Goal: Task Accomplishment & Management: Complete application form

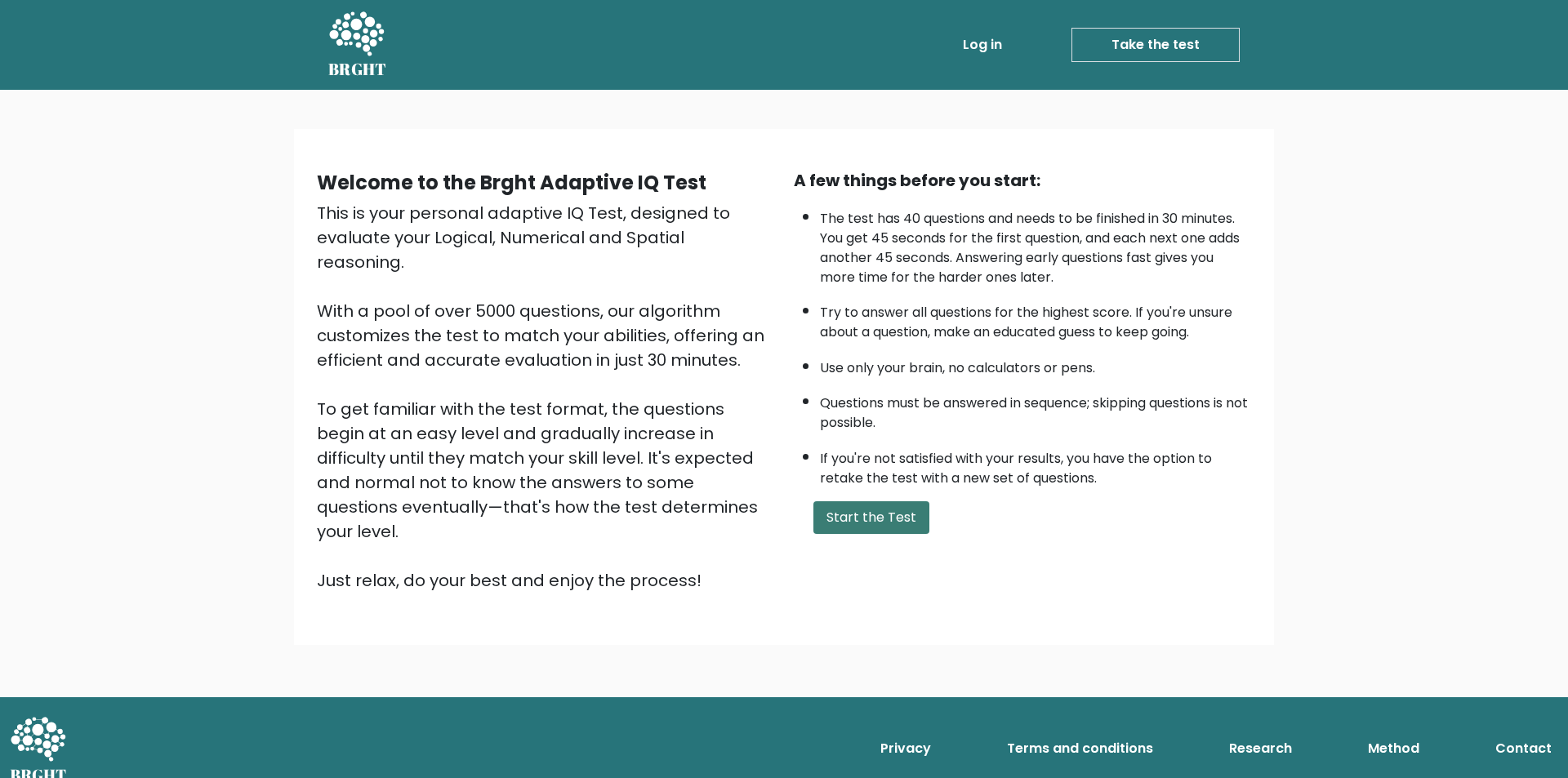
click at [881, 512] on button "Start the Test" at bounding box center [872, 518] width 116 height 33
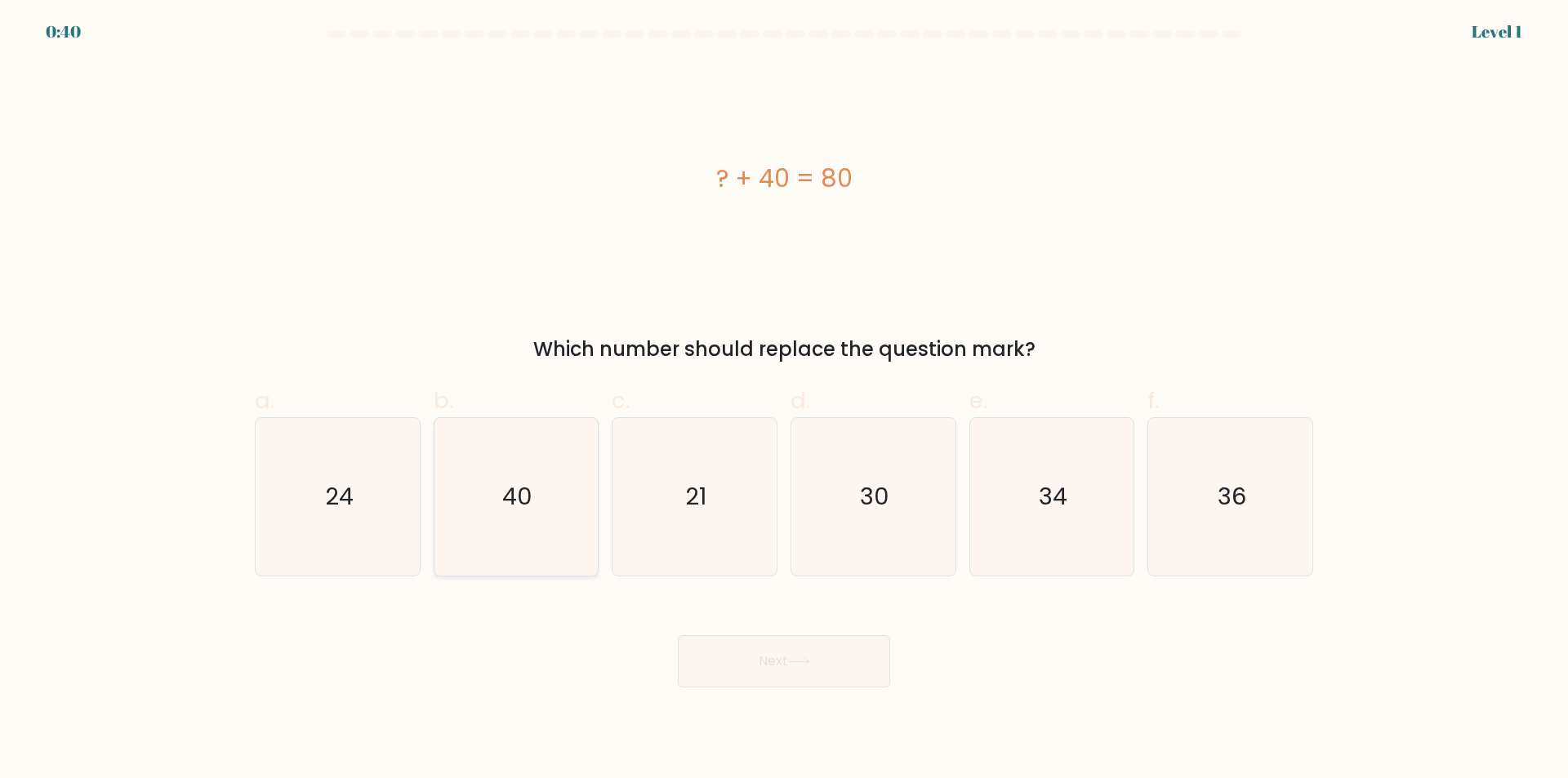
click at [517, 521] on icon "40" at bounding box center [516, 497] width 157 height 157
click at [784, 400] on input "b. 40" at bounding box center [784, 394] width 1 height 10
radio input "true"
click at [846, 676] on button "Next" at bounding box center [784, 662] width 212 height 52
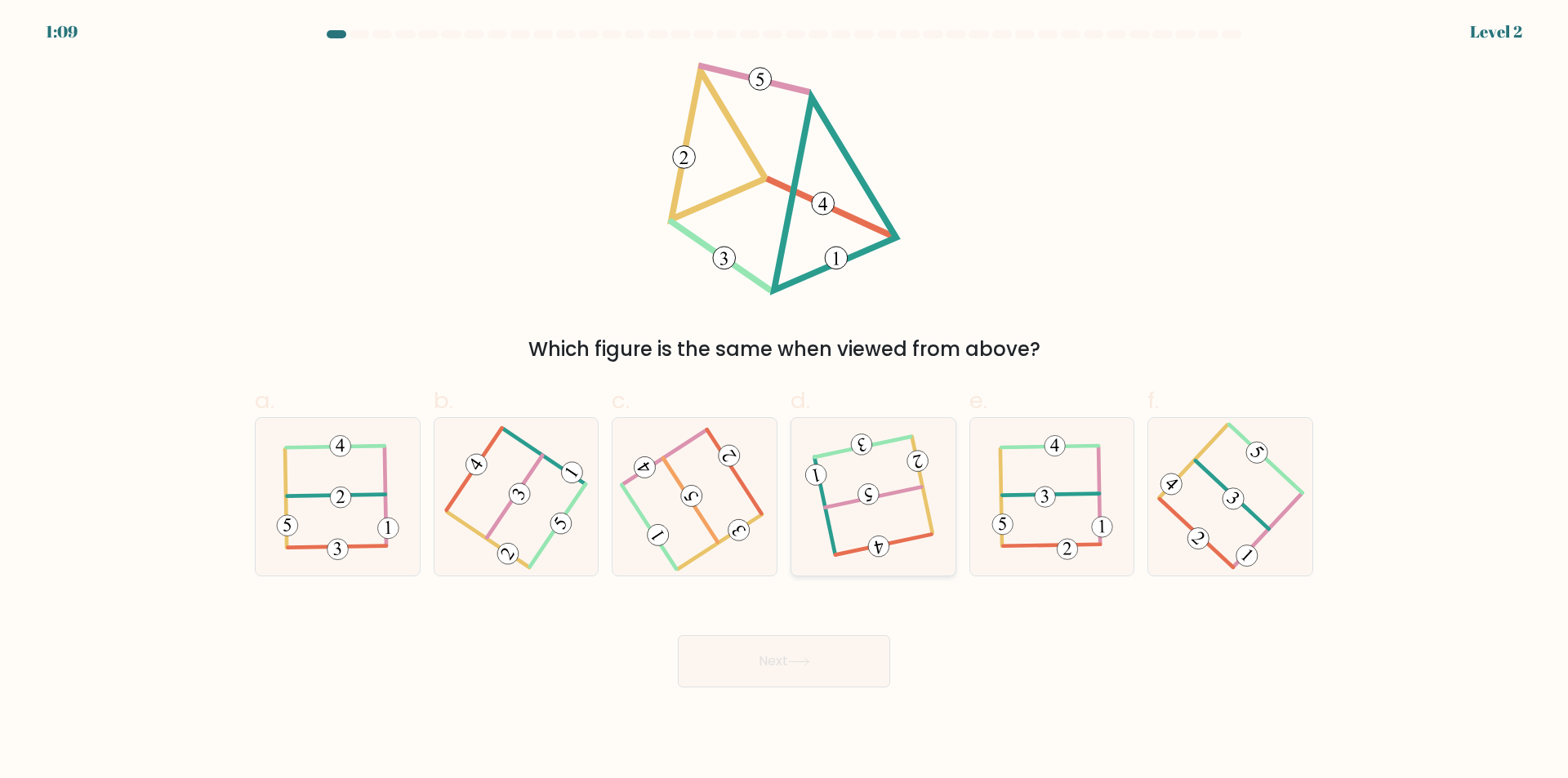
click at [872, 505] on icon at bounding box center [872, 497] width 125 height 125
click at [784, 400] on input "d." at bounding box center [784, 394] width 1 height 10
radio input "true"
click at [789, 662] on button "Next" at bounding box center [784, 662] width 212 height 52
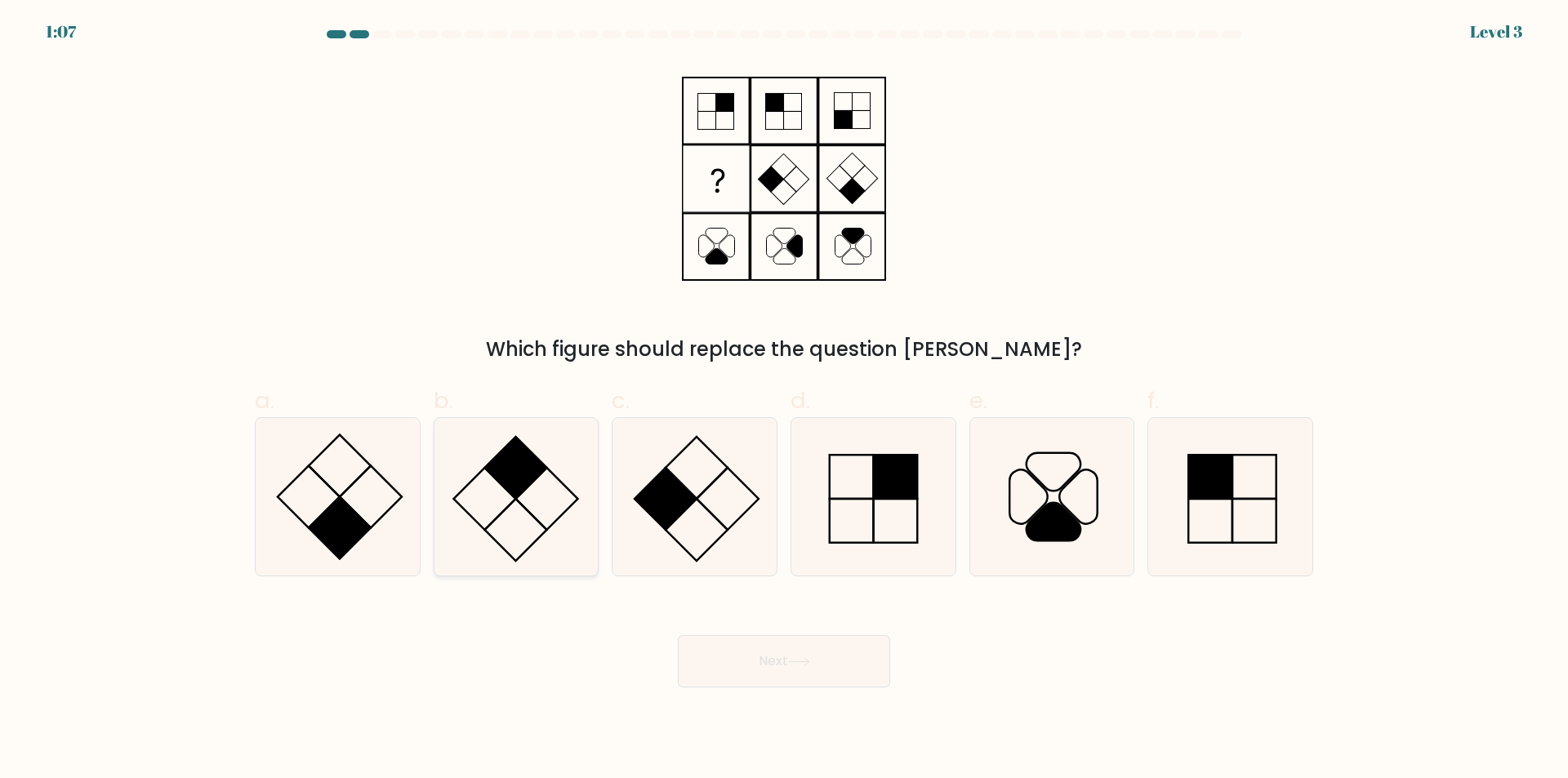
click at [527, 502] on icon at bounding box center [516, 497] width 157 height 157
click at [784, 400] on input "b." at bounding box center [784, 394] width 1 height 10
radio input "true"
click at [740, 666] on button "Next" at bounding box center [784, 662] width 212 height 52
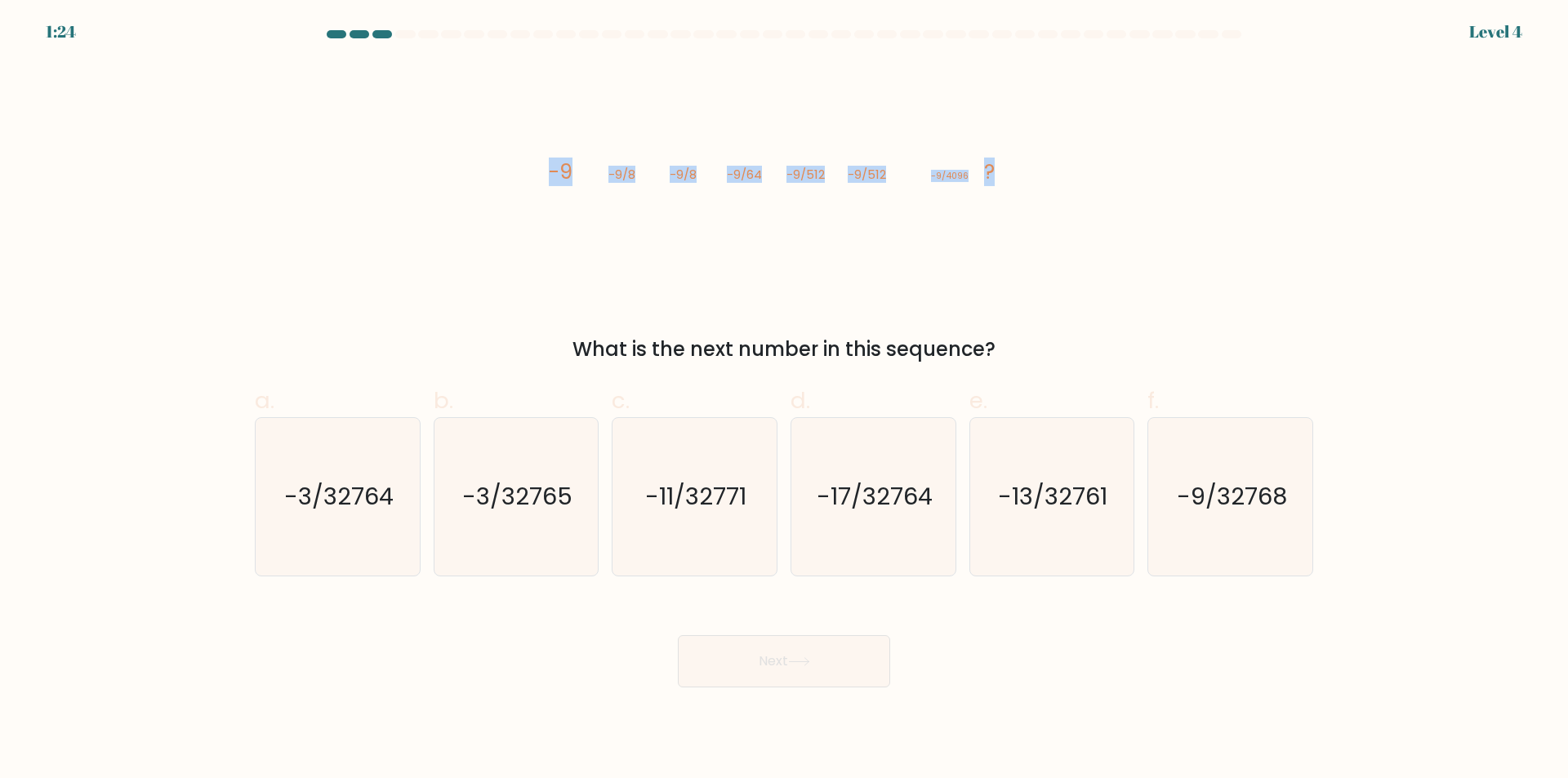
drag, startPoint x: 536, startPoint y: 169, endPoint x: 997, endPoint y: 188, distance: 461.4
click at [1004, 183] on div "image/svg+xml -9 -9/8 -9/8 -9/64 -9/512 -9/512 -9/4096 ? What is the next numbe…" at bounding box center [784, 213] width 1077 height 302
copy g "-9 -9/8 -9/8 -9/64 -9/512 -9/512 -9/4096 ?"
click at [1202, 502] on text "-9/32768" at bounding box center [1232, 497] width 110 height 33
click at [784, 400] on input "f. -9/32768" at bounding box center [784, 394] width 1 height 10
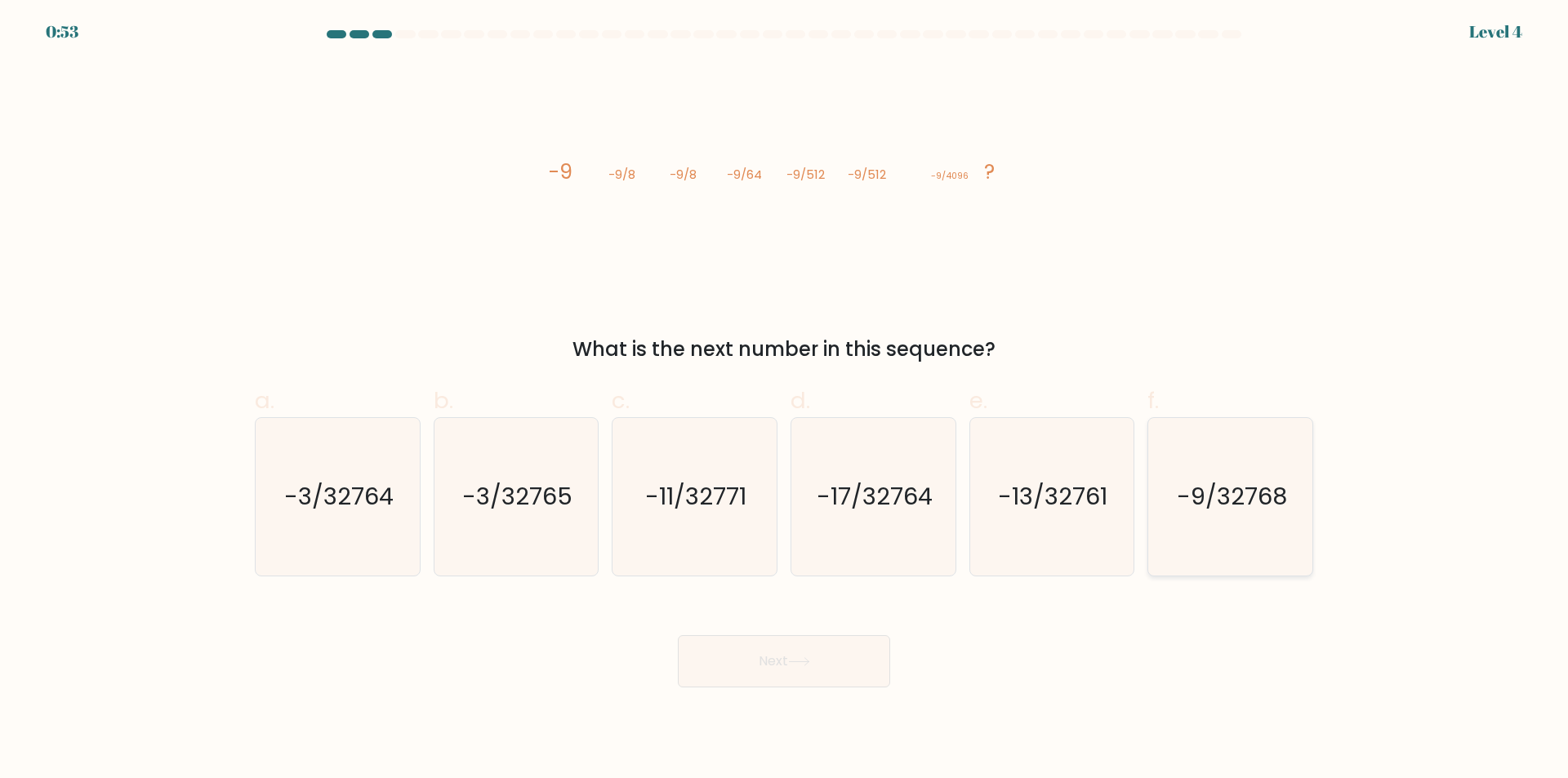
radio input "true"
click at [785, 675] on button "Next" at bounding box center [784, 662] width 212 height 52
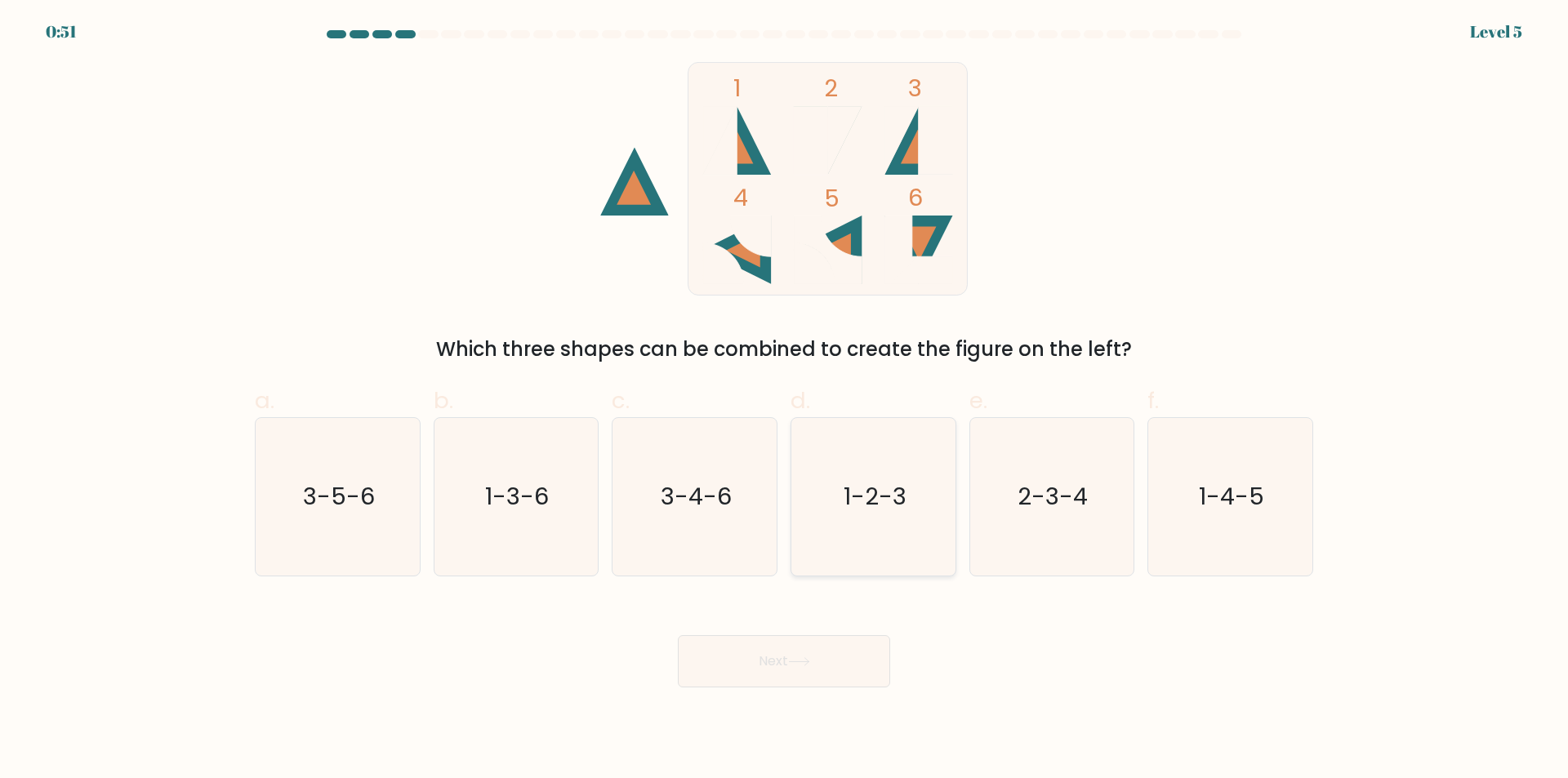
click at [867, 514] on icon "1-2-3" at bounding box center [873, 497] width 157 height 157
click at [784, 400] on input "d. 1-2-3" at bounding box center [784, 394] width 1 height 10
radio input "true"
drag, startPoint x: 827, startPoint y: 678, endPoint x: 832, endPoint y: 671, distance: 8.6
click at [827, 677] on button "Next" at bounding box center [784, 662] width 212 height 52
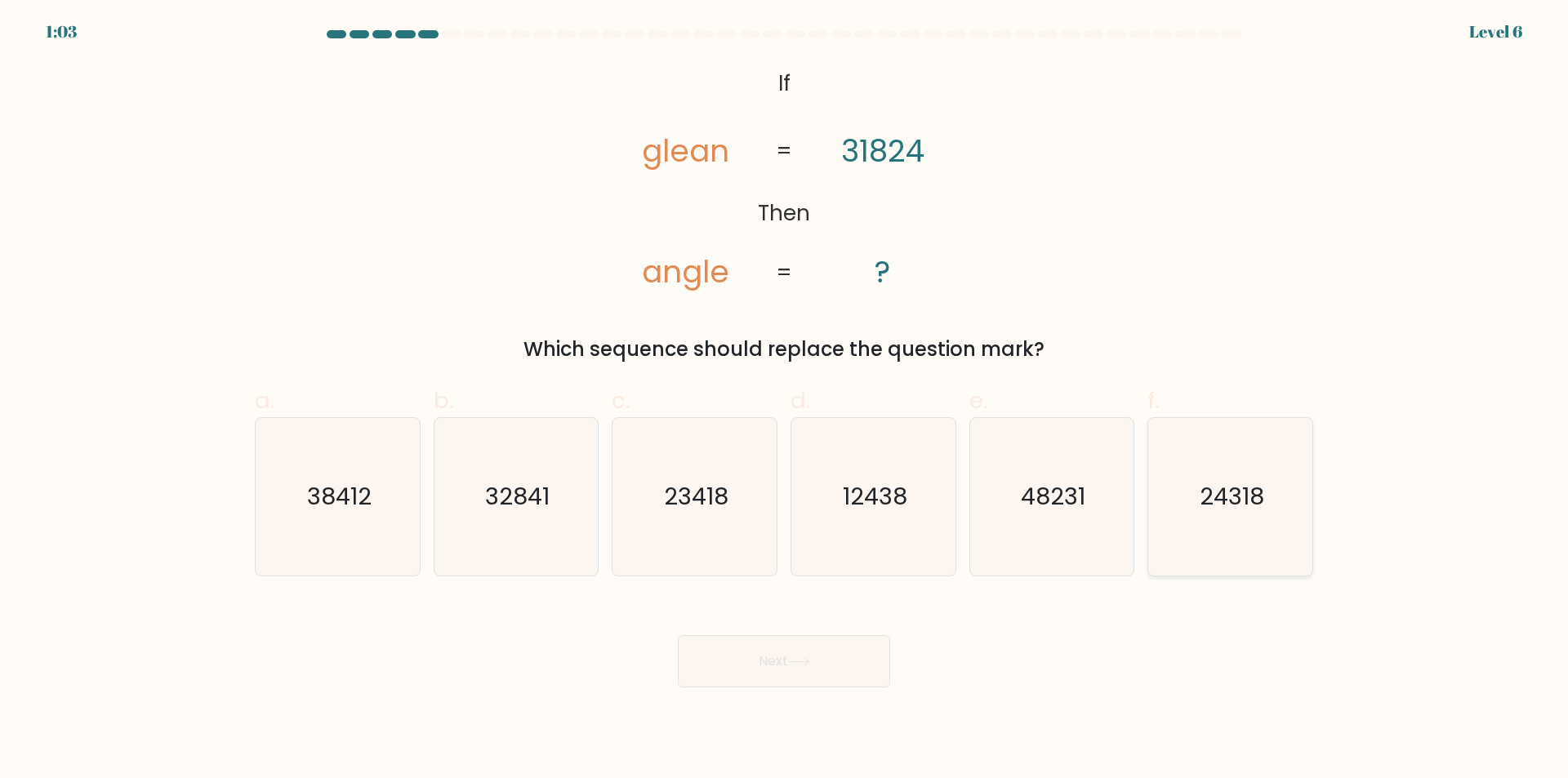
click at [1236, 479] on icon "24318" at bounding box center [1230, 497] width 157 height 157
click at [784, 400] on input "f. 24318" at bounding box center [784, 394] width 1 height 10
radio input "true"
click at [795, 668] on button "Next" at bounding box center [784, 662] width 212 height 52
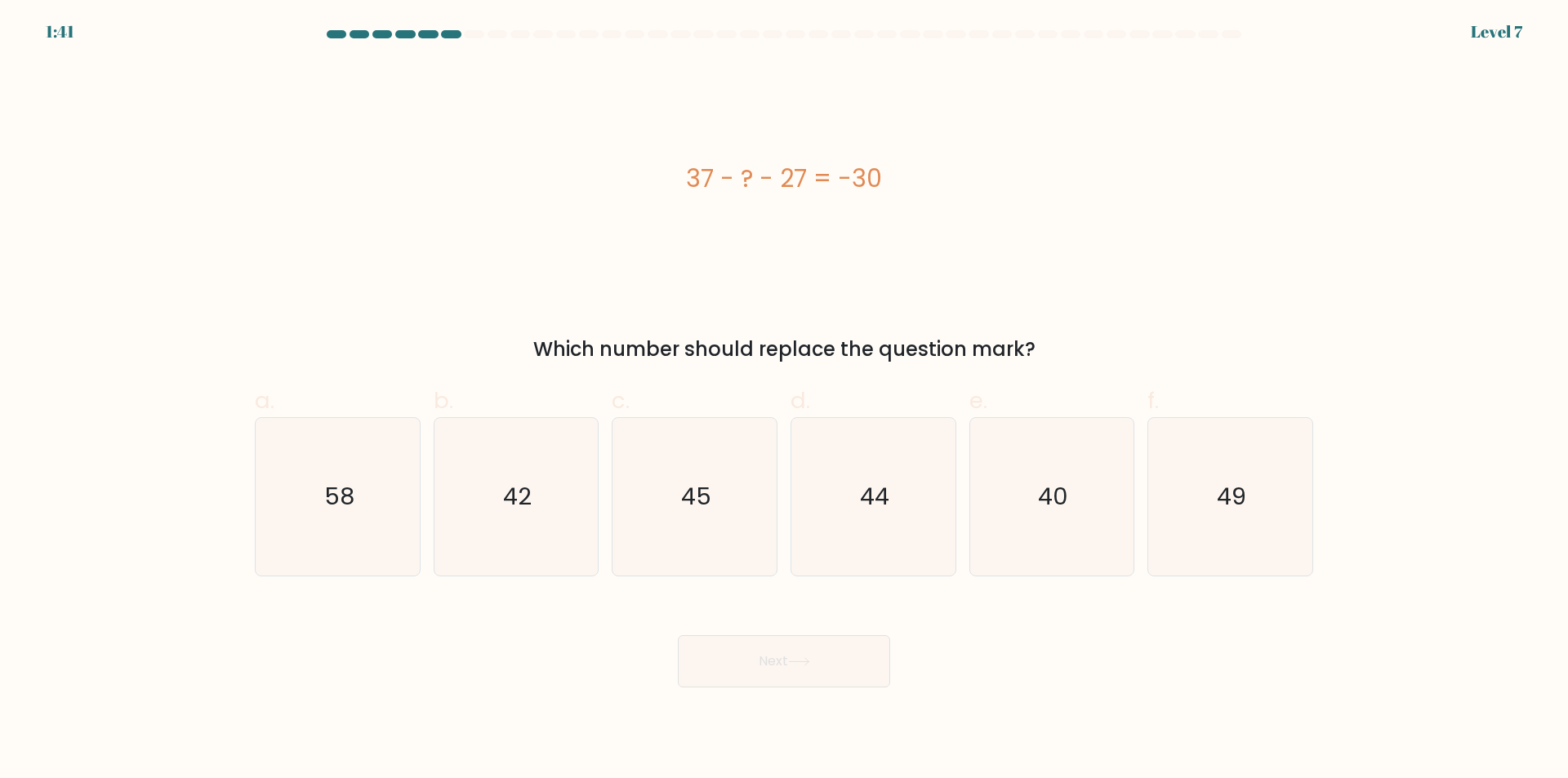
drag, startPoint x: 673, startPoint y: 183, endPoint x: 913, endPoint y: 238, distance: 246.2
click at [913, 238] on div "37 - ? - 27 = -30" at bounding box center [784, 178] width 1058 height 233
copy div "37 - ? - 27 = -30"
click at [1047, 483] on text "40" at bounding box center [1053, 497] width 30 height 33
click at [784, 400] on input "e. 40" at bounding box center [784, 394] width 1 height 10
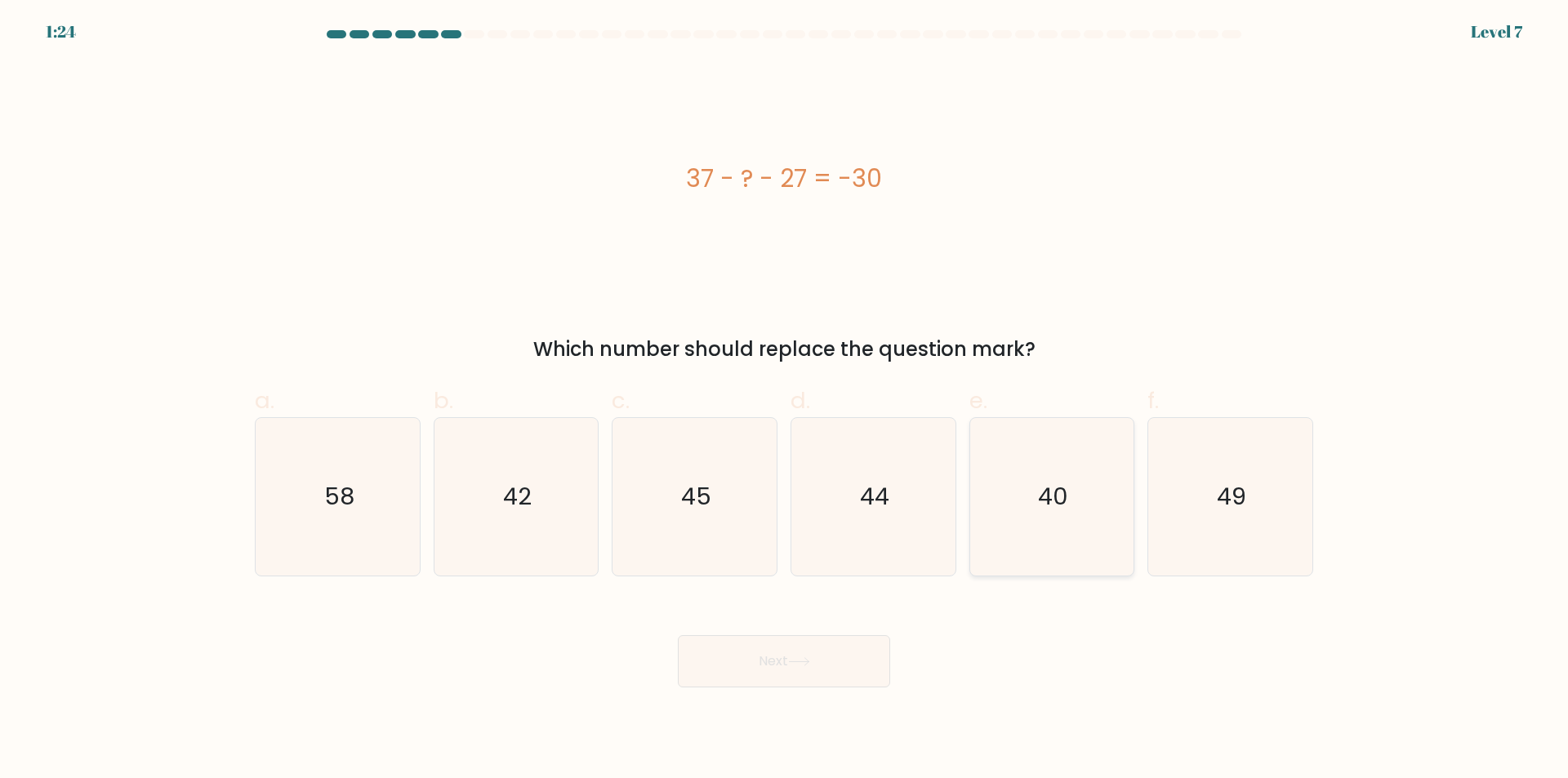
radio input "true"
click at [829, 658] on button "Next" at bounding box center [784, 662] width 212 height 52
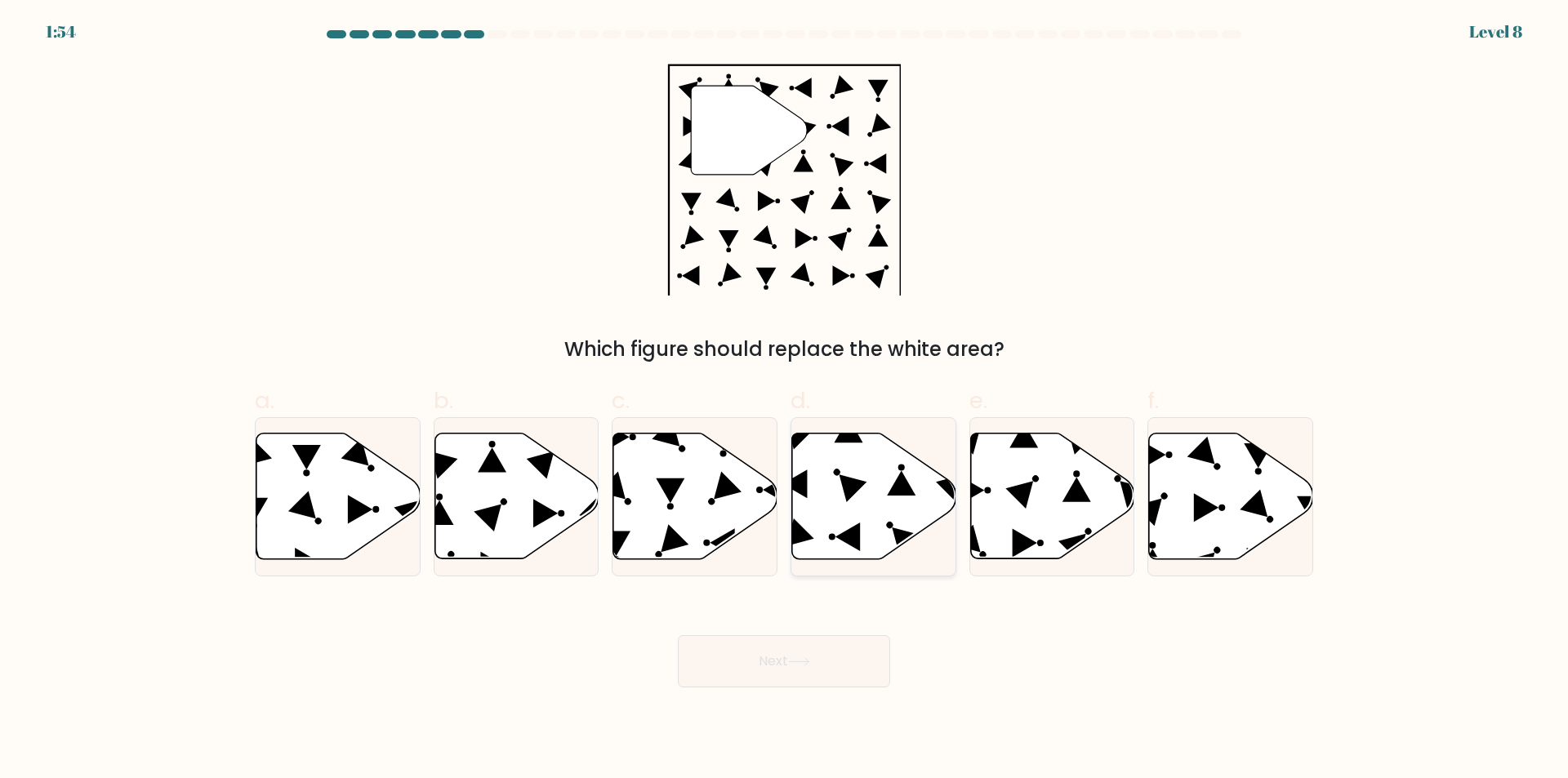
click at [891, 493] on icon at bounding box center [901, 483] width 29 height 24
click at [784, 400] on input "d." at bounding box center [784, 394] width 1 height 10
radio input "true"
click at [775, 666] on button "Next" at bounding box center [784, 662] width 212 height 52
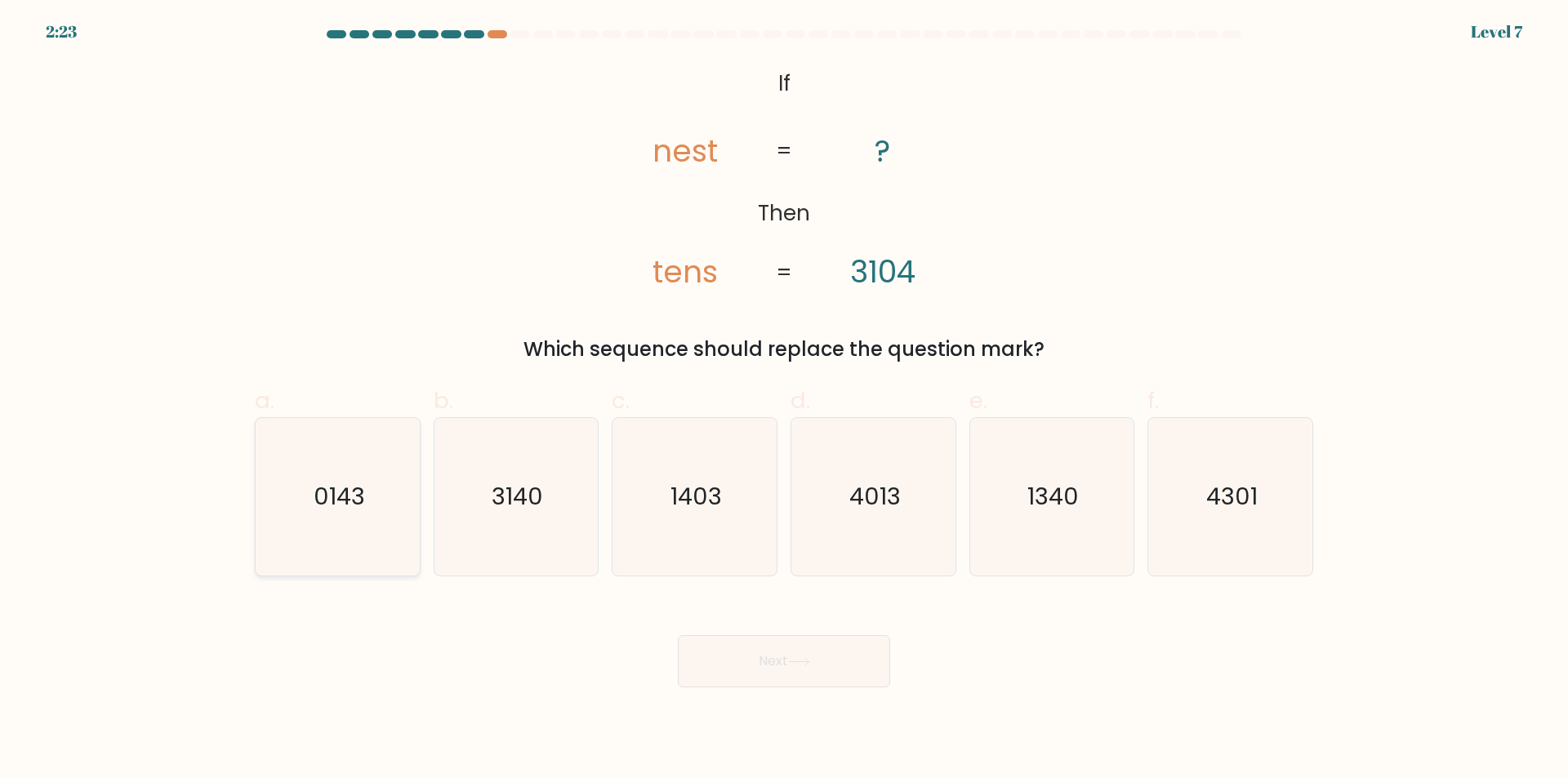
click at [337, 487] on text "0143" at bounding box center [339, 497] width 51 height 33
click at [784, 400] on input "a. 0143" at bounding box center [784, 394] width 1 height 10
radio input "true"
click at [832, 673] on button "Next" at bounding box center [784, 662] width 212 height 52
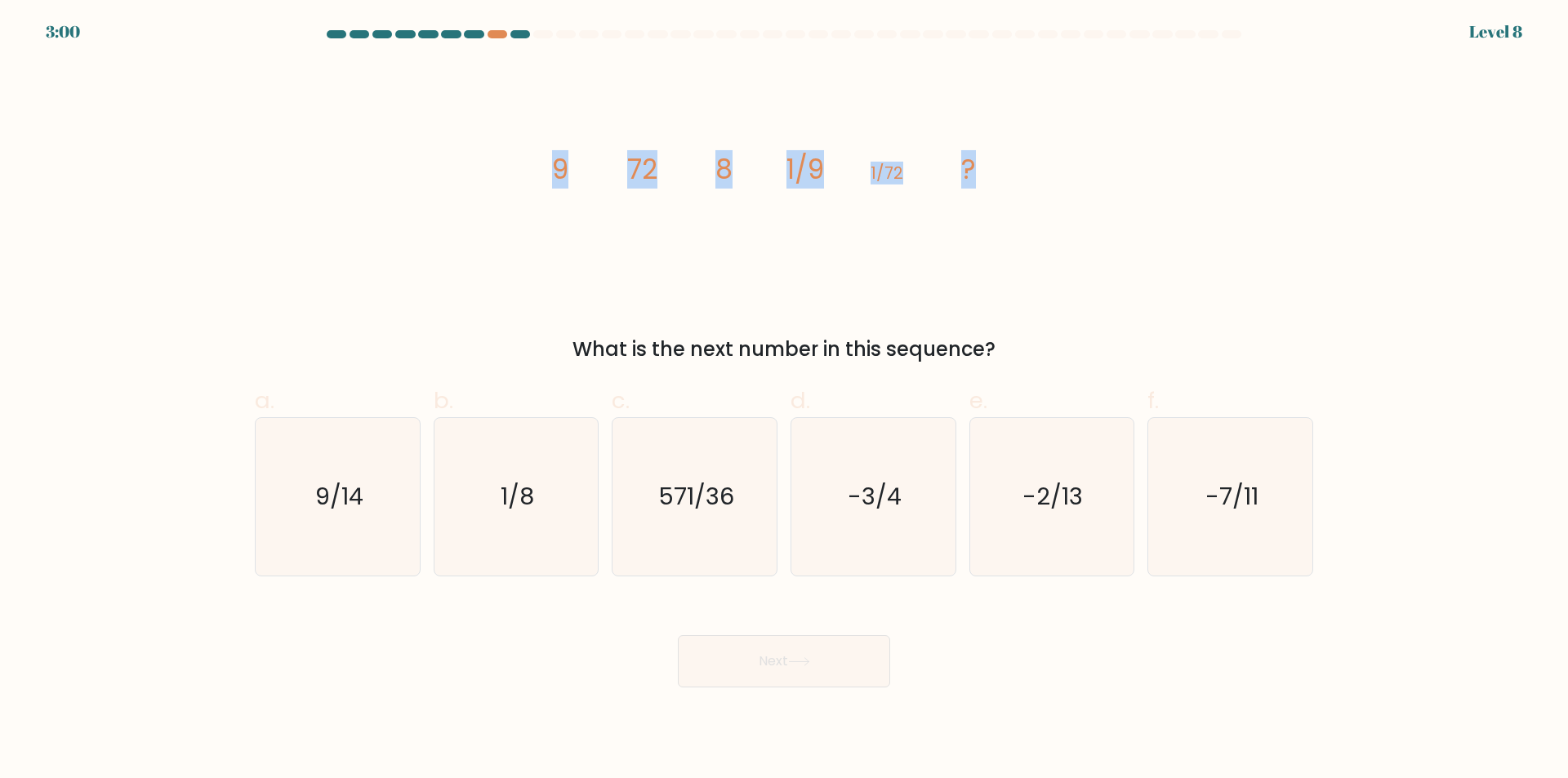
drag, startPoint x: 540, startPoint y: 157, endPoint x: 953, endPoint y: 169, distance: 413.2
click at [985, 185] on icon "image/svg+xml 9 72 8 1/9 1/72 ?" at bounding box center [784, 178] width 490 height 233
copy g "9 72 8 1/9 1/72 ?"
click at [527, 480] on icon "1/8" at bounding box center [516, 497] width 157 height 157
click at [784, 400] on input "b. 1/8" at bounding box center [784, 394] width 1 height 10
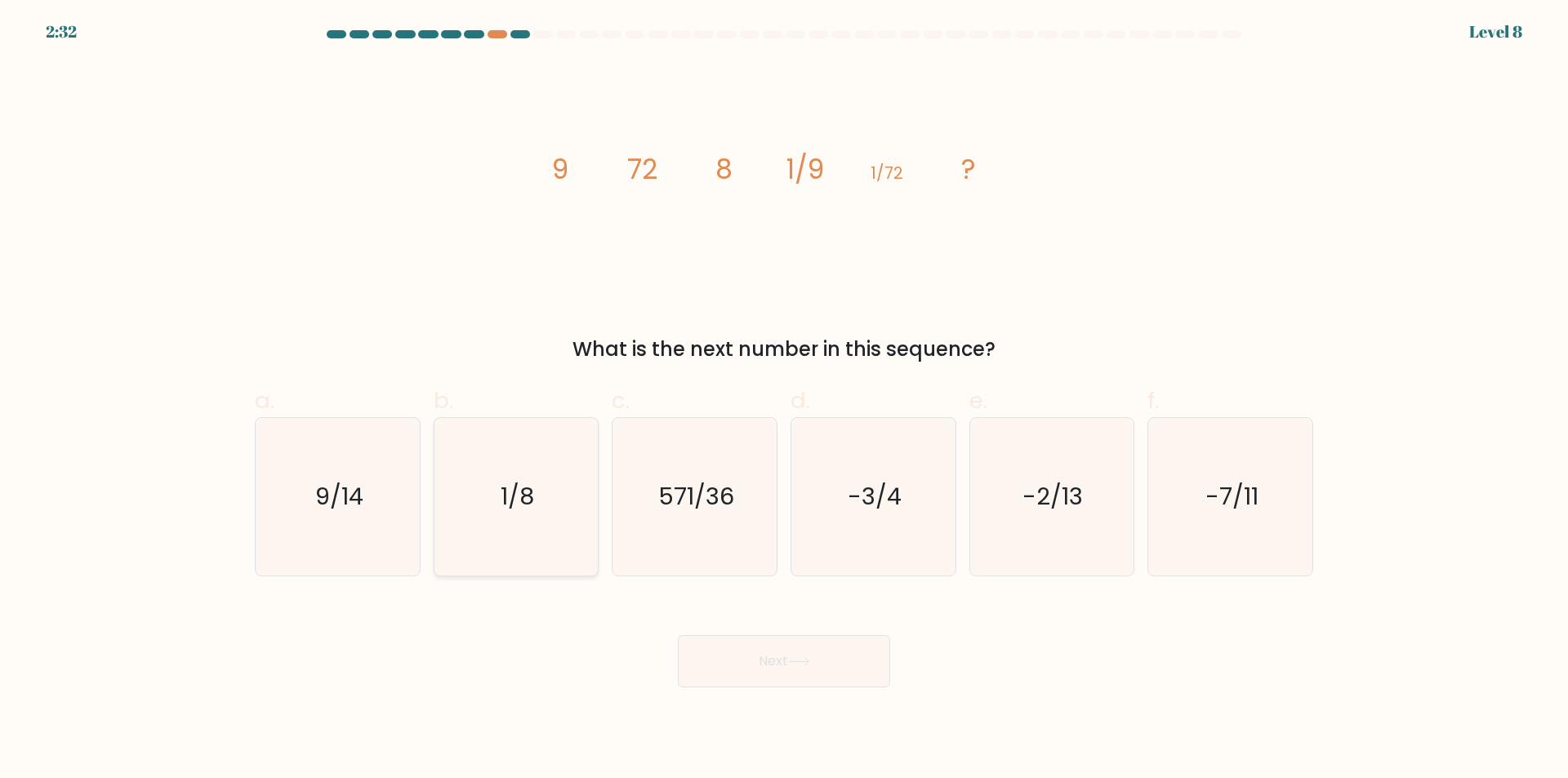
radio input "true"
click at [845, 666] on button "Next" at bounding box center [784, 662] width 212 height 52
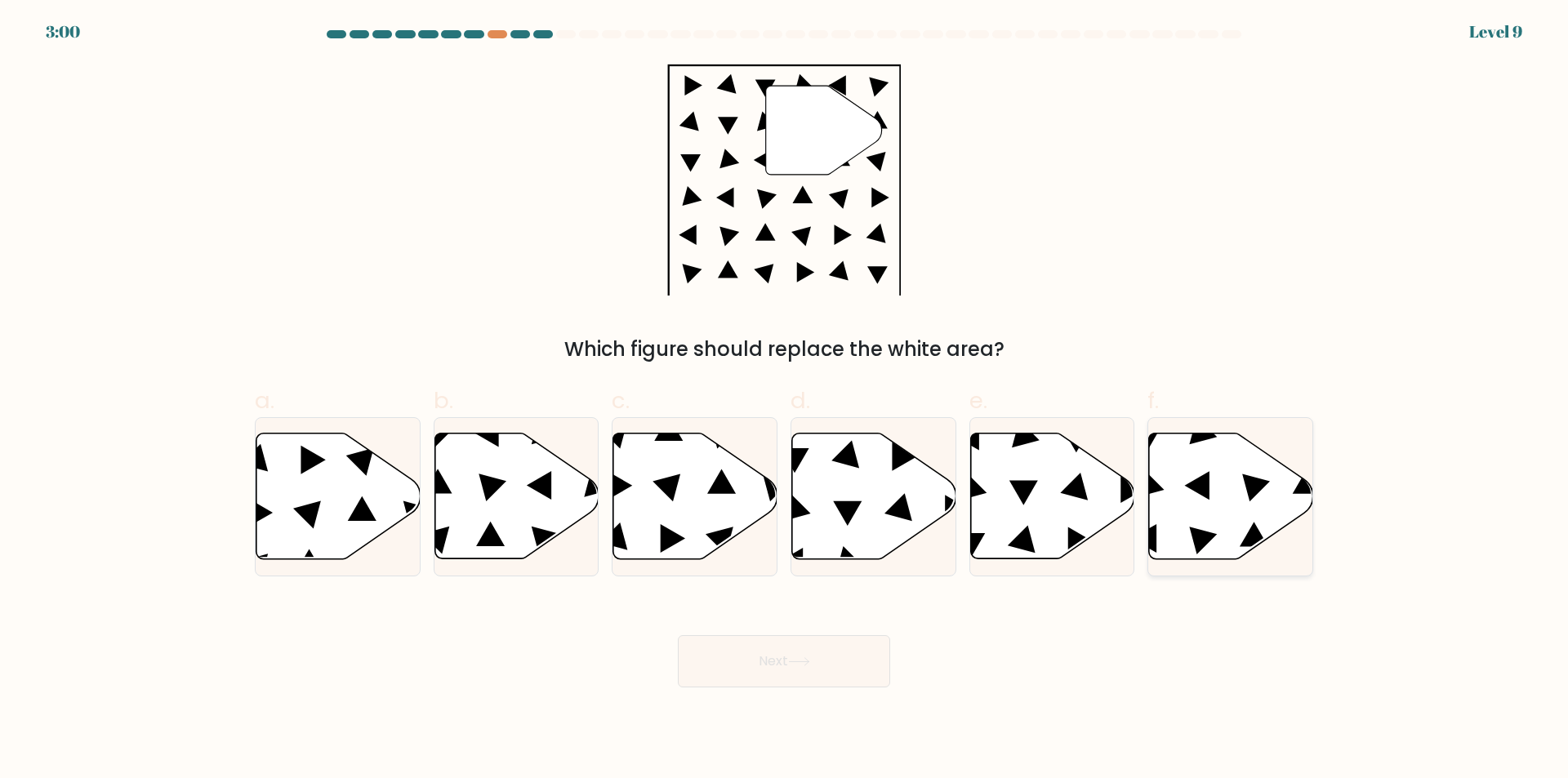
click at [1190, 472] on icon at bounding box center [1230, 496] width 164 height 125
click at [784, 400] on input "f." at bounding box center [784, 394] width 1 height 10
radio input "true"
click at [740, 668] on button "Next" at bounding box center [784, 662] width 212 height 52
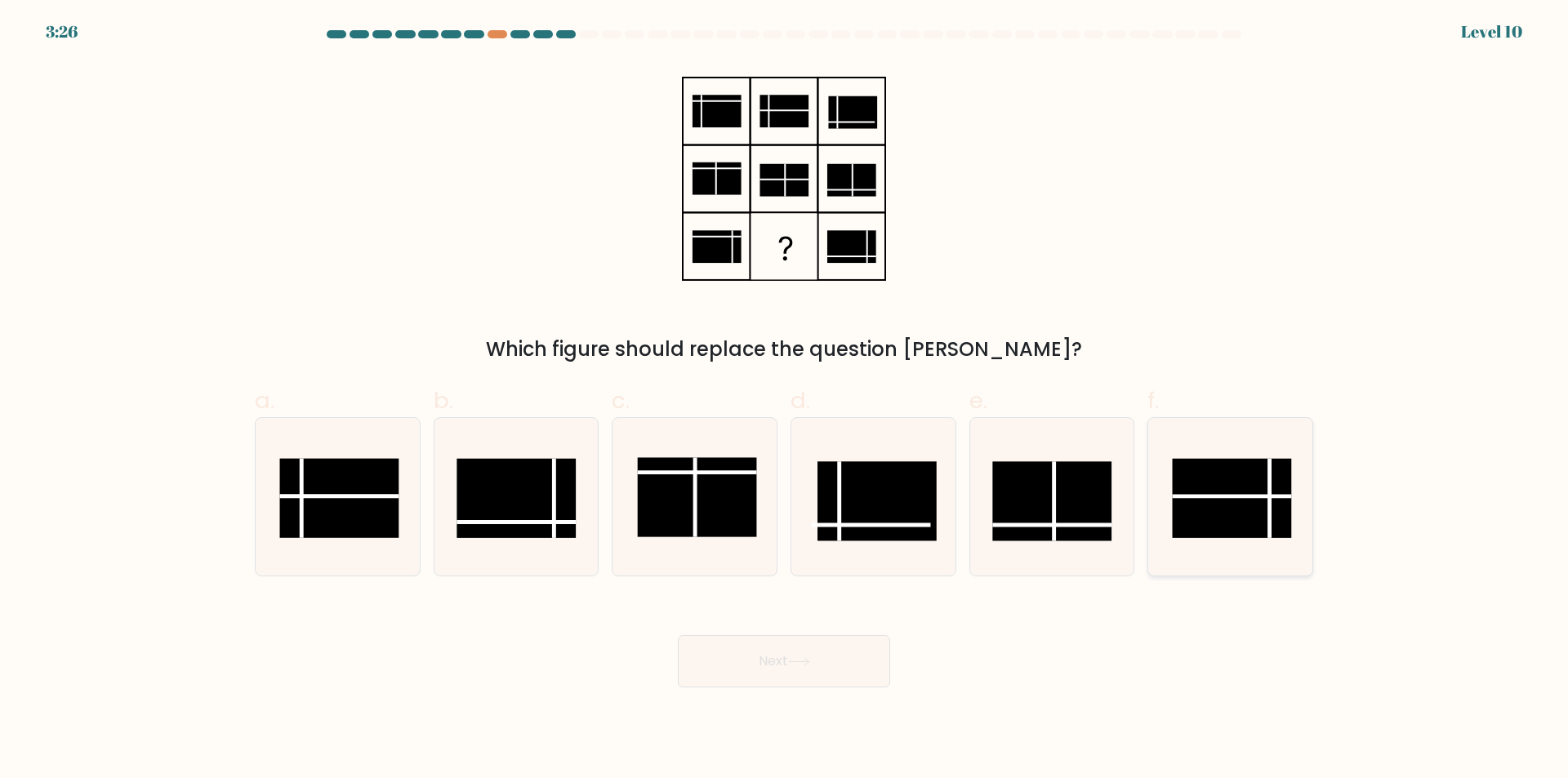
click at [1210, 488] on rect at bounding box center [1231, 498] width 119 height 80
click at [784, 400] on input "f." at bounding box center [784, 394] width 1 height 10
radio input "true"
drag, startPoint x: 848, startPoint y: 668, endPoint x: 855, endPoint y: 677, distance: 11.4
click at [848, 668] on button "Next" at bounding box center [784, 662] width 212 height 52
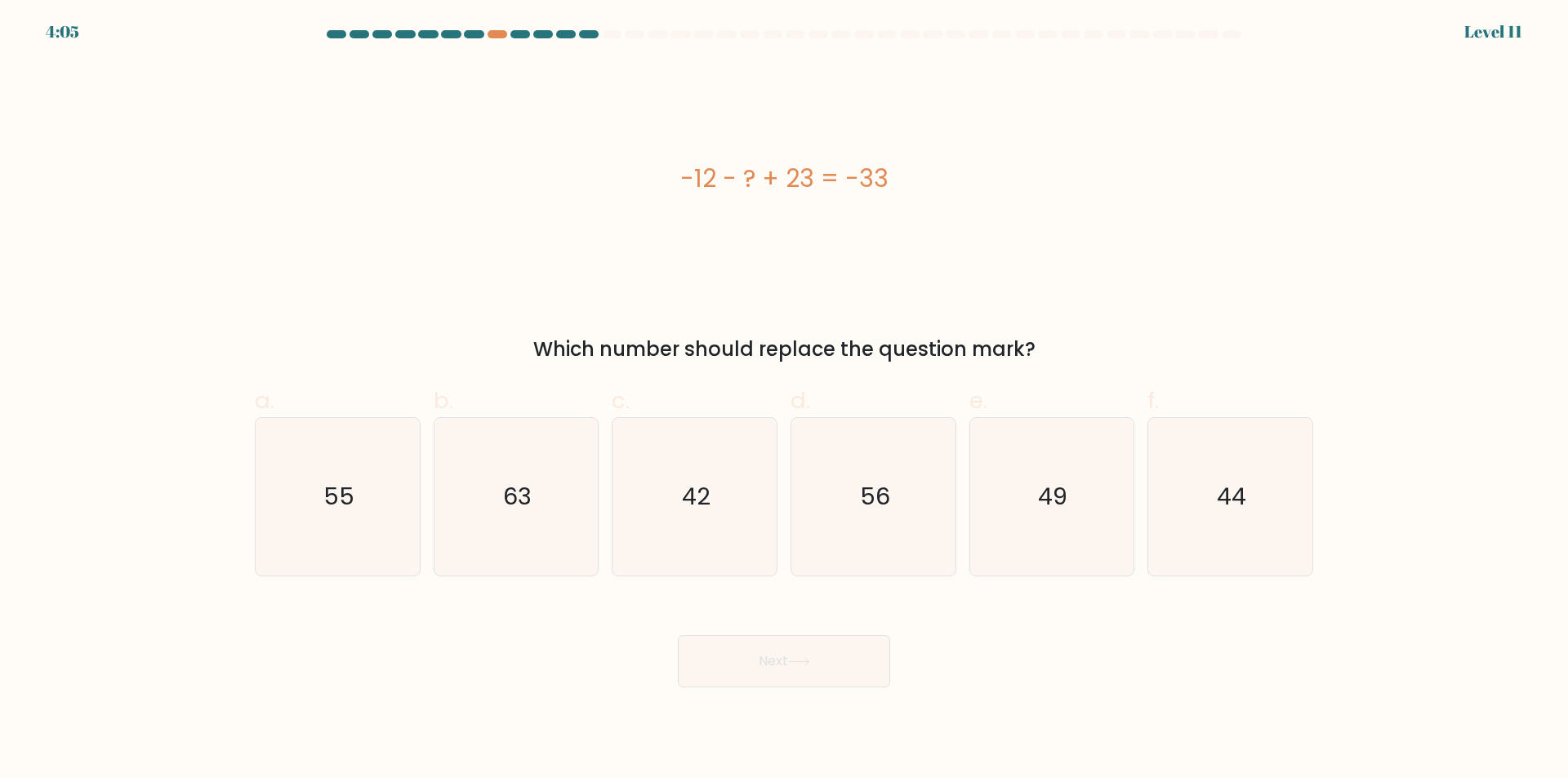
drag, startPoint x: 664, startPoint y: 180, endPoint x: 901, endPoint y: 197, distance: 237.6
click at [897, 195] on div "-12 - ? + 23 = -33" at bounding box center [784, 178] width 1058 height 37
copy div "-12 - ? + 23 = -33"
click at [1287, 472] on icon "44" at bounding box center [1230, 497] width 157 height 157
click at [784, 400] on input "f. 44" at bounding box center [784, 394] width 1 height 10
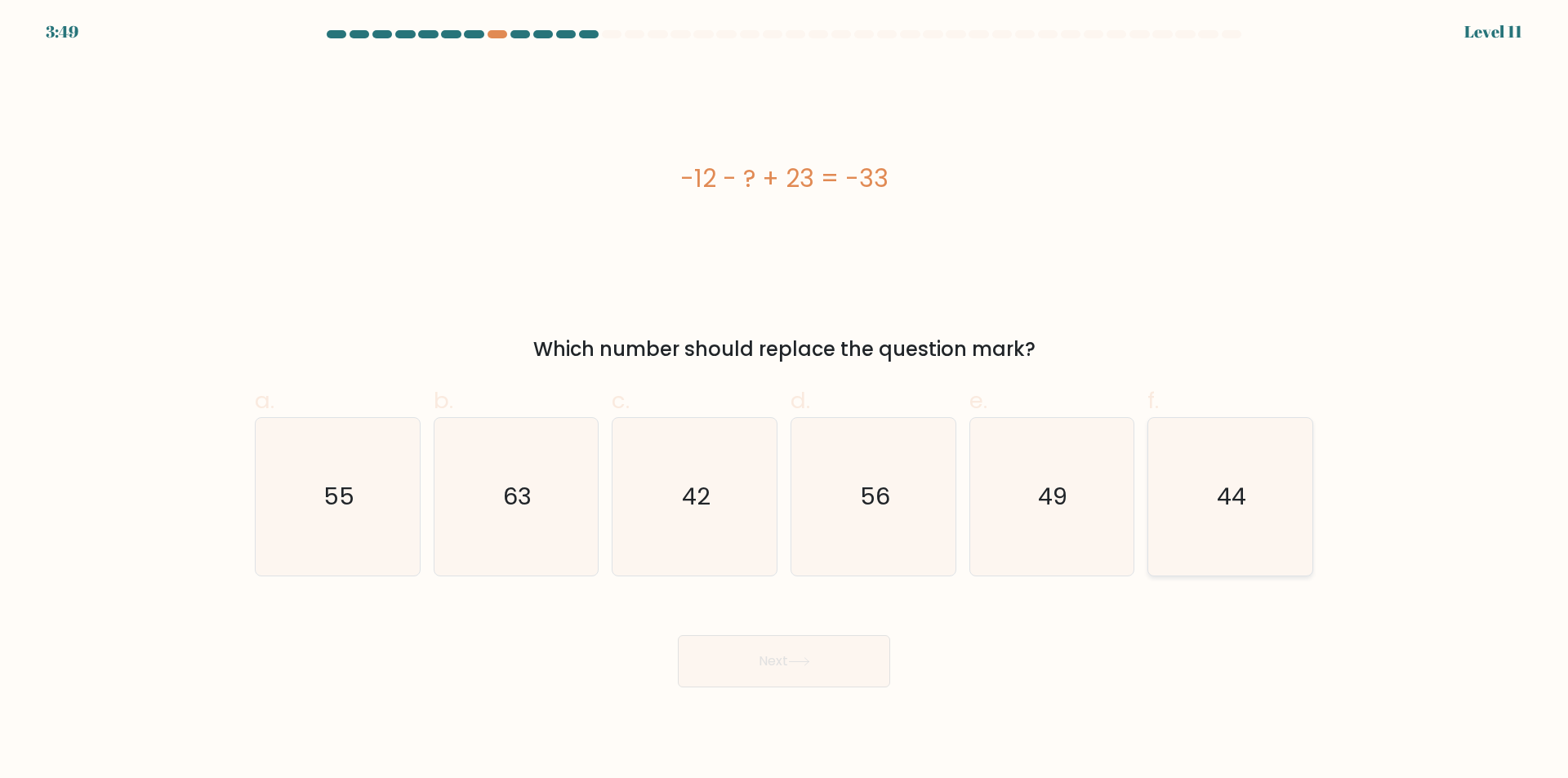
radio input "true"
click at [846, 652] on button "Next" at bounding box center [784, 662] width 212 height 52
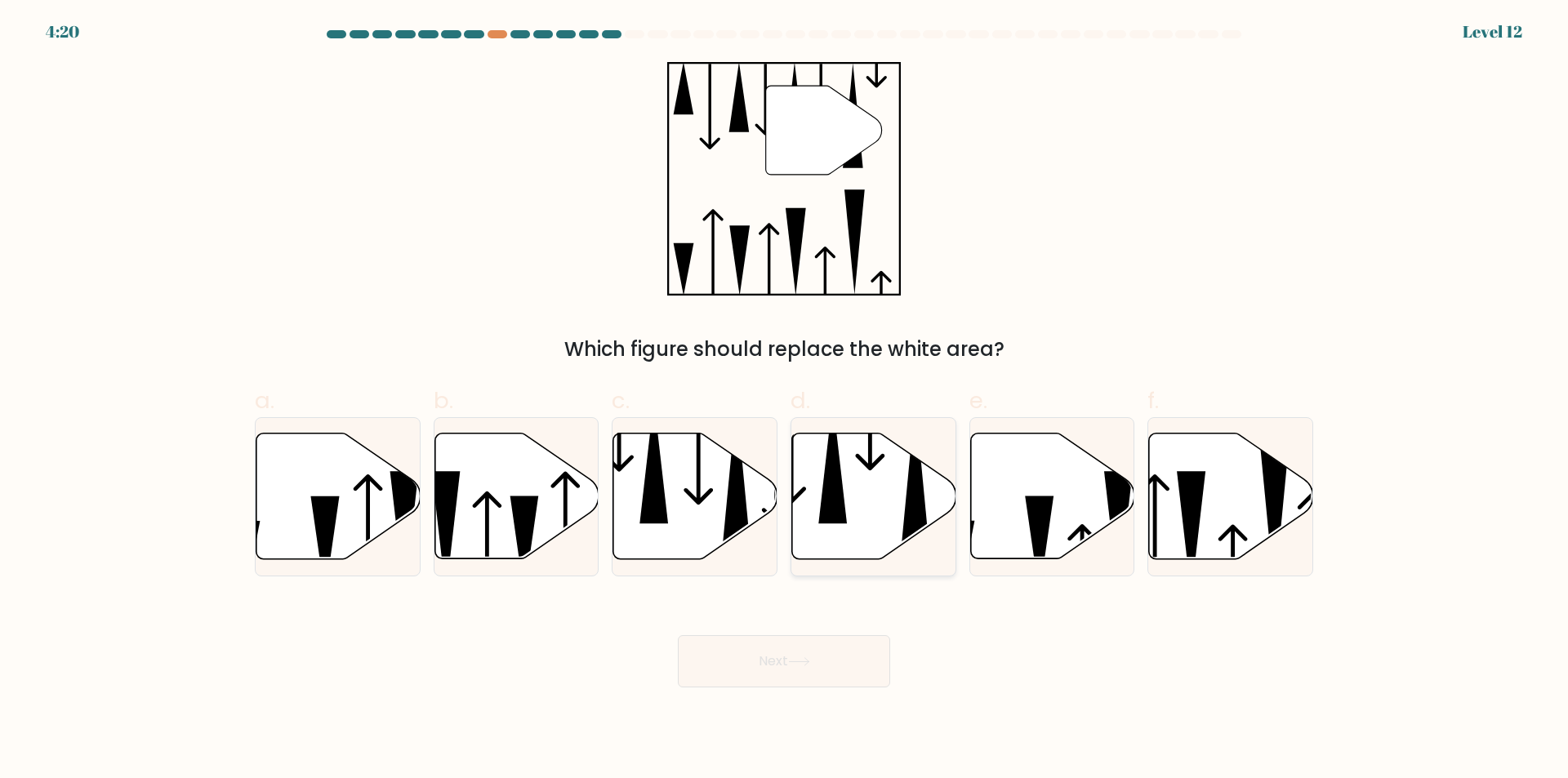
click at [898, 496] on icon at bounding box center [873, 496] width 164 height 125
click at [784, 400] on input "d." at bounding box center [784, 394] width 1 height 10
radio input "true"
click at [828, 665] on button "Next" at bounding box center [784, 662] width 212 height 52
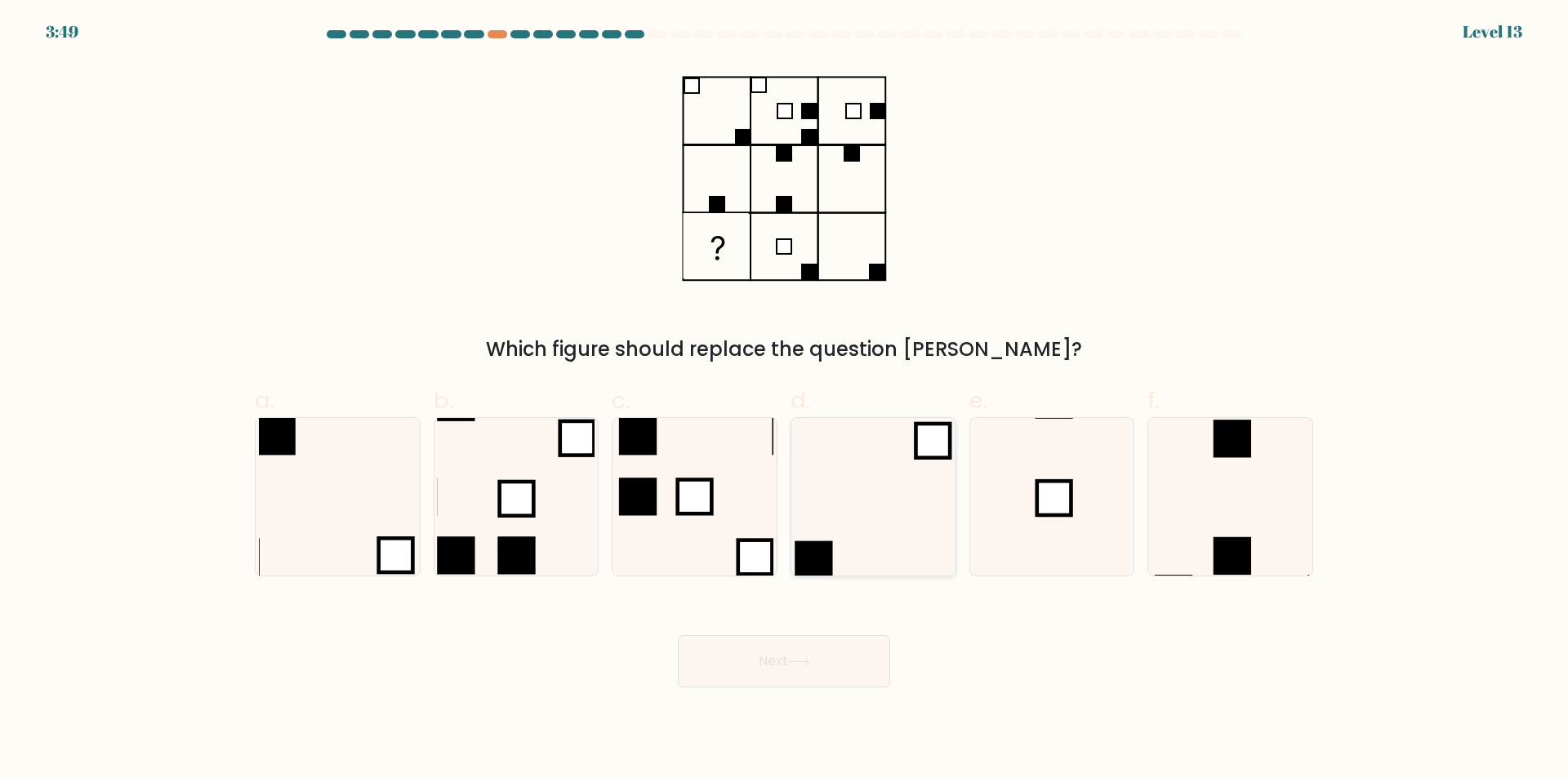
click at [864, 497] on icon at bounding box center [873, 497] width 157 height 157
click at [784, 400] on input "d." at bounding box center [784, 394] width 1 height 10
radio input "true"
click at [806, 669] on button "Next" at bounding box center [784, 662] width 212 height 52
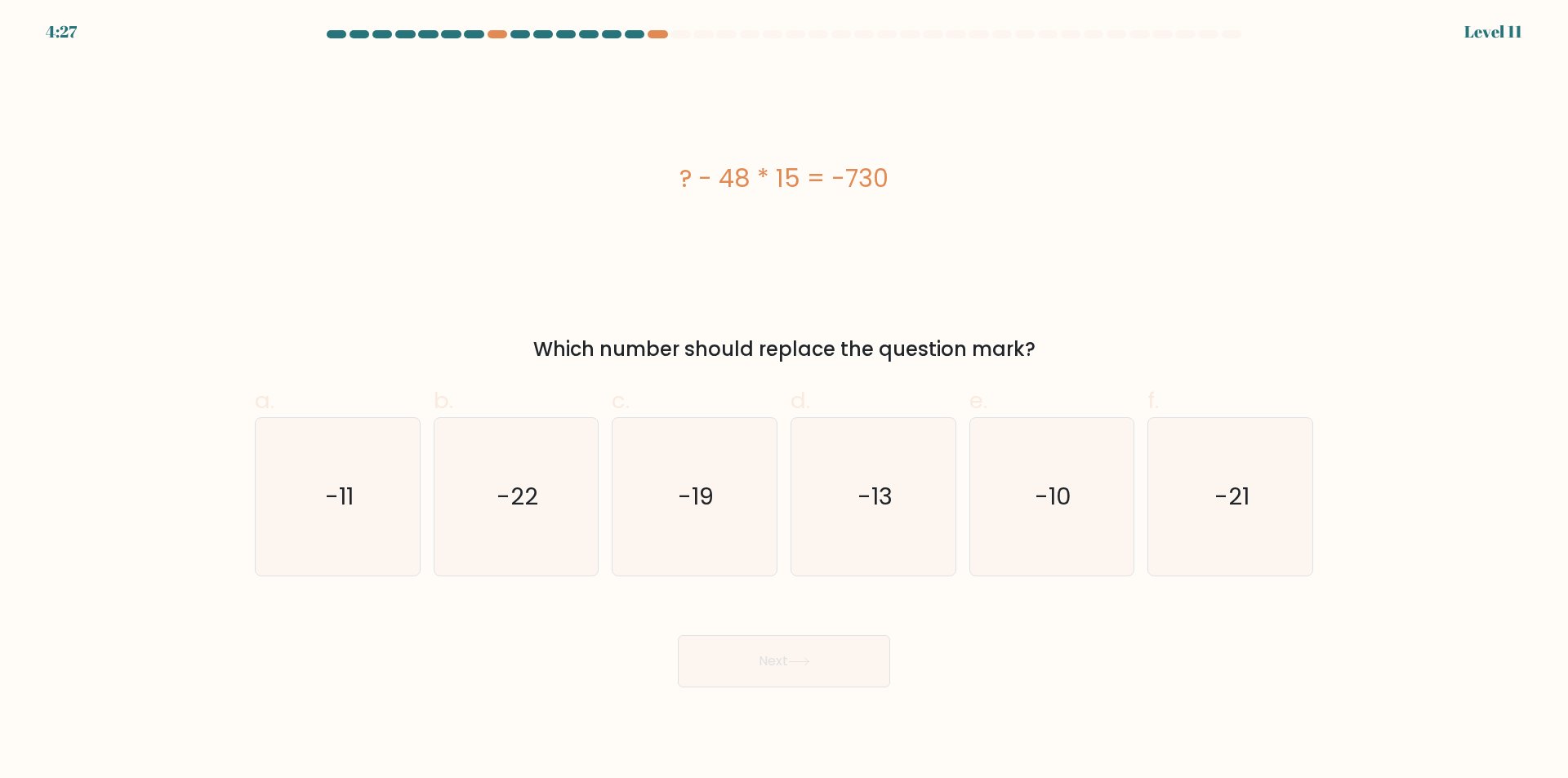
drag, startPoint x: 679, startPoint y: 177, endPoint x: 887, endPoint y: 204, distance: 209.7
click at [887, 204] on div "? - 48 * 15 = -730" at bounding box center [784, 178] width 1058 height 233
copy div "? - 48 * 15 = -730"
click at [1088, 499] on icon "-10" at bounding box center [1051, 497] width 157 height 157
click at [784, 400] on input "e. -10" at bounding box center [784, 394] width 1 height 10
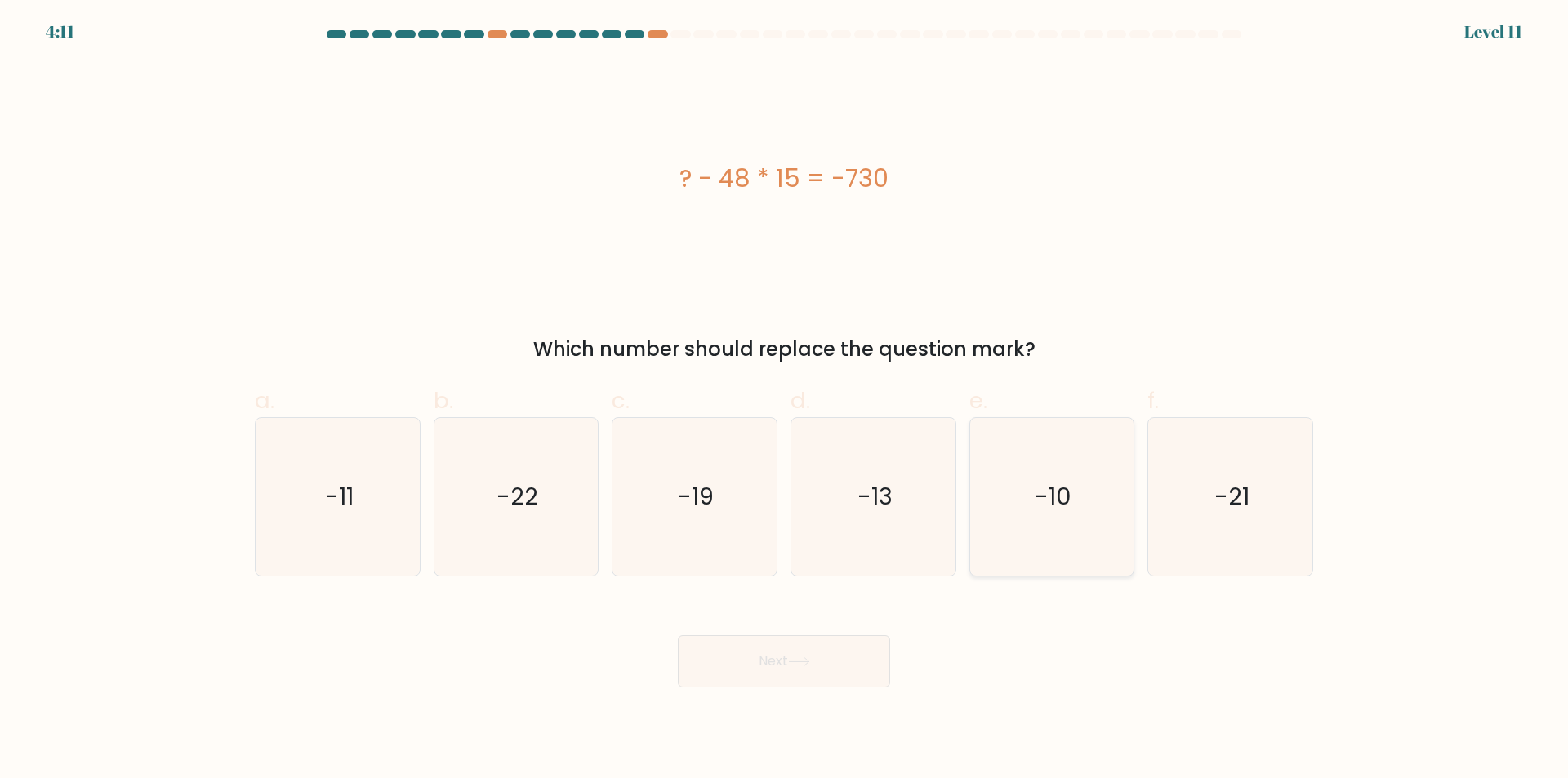
radio input "true"
click at [820, 680] on button "Next" at bounding box center [784, 662] width 212 height 52
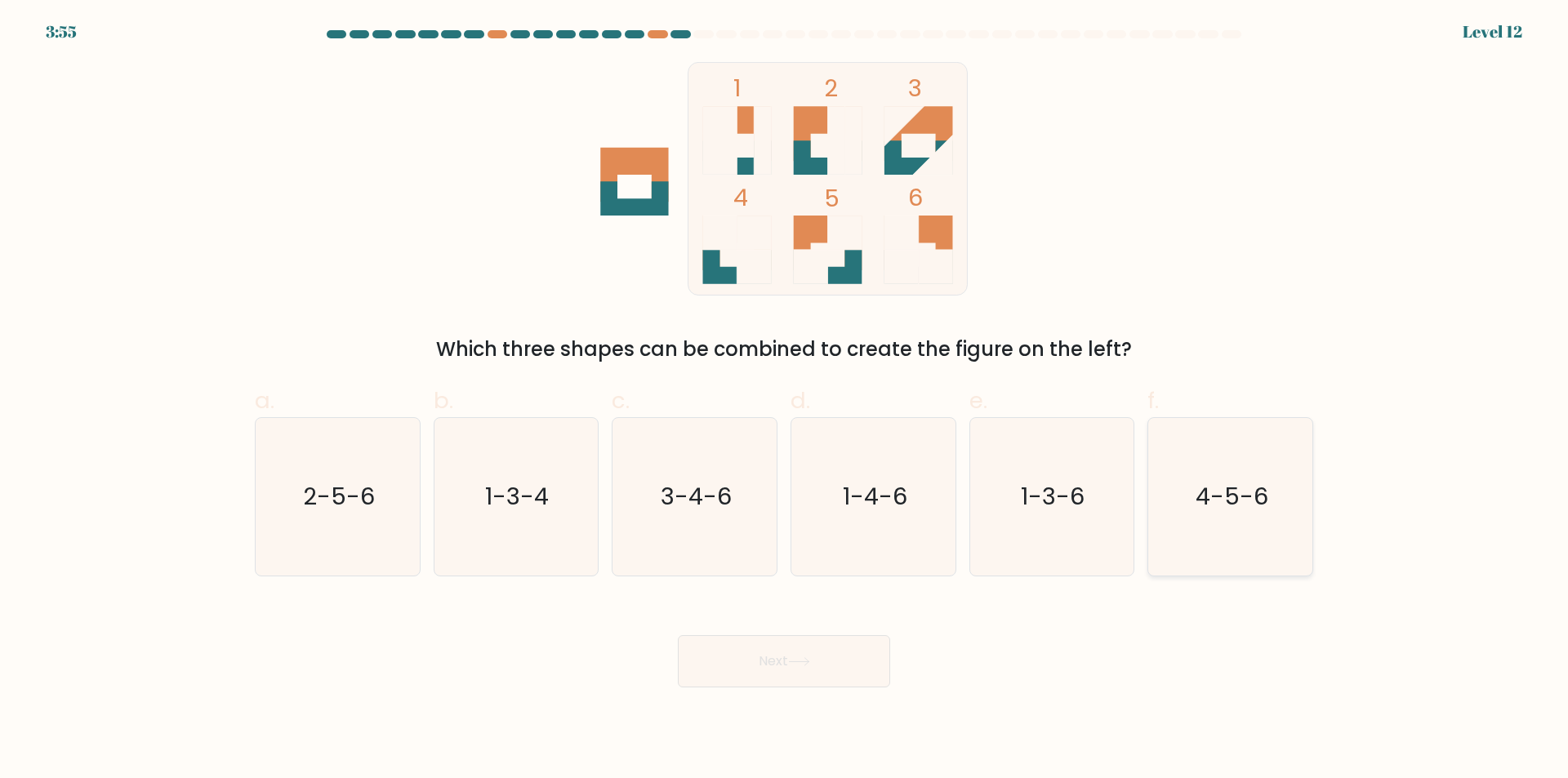
click at [1228, 489] on text "4-5-6" at bounding box center [1232, 497] width 73 height 33
click at [784, 400] on input "f. 4-5-6" at bounding box center [784, 394] width 1 height 10
radio input "true"
click at [828, 663] on button "Next" at bounding box center [784, 662] width 212 height 52
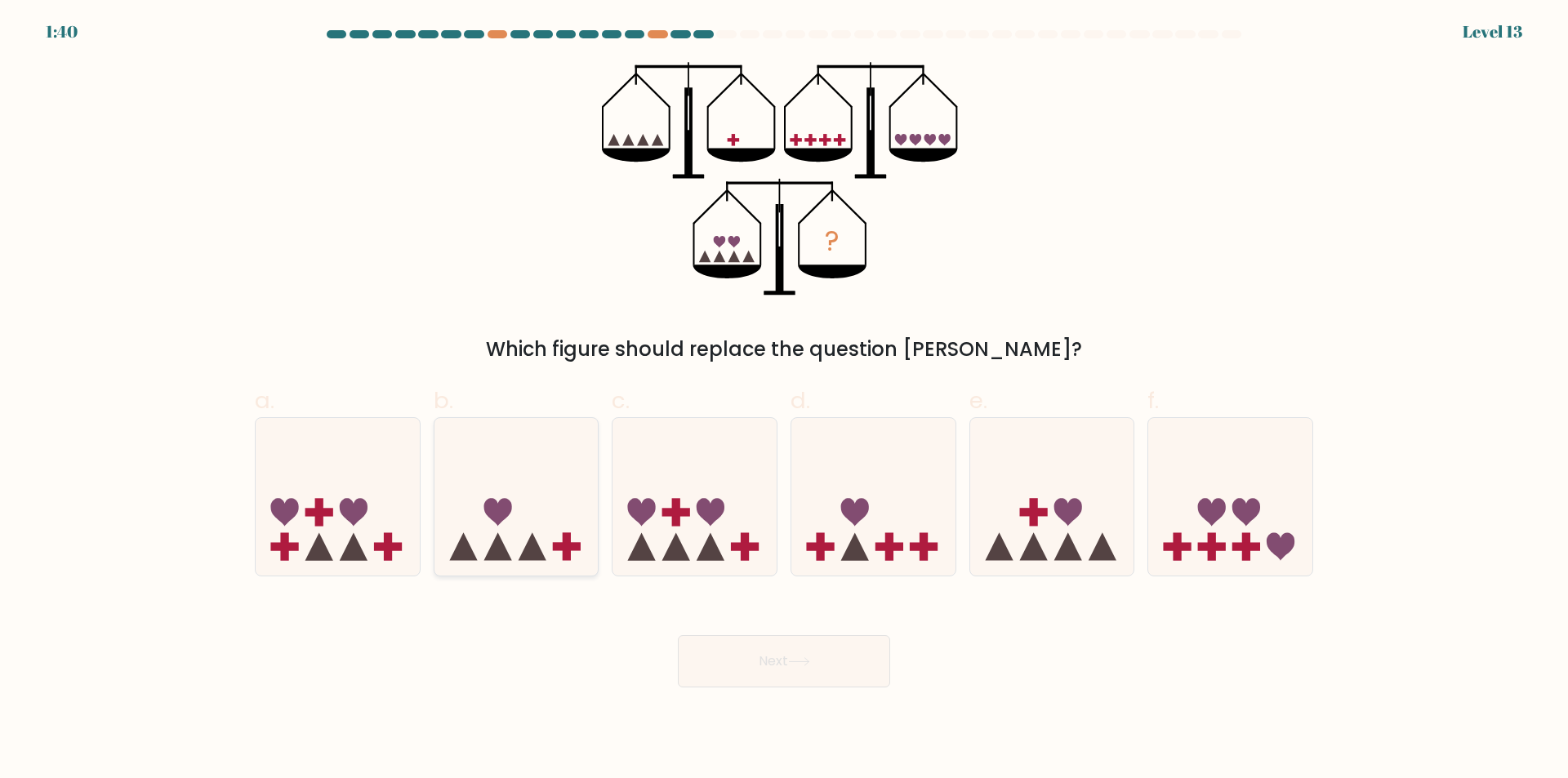
click at [506, 510] on icon at bounding box center [497, 512] width 28 height 28
click at [784, 400] on input "b." at bounding box center [784, 394] width 1 height 10
radio input "true"
click at [753, 656] on button "Next" at bounding box center [784, 662] width 212 height 52
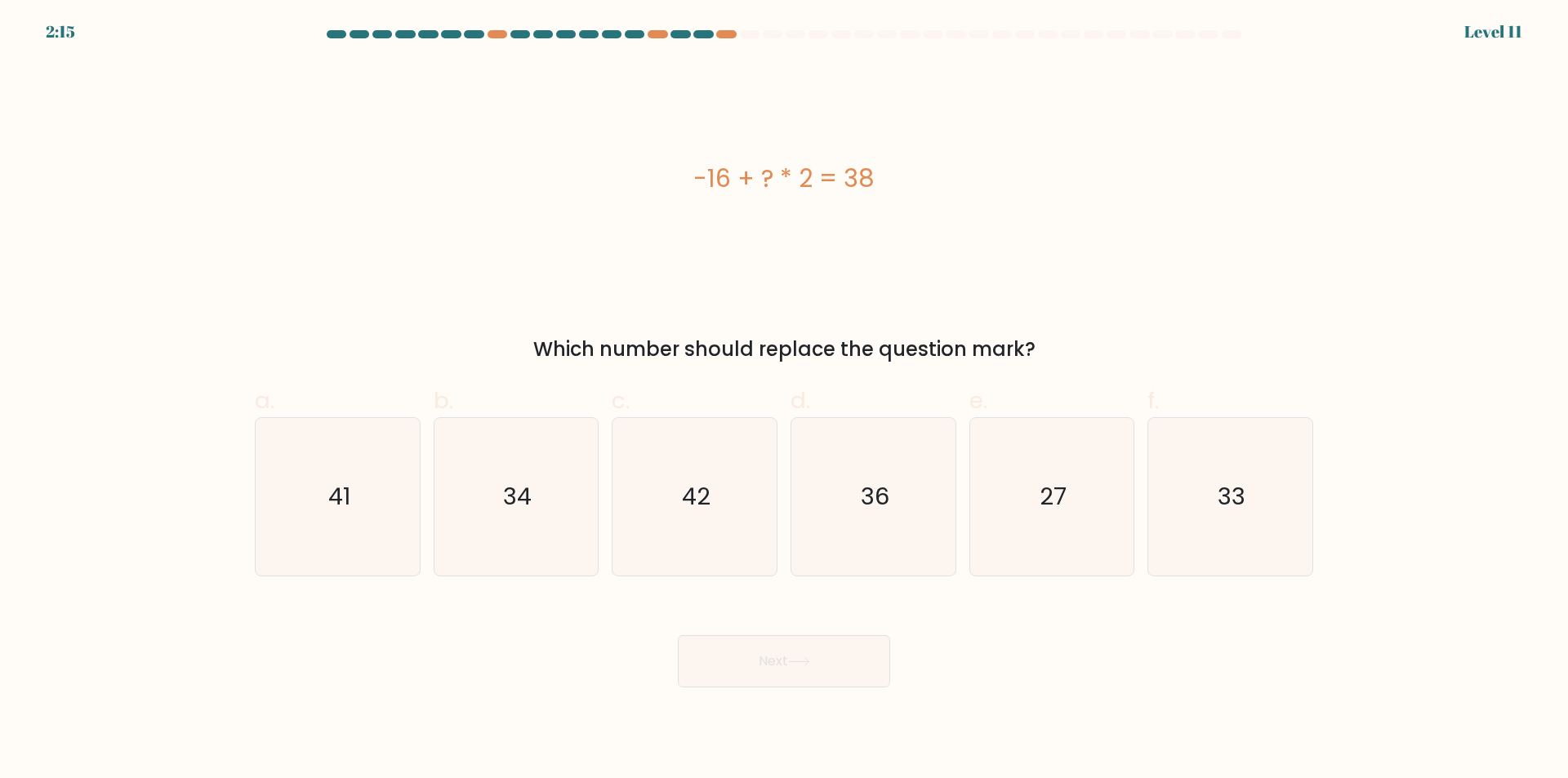
drag, startPoint x: 694, startPoint y: 180, endPoint x: 928, endPoint y: 190, distance: 234.2
click at [928, 190] on div "-16 + ? * 2 = 38" at bounding box center [784, 178] width 1058 height 37
copy div "-16 + ? * 2 = 38"
click at [1050, 522] on icon "27" at bounding box center [1051, 497] width 157 height 157
click at [784, 400] on input "e. 27" at bounding box center [784, 394] width 1 height 10
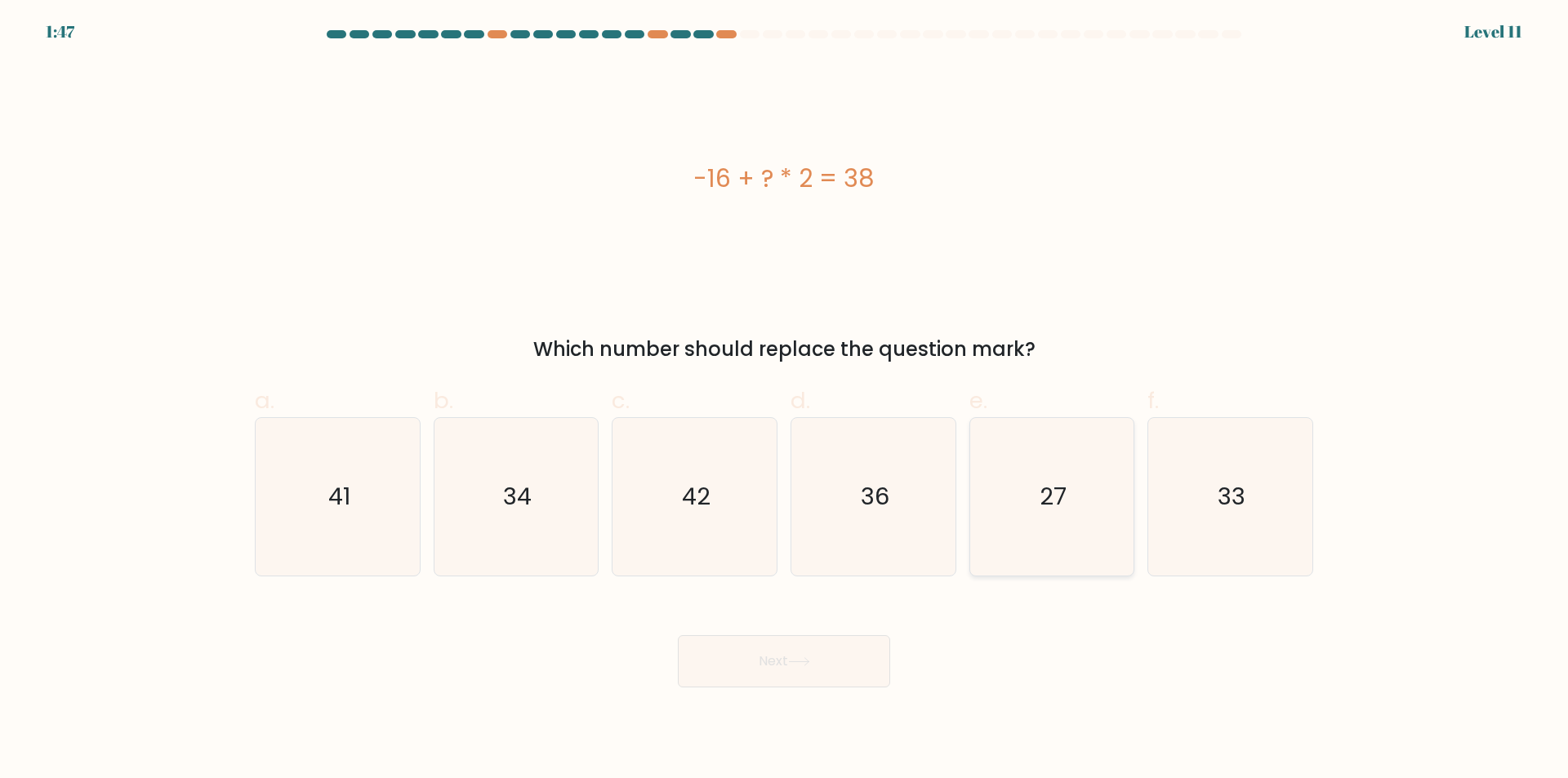
radio input "true"
click at [809, 657] on icon at bounding box center [799, 662] width 22 height 9
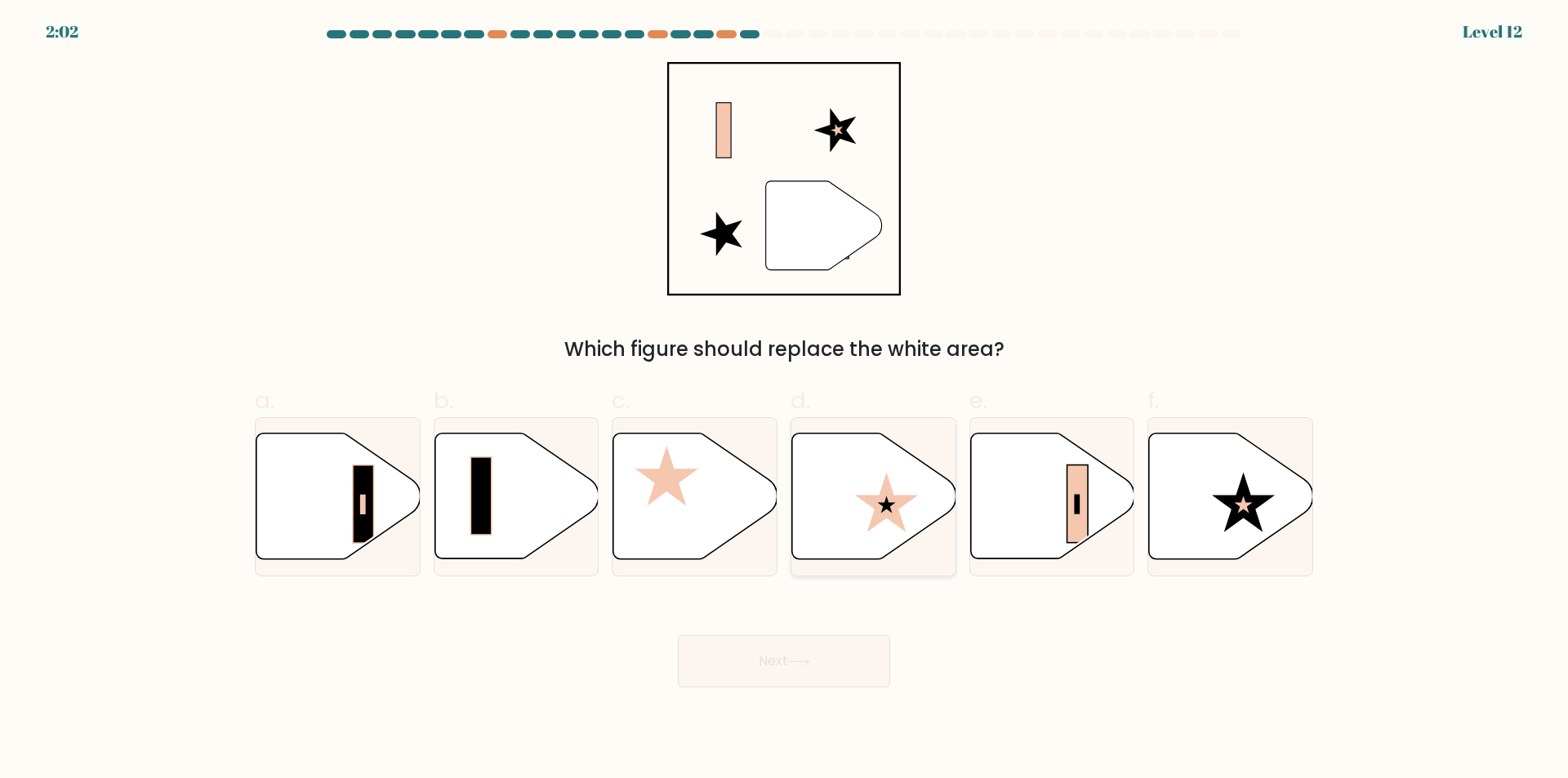
click at [841, 506] on icon at bounding box center [873, 496] width 164 height 125
click at [784, 400] on input "d." at bounding box center [784, 394] width 1 height 10
radio input "true"
click at [802, 669] on button "Next" at bounding box center [784, 662] width 212 height 52
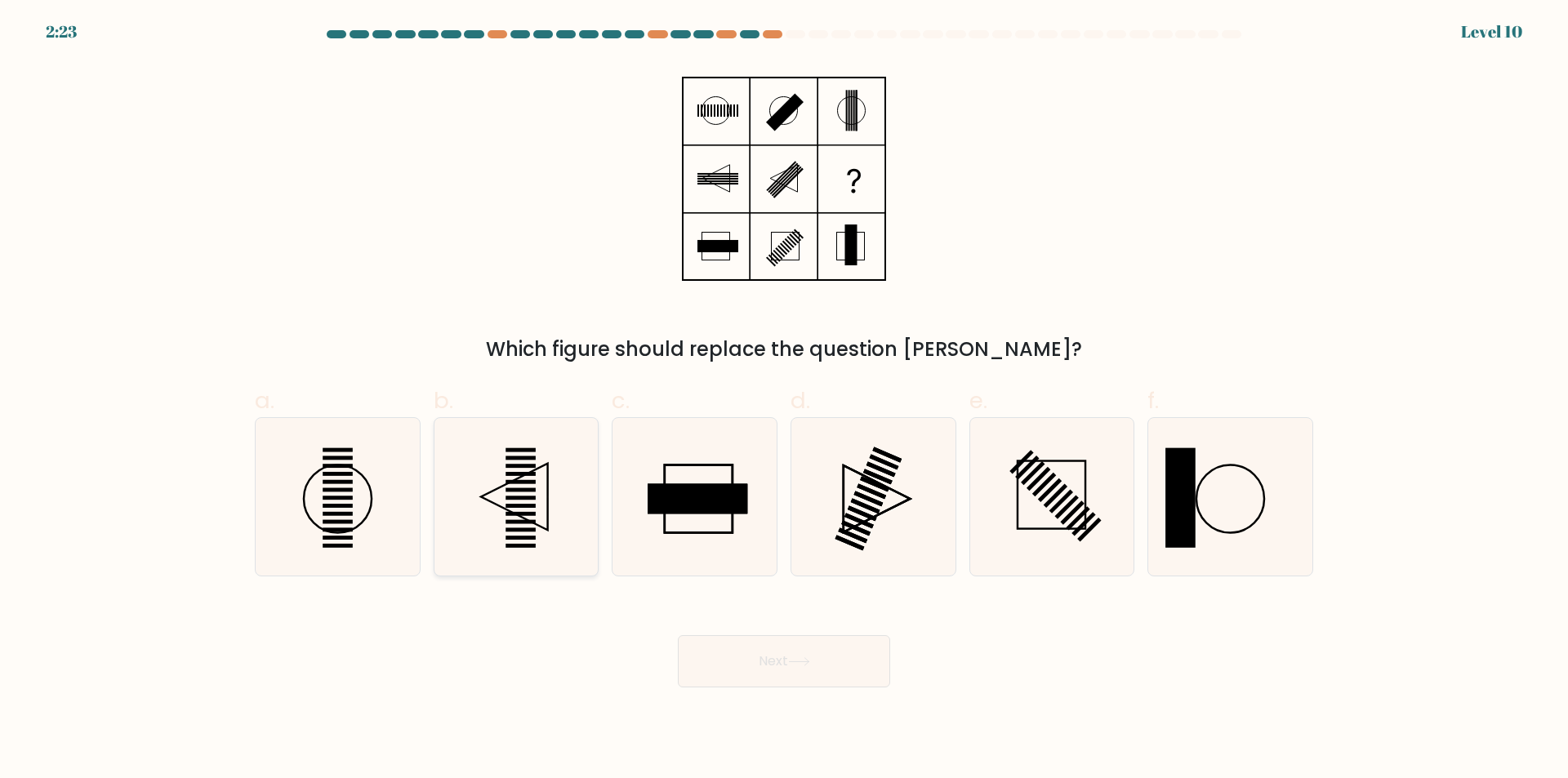
click at [537, 505] on icon at bounding box center [516, 497] width 157 height 157
click at [784, 400] on input "b." at bounding box center [784, 394] width 1 height 10
radio input "true"
click at [543, 516] on icon at bounding box center [516, 496] width 156 height 156
click at [784, 400] on input "b." at bounding box center [784, 394] width 1 height 10
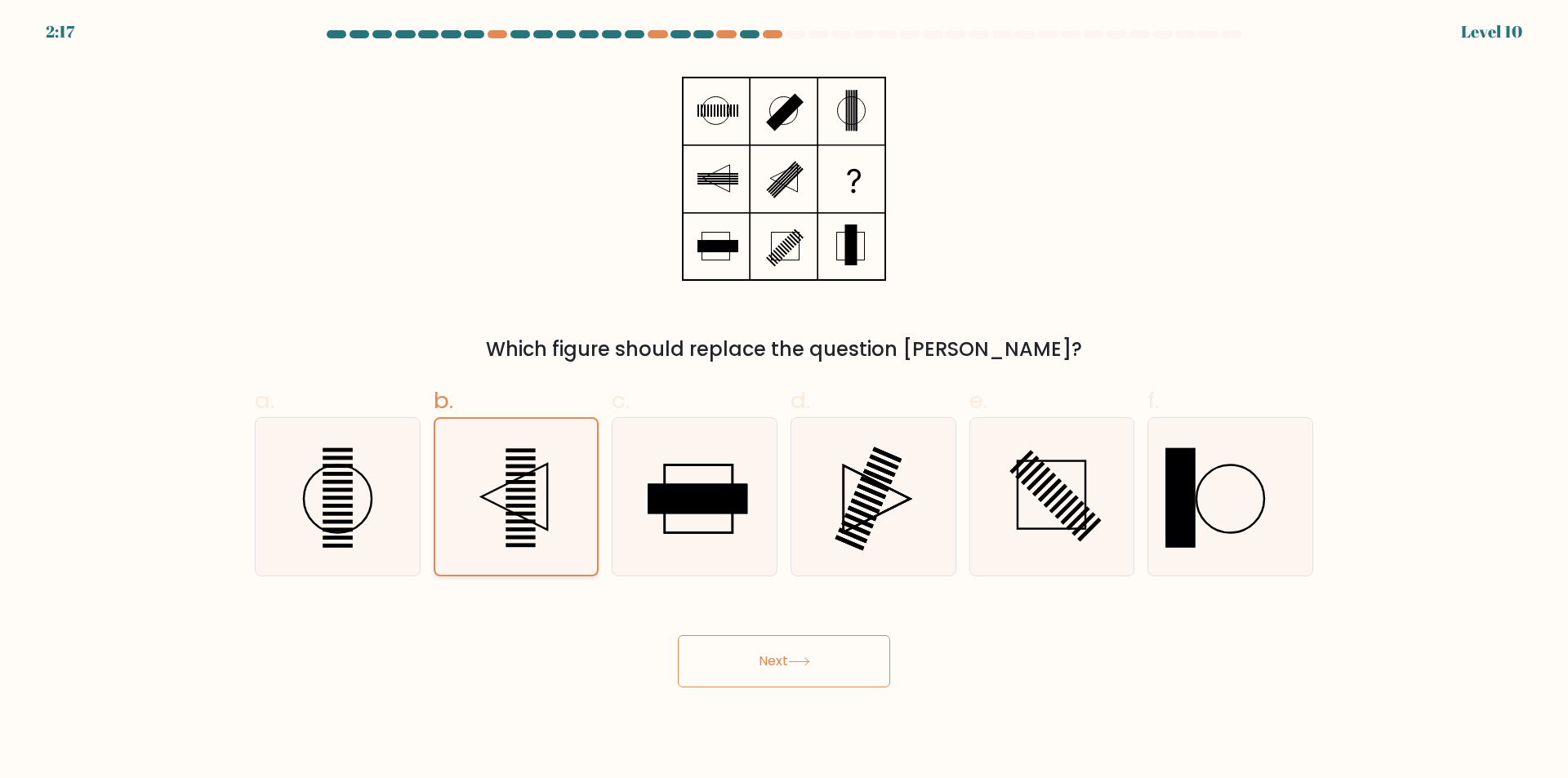
click at [564, 481] on icon at bounding box center [516, 496] width 156 height 156
click at [784, 400] on input "b." at bounding box center [784, 394] width 1 height 10
click at [862, 675] on button "Next" at bounding box center [784, 662] width 212 height 52
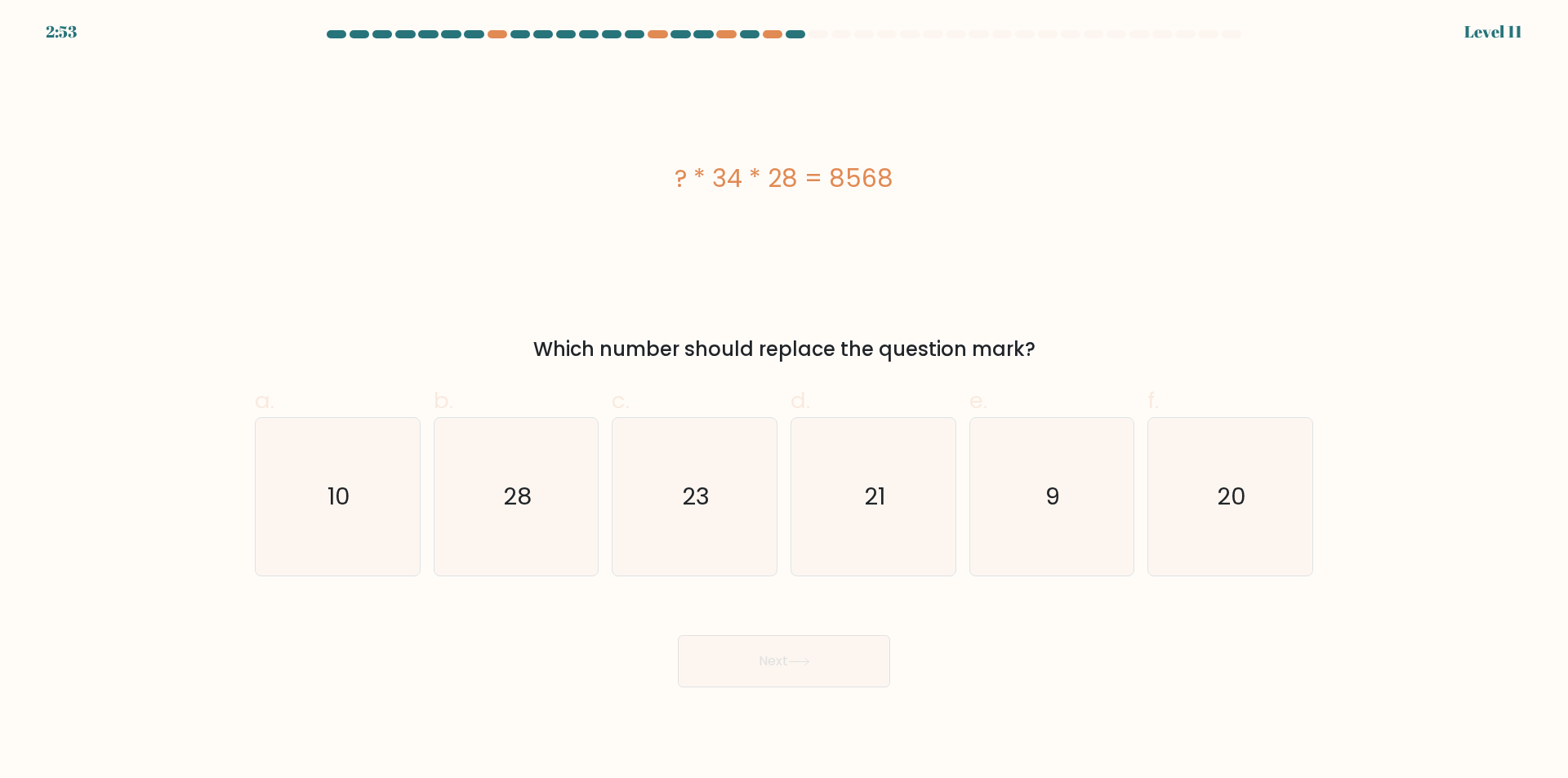
drag, startPoint x: 671, startPoint y: 174, endPoint x: 950, endPoint y: 162, distance: 279.3
click at [950, 162] on div "? * 34 * 28 = 8568" at bounding box center [784, 178] width 1058 height 37
drag, startPoint x: 799, startPoint y: 179, endPoint x: 729, endPoint y: 178, distance: 70.0
drag, startPoint x: 729, startPoint y: 178, endPoint x: 781, endPoint y: 172, distance: 52.3
drag, startPoint x: 781, startPoint y: 172, endPoint x: 742, endPoint y: 182, distance: 40.3
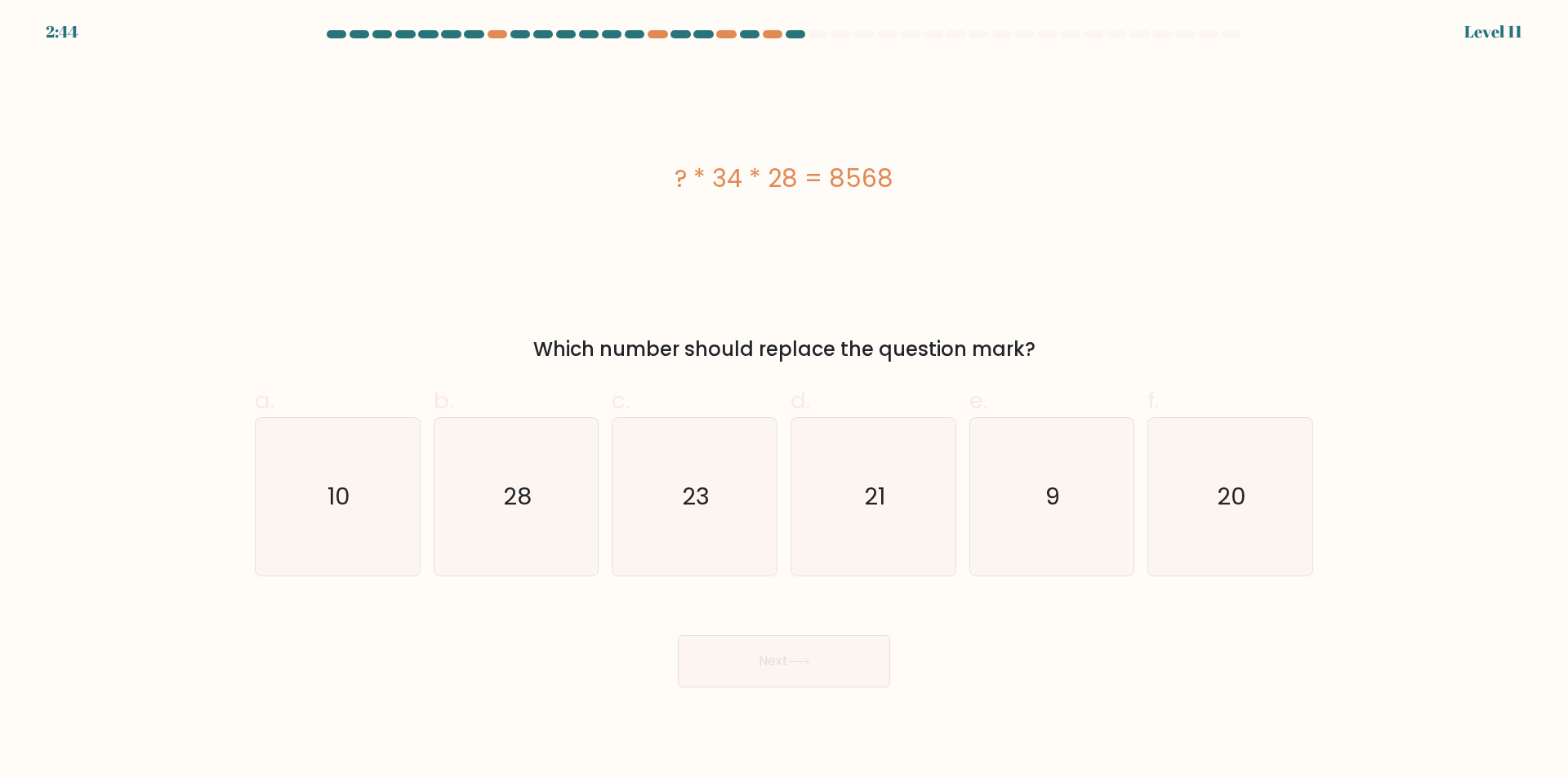
copy div "? * 34 * 28 = 8568"
click at [1036, 496] on icon "9" at bounding box center [1051, 497] width 157 height 157
click at [784, 400] on input "e. 9" at bounding box center [784, 394] width 1 height 10
radio input "true"
click at [807, 664] on icon at bounding box center [799, 662] width 22 height 9
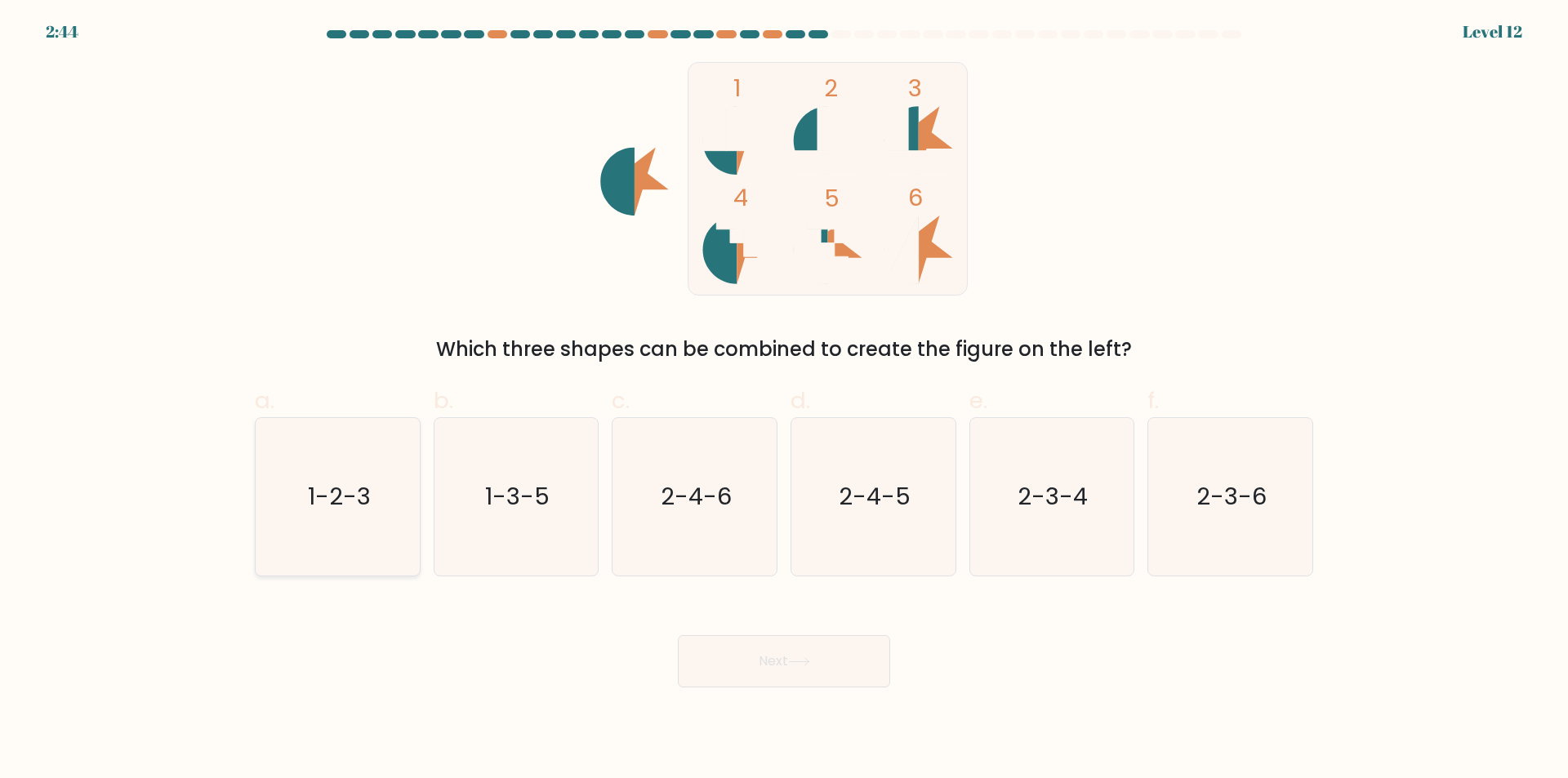
click at [347, 499] on text "1-2-3" at bounding box center [339, 497] width 63 height 33
click at [784, 400] on input "a. 1-2-3" at bounding box center [784, 394] width 1 height 10
radio input "true"
click at [759, 656] on button "Next" at bounding box center [784, 662] width 212 height 52
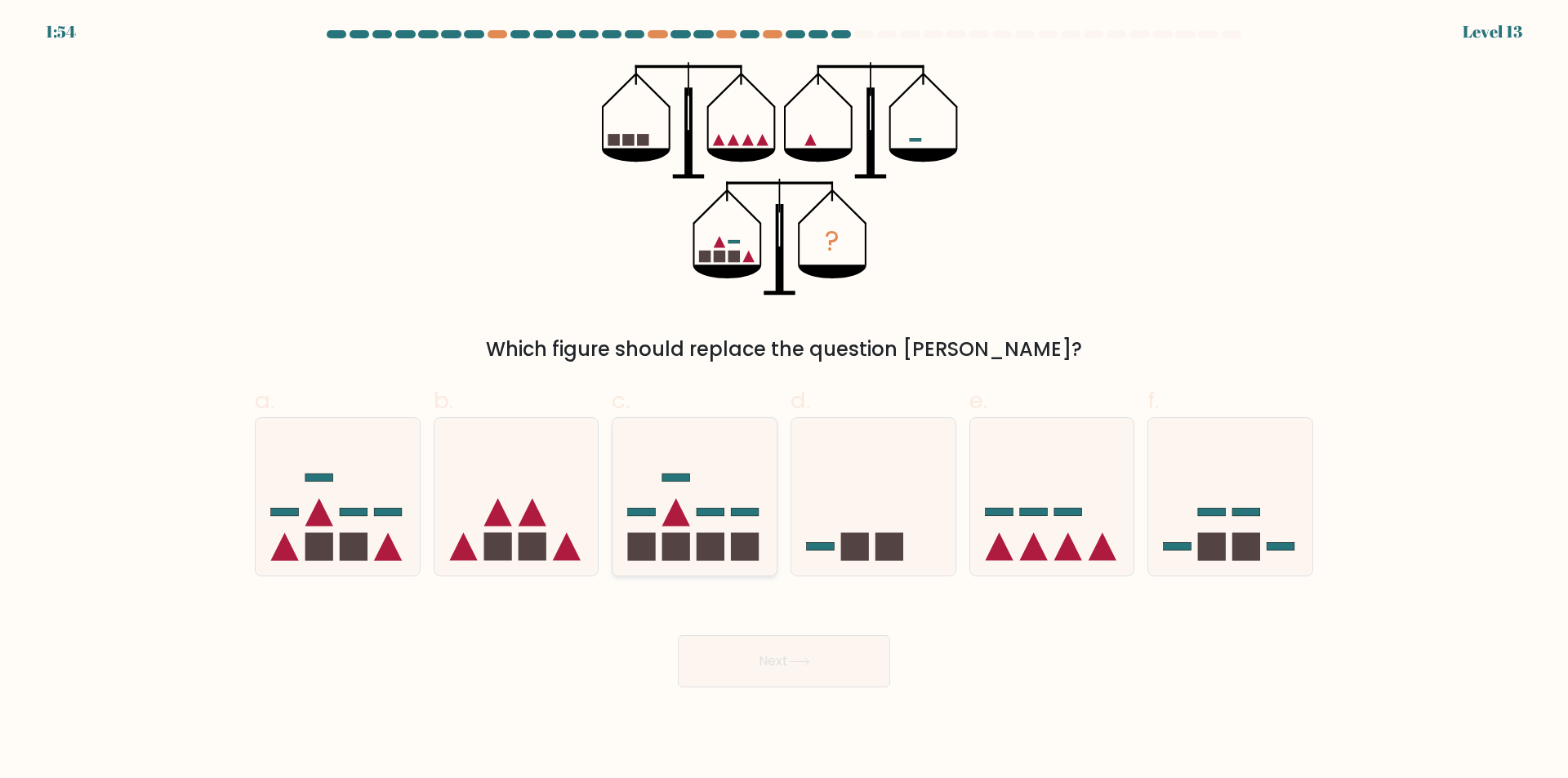
click at [702, 522] on icon at bounding box center [694, 497] width 164 height 136
click at [784, 400] on input "c." at bounding box center [784, 394] width 1 height 10
radio input "true"
click at [1032, 515] on rect at bounding box center [1033, 512] width 28 height 8
click at [784, 400] on input "e." at bounding box center [784, 394] width 1 height 10
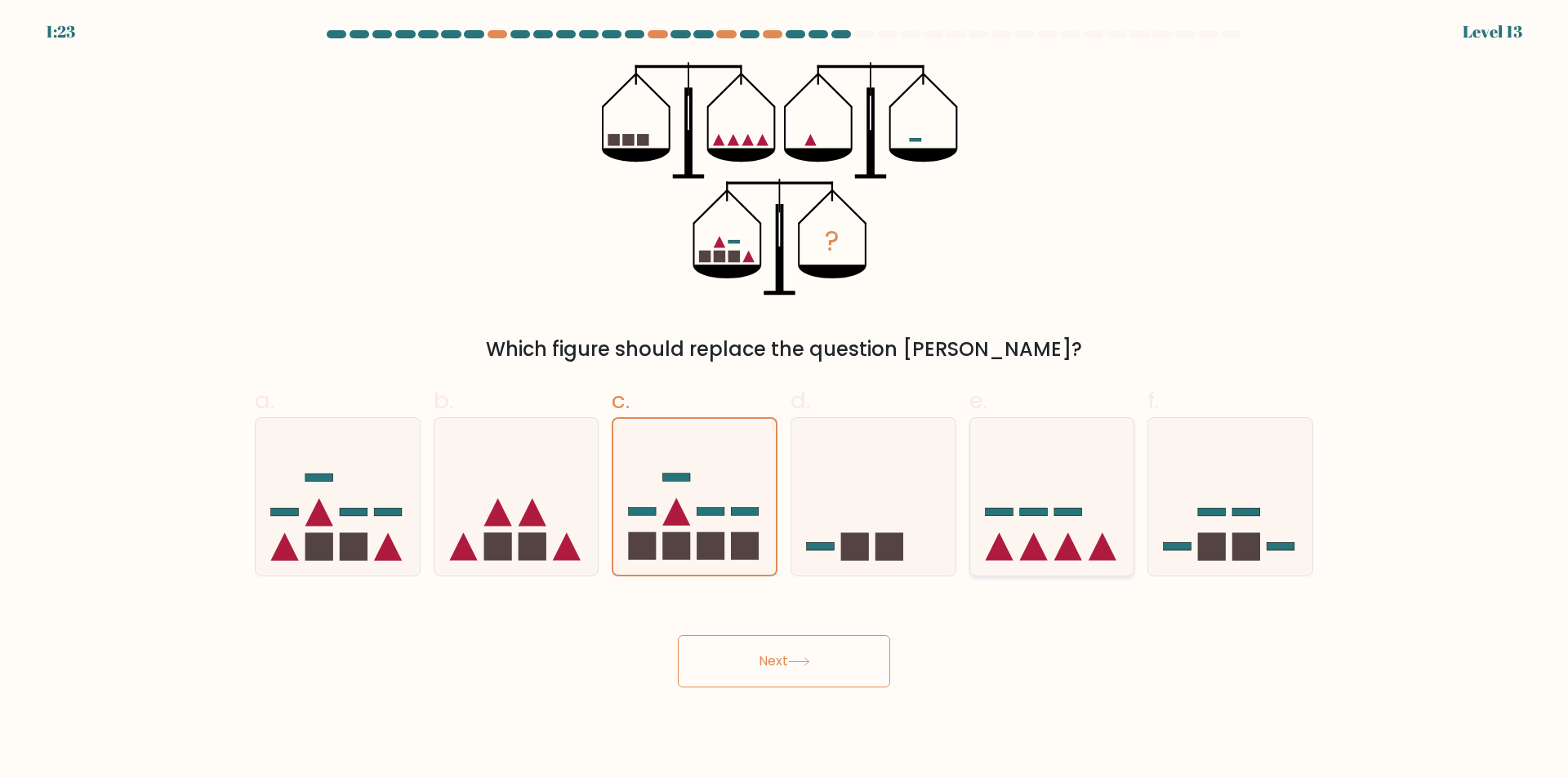
radio input "true"
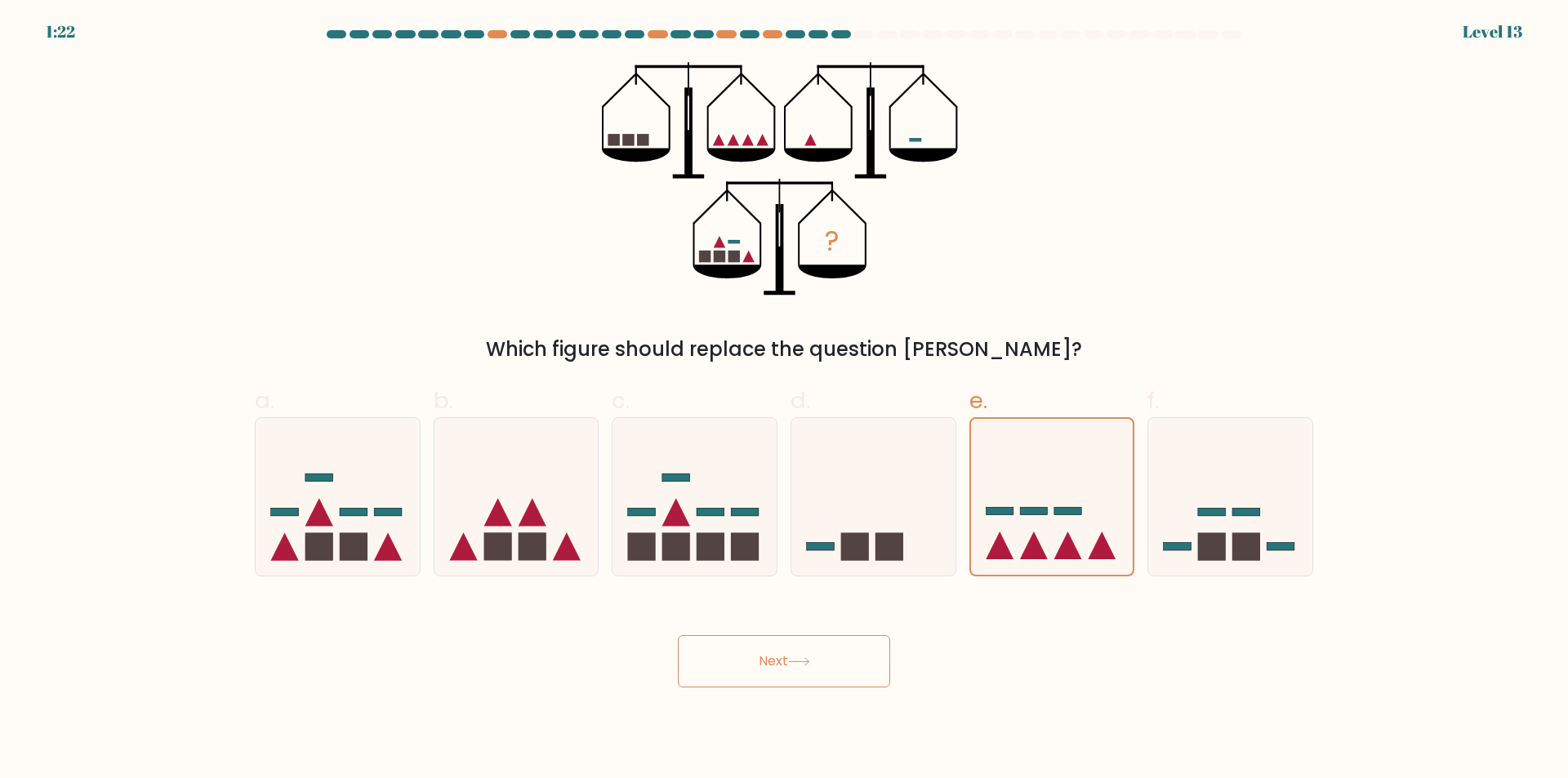
click at [808, 675] on button "Next" at bounding box center [784, 662] width 212 height 52
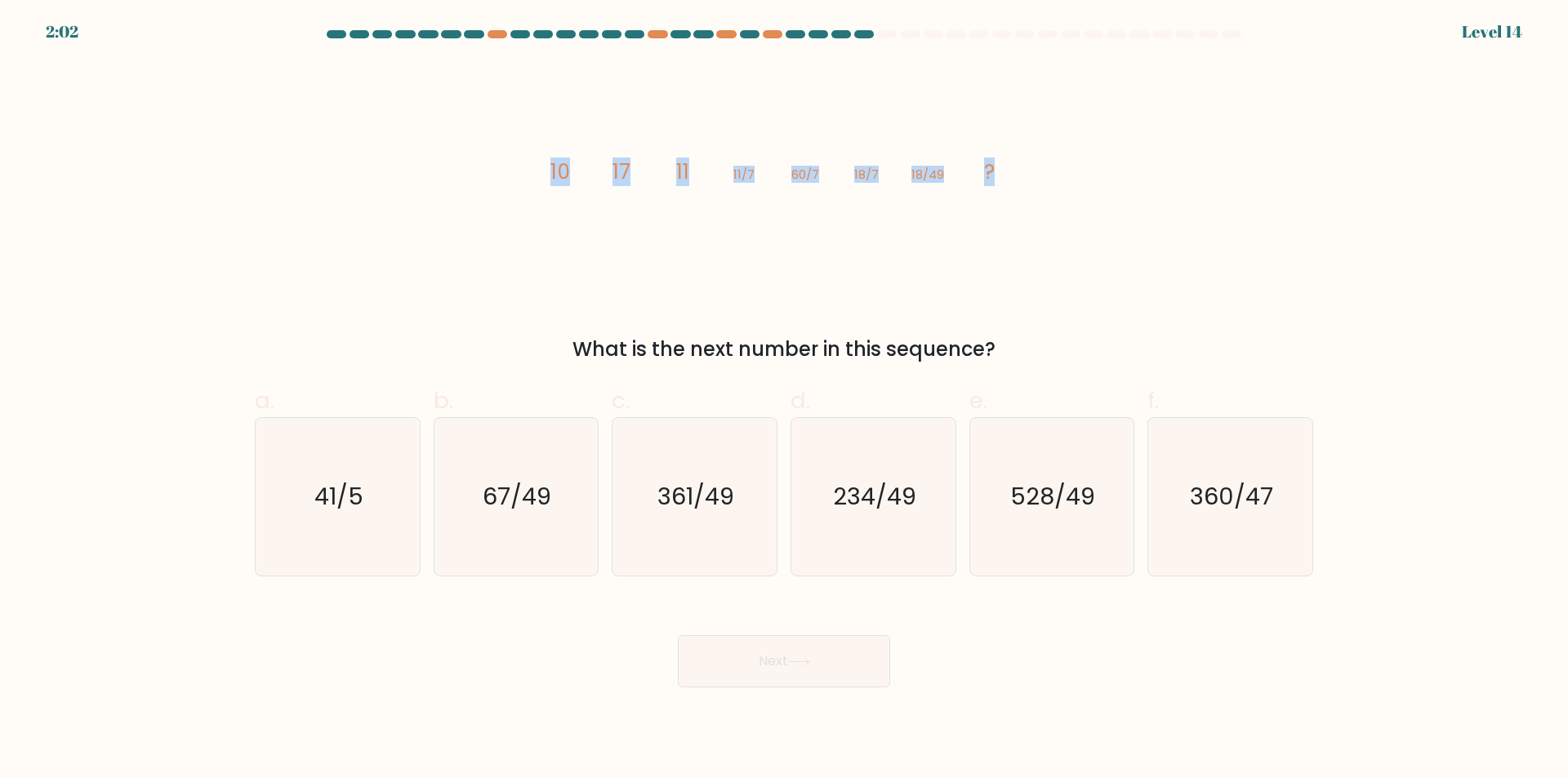
drag, startPoint x: 558, startPoint y: 169, endPoint x: 1068, endPoint y: 188, distance: 510.4
click at [1068, 188] on div "image/svg+xml 10 17 11 11/7 60/7 18/7 18/49 ? What is the next number in this s…" at bounding box center [784, 213] width 1077 height 302
copy g "10 17 11 11/7 60/7 18/7 18/49 ?"
drag, startPoint x: 564, startPoint y: 159, endPoint x: 538, endPoint y: 178, distance: 32.2
drag, startPoint x: 538, startPoint y: 178, endPoint x: 557, endPoint y: 169, distance: 21.0
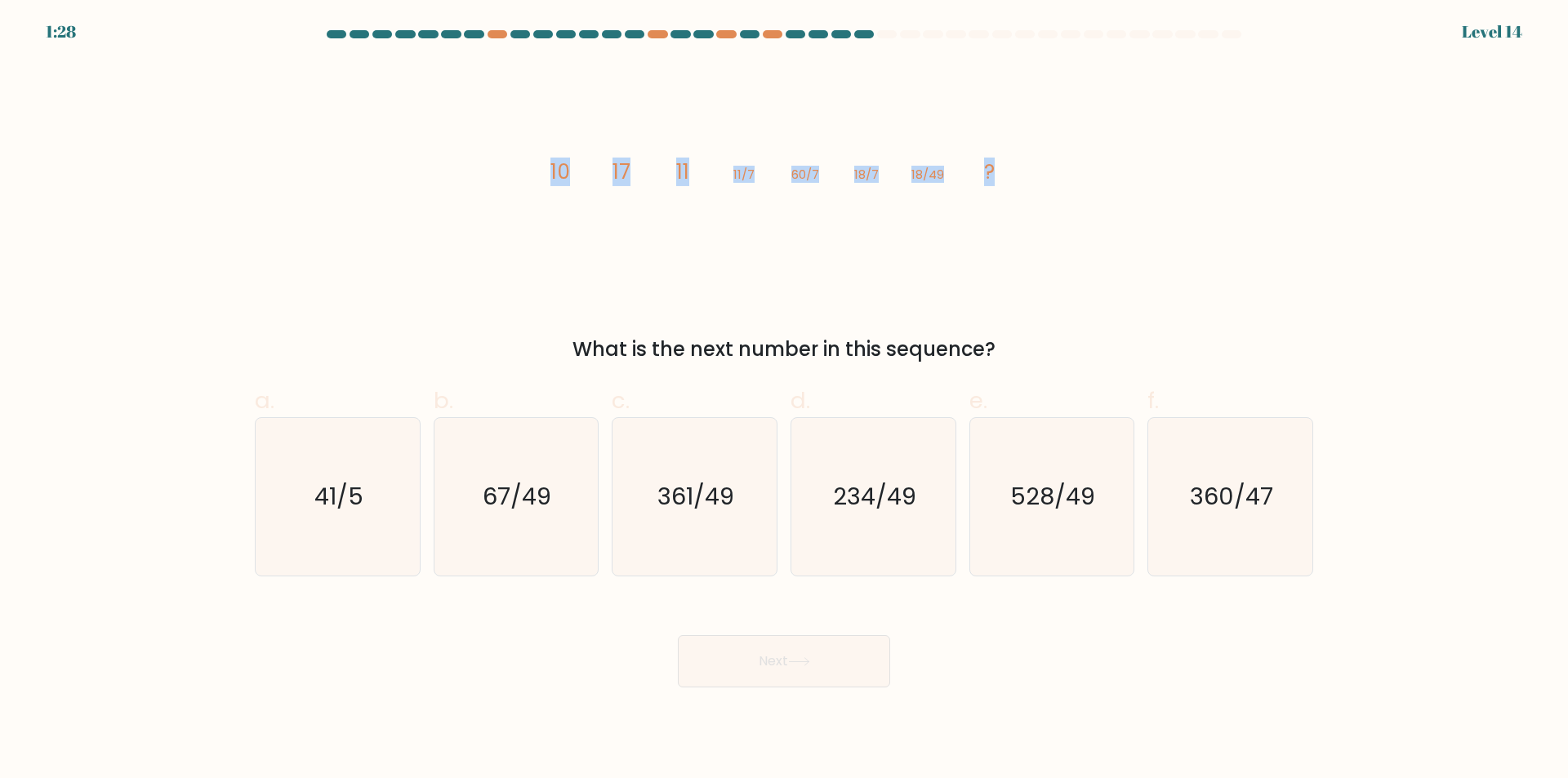
copy g "10 17 11 11/7 60/7 18/7 18/49 ?"
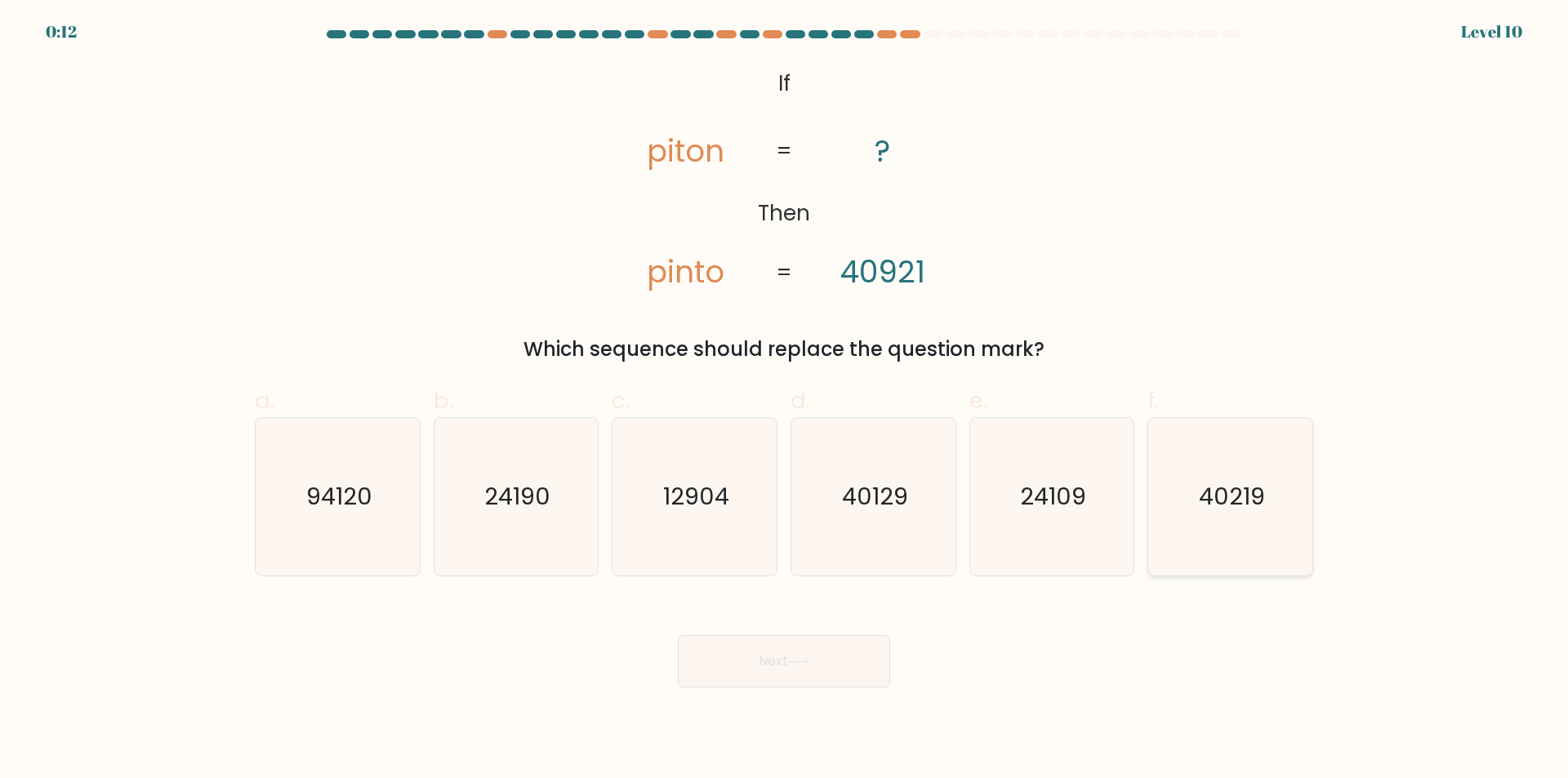
click at [1256, 519] on icon "40219" at bounding box center [1230, 497] width 157 height 157
click at [784, 400] on input "f. 40219" at bounding box center [784, 394] width 1 height 10
radio input "true"
click at [834, 668] on button "Next" at bounding box center [784, 662] width 212 height 52
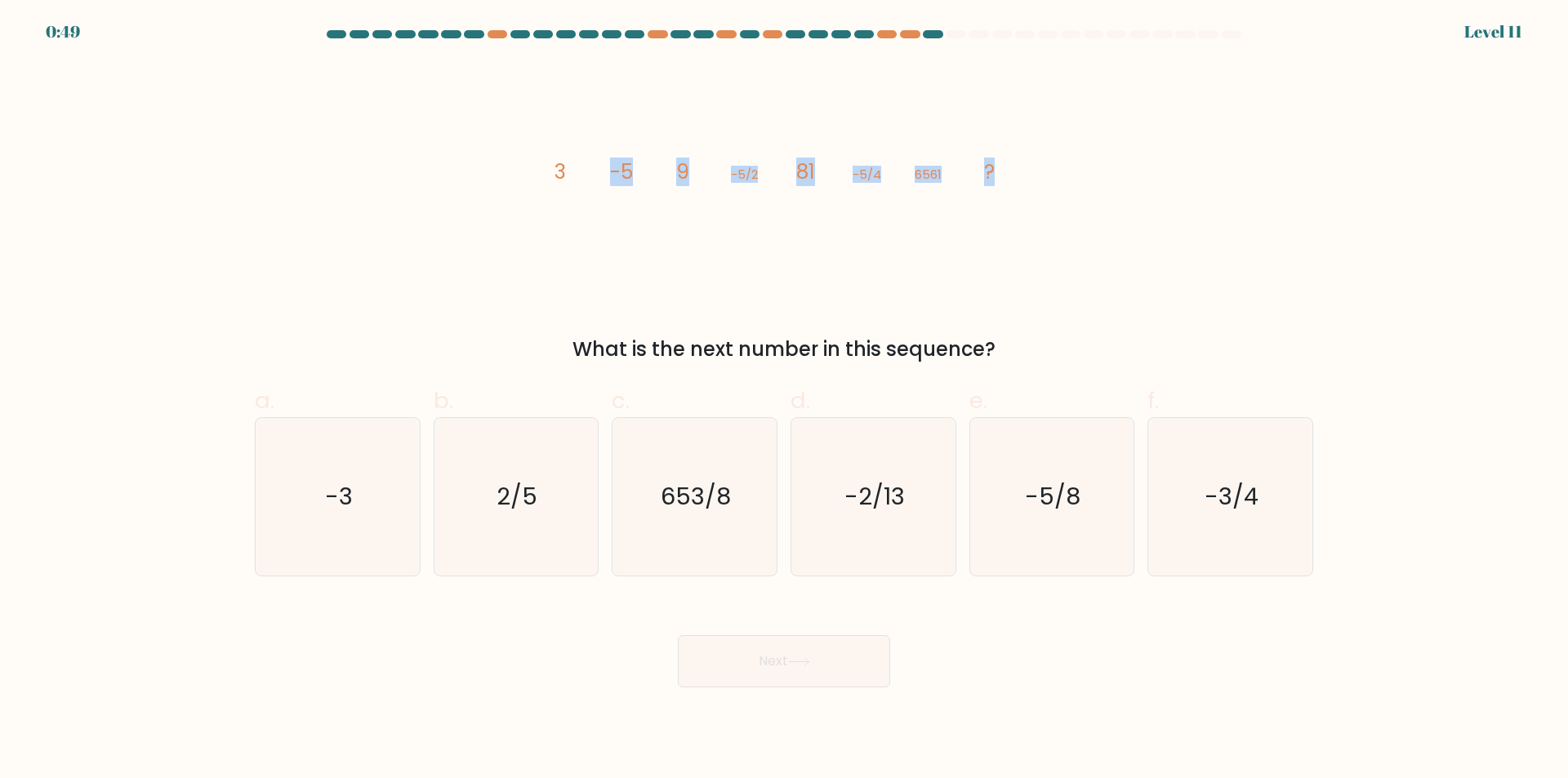
drag, startPoint x: 561, startPoint y: 169, endPoint x: 1102, endPoint y: 179, distance: 541.1
click at [1102, 179] on div "image/svg+xml 3 -5 9 -5/2 81 -5/4 6561 ? What is the next number in this sequen…" at bounding box center [784, 213] width 1077 height 302
drag, startPoint x: 558, startPoint y: 170, endPoint x: 1033, endPoint y: 181, distance: 475.1
click at [1033, 181] on div "image/svg+xml 3 -5 9 -5/2 81 -5/4 6561 ? What is the next number in this sequen…" at bounding box center [784, 213] width 1077 height 302
copy g "3 -5 9 -5/2 81 -5/4 6561 ?"
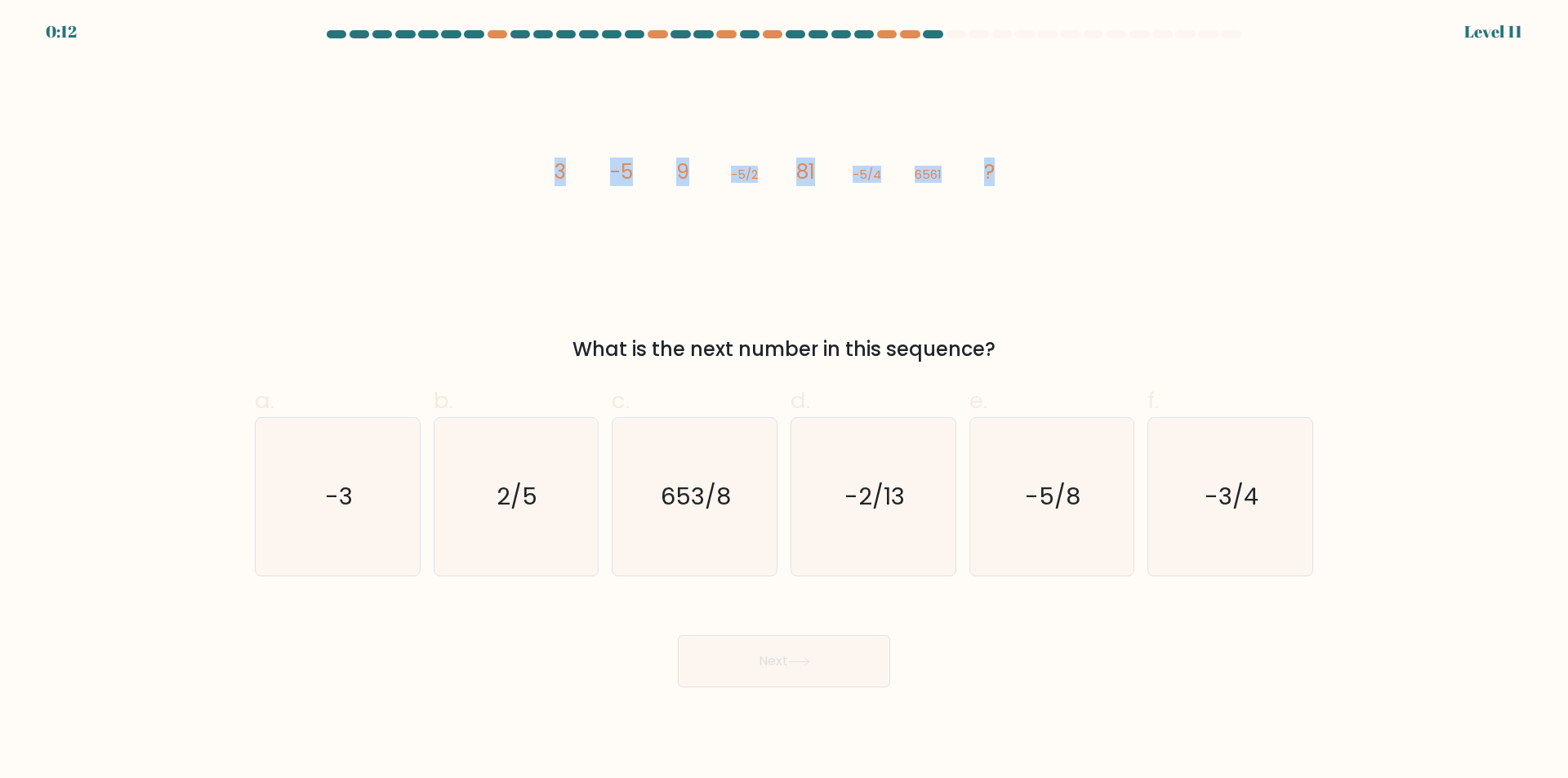
click at [661, 247] on icon "image/svg+xml 3 -5 9 -5/2 81 -5/4 6561 ?" at bounding box center [784, 178] width 490 height 233
click at [882, 505] on text "-2/13" at bounding box center [874, 497] width 61 height 33
click at [784, 400] on input "d. -2/13" at bounding box center [784, 394] width 1 height 10
radio input "true"
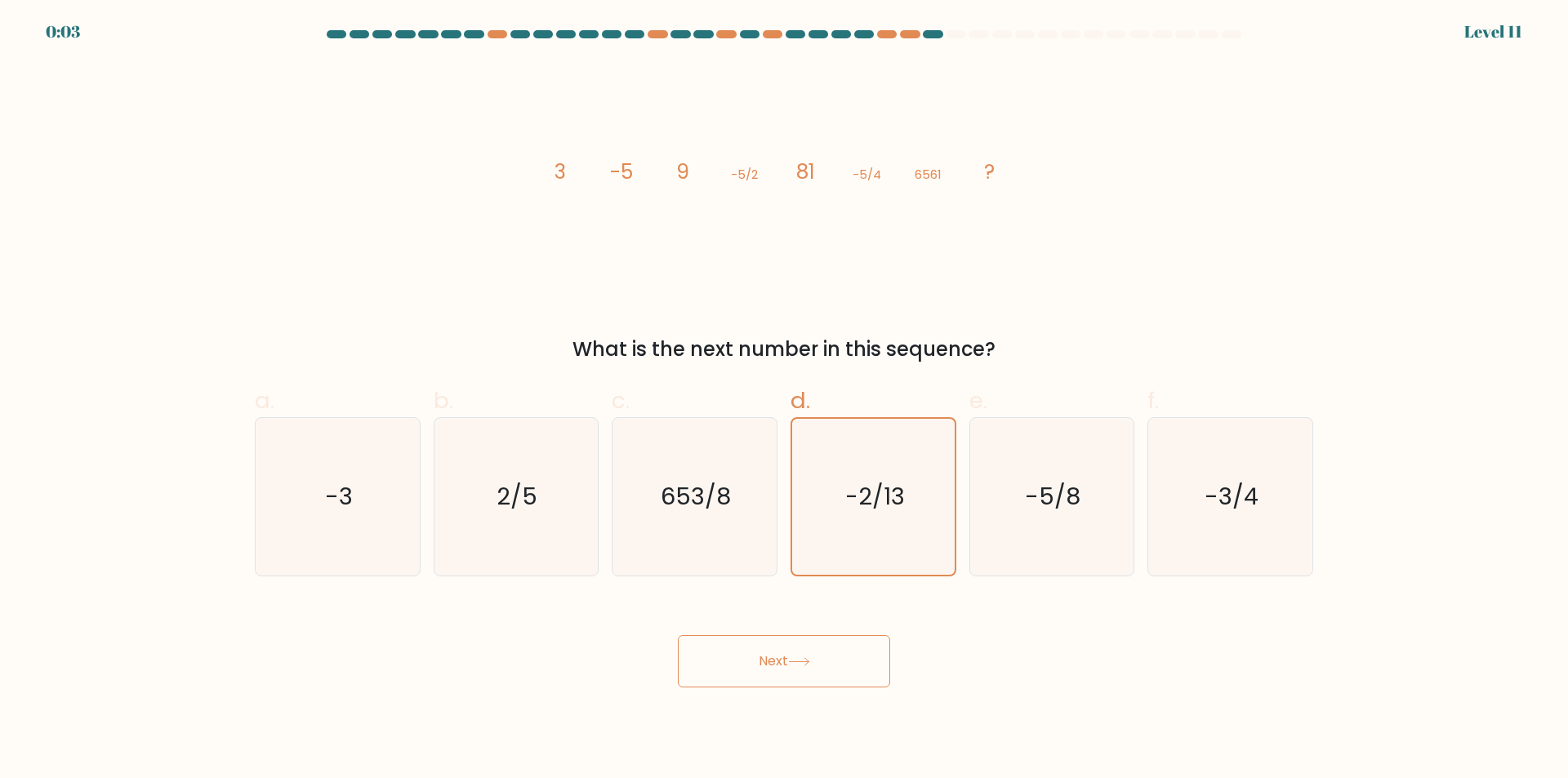
click at [808, 653] on button "Next" at bounding box center [784, 662] width 212 height 52
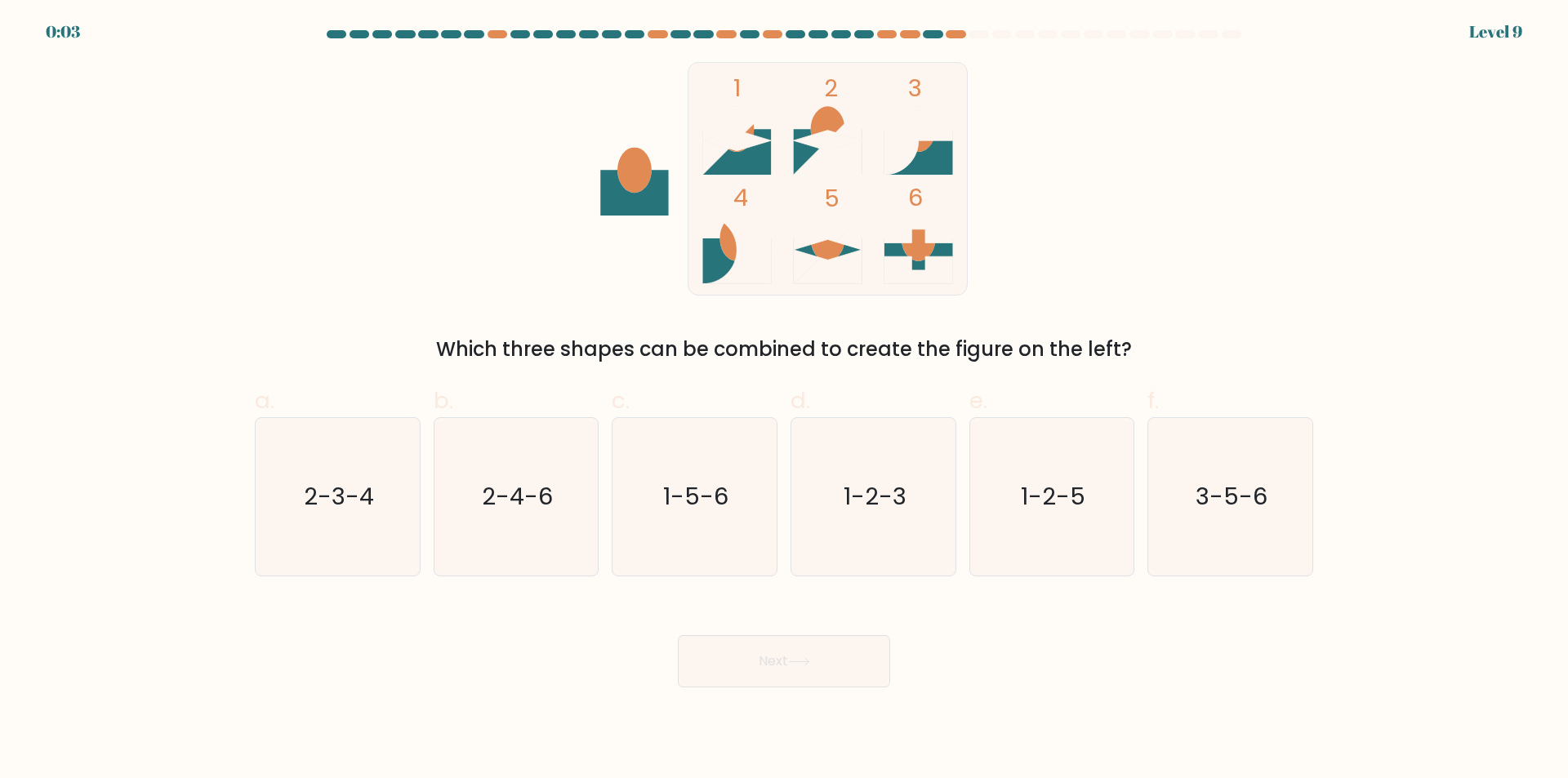
click at [739, 107] on icon at bounding box center [737, 139] width 68 height 68
click at [841, 213] on rect at bounding box center [828, 178] width 279 height 233
drag, startPoint x: 747, startPoint y: 112, endPoint x: 753, endPoint y: 121, distance: 10.8
click at [748, 112] on icon at bounding box center [737, 139] width 68 height 68
click at [1062, 530] on icon "1-2-5" at bounding box center [1051, 497] width 157 height 157
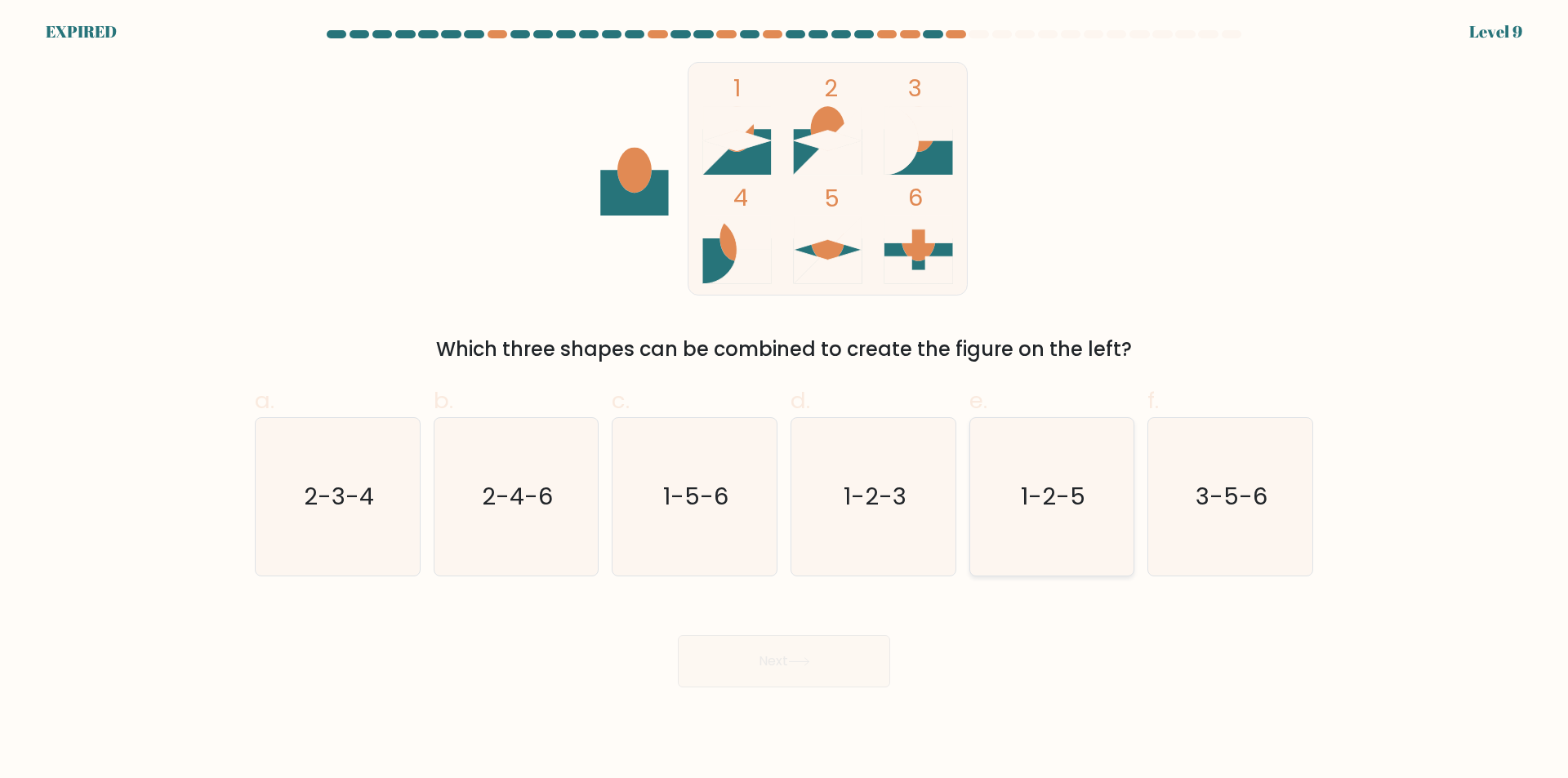
click at [784, 400] on input "e. 1-2-5" at bounding box center [784, 394] width 1 height 10
radio input "true"
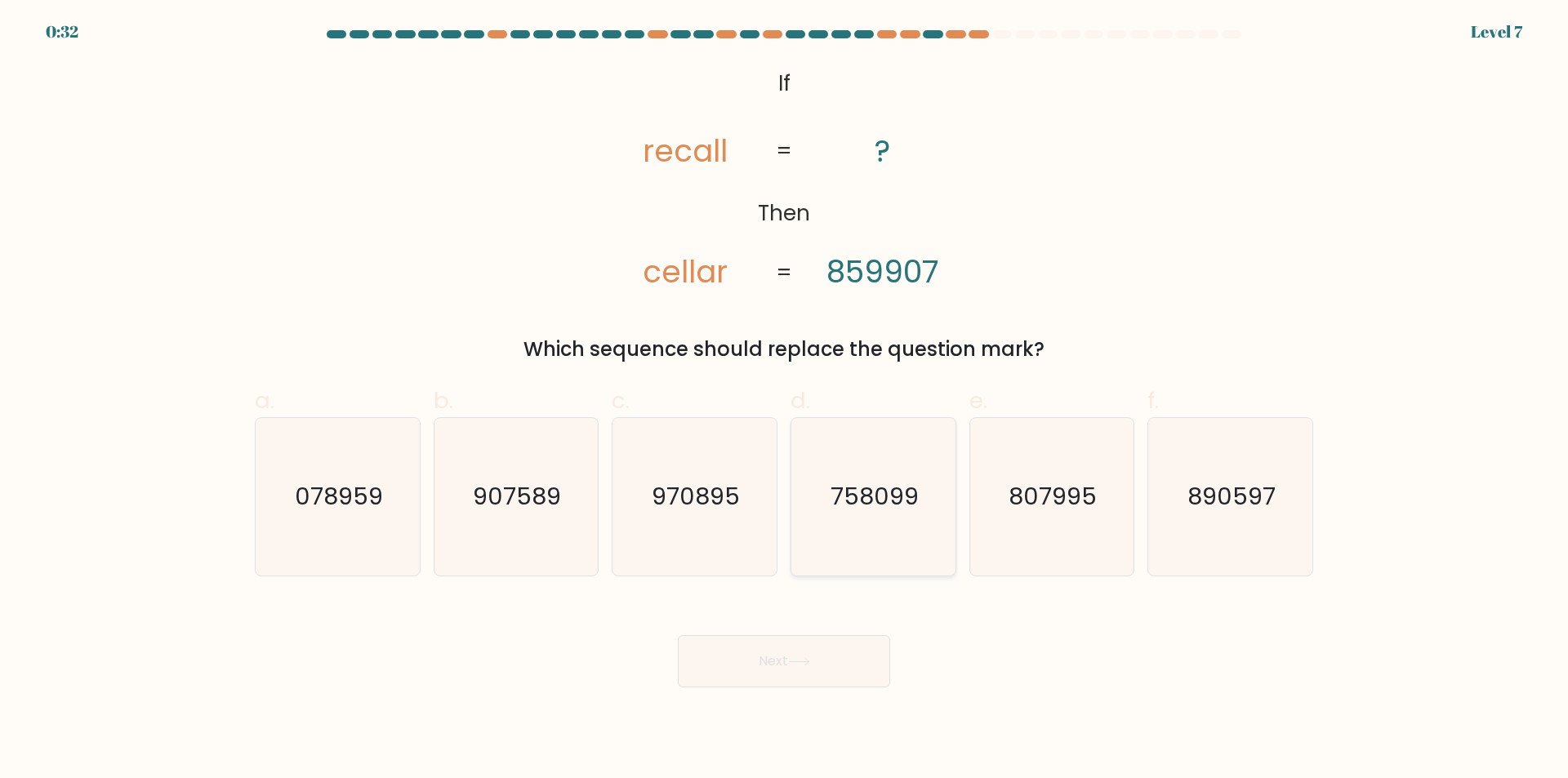
drag, startPoint x: 854, startPoint y: 509, endPoint x: 854, endPoint y: 529, distance: 20.0
click at [853, 508] on text "758099" at bounding box center [874, 497] width 88 height 33
click at [784, 400] on input "d. 758099" at bounding box center [784, 394] width 1 height 10
radio input "true"
click at [854, 663] on button "Next" at bounding box center [784, 662] width 212 height 52
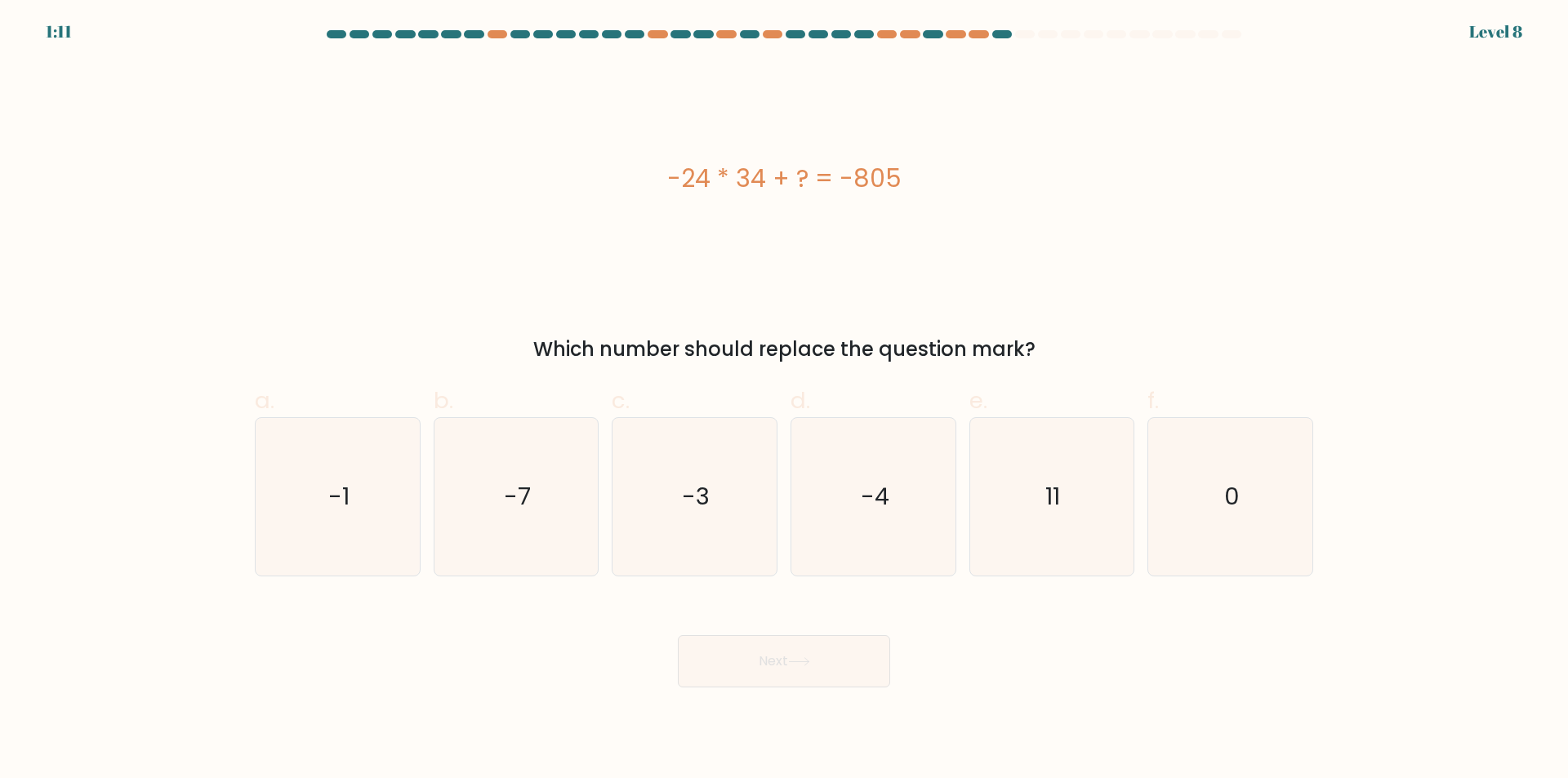
drag, startPoint x: 678, startPoint y: 178, endPoint x: 945, endPoint y: 196, distance: 267.6
click at [945, 196] on div "-24 * 34 + ? = -805" at bounding box center [784, 178] width 1058 height 37
drag, startPoint x: 669, startPoint y: 179, endPoint x: 958, endPoint y: 191, distance: 289.2
click at [958, 191] on div "-24 * 34 + ? = -805" at bounding box center [784, 178] width 1058 height 37
copy div "-24 * 34 + ? = -805"
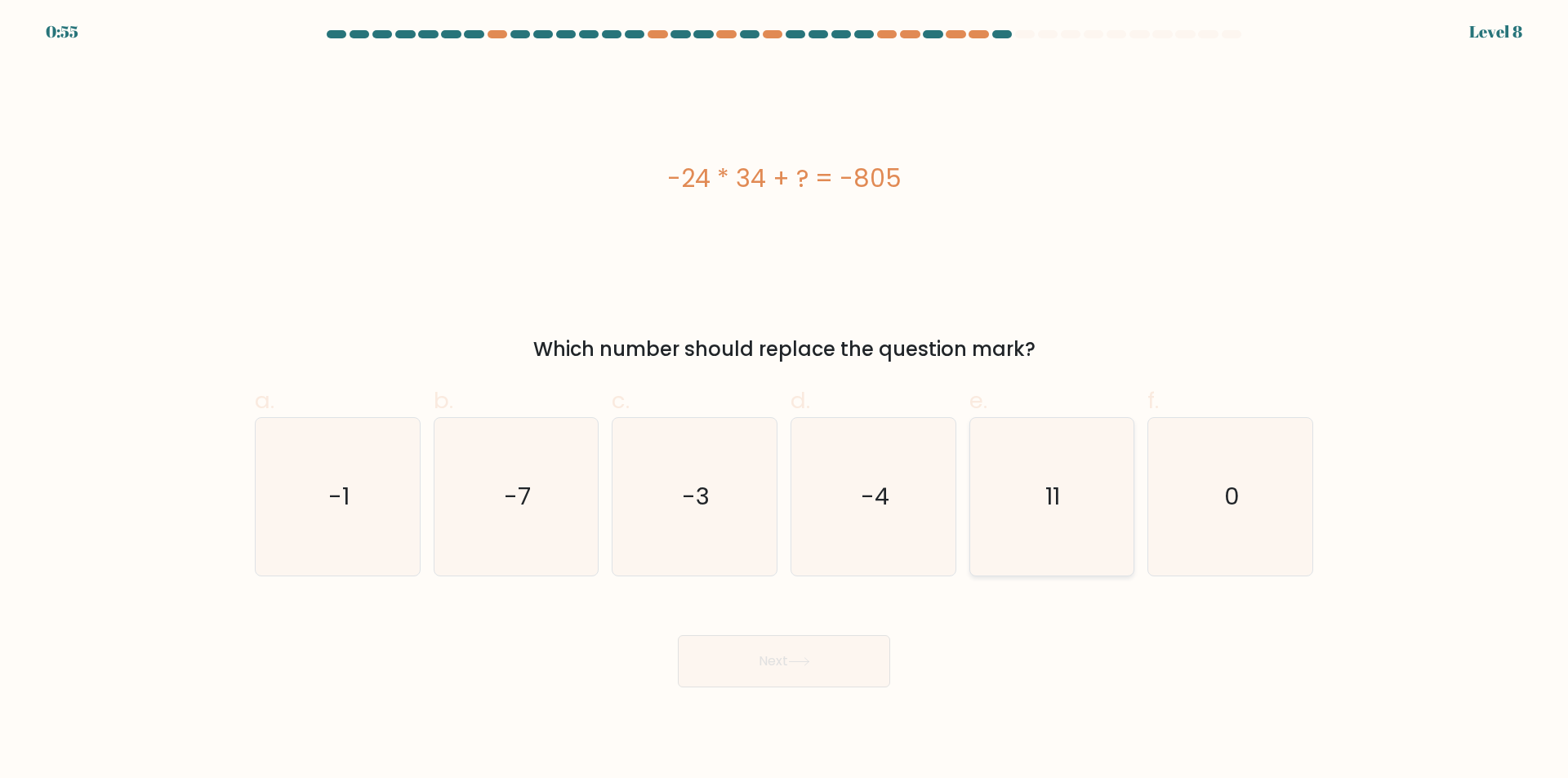
click at [1004, 499] on icon "11" at bounding box center [1051, 497] width 157 height 157
click at [784, 400] on input "e. 11" at bounding box center [784, 394] width 1 height 10
radio input "true"
click at [828, 672] on button "Next" at bounding box center [784, 662] width 212 height 52
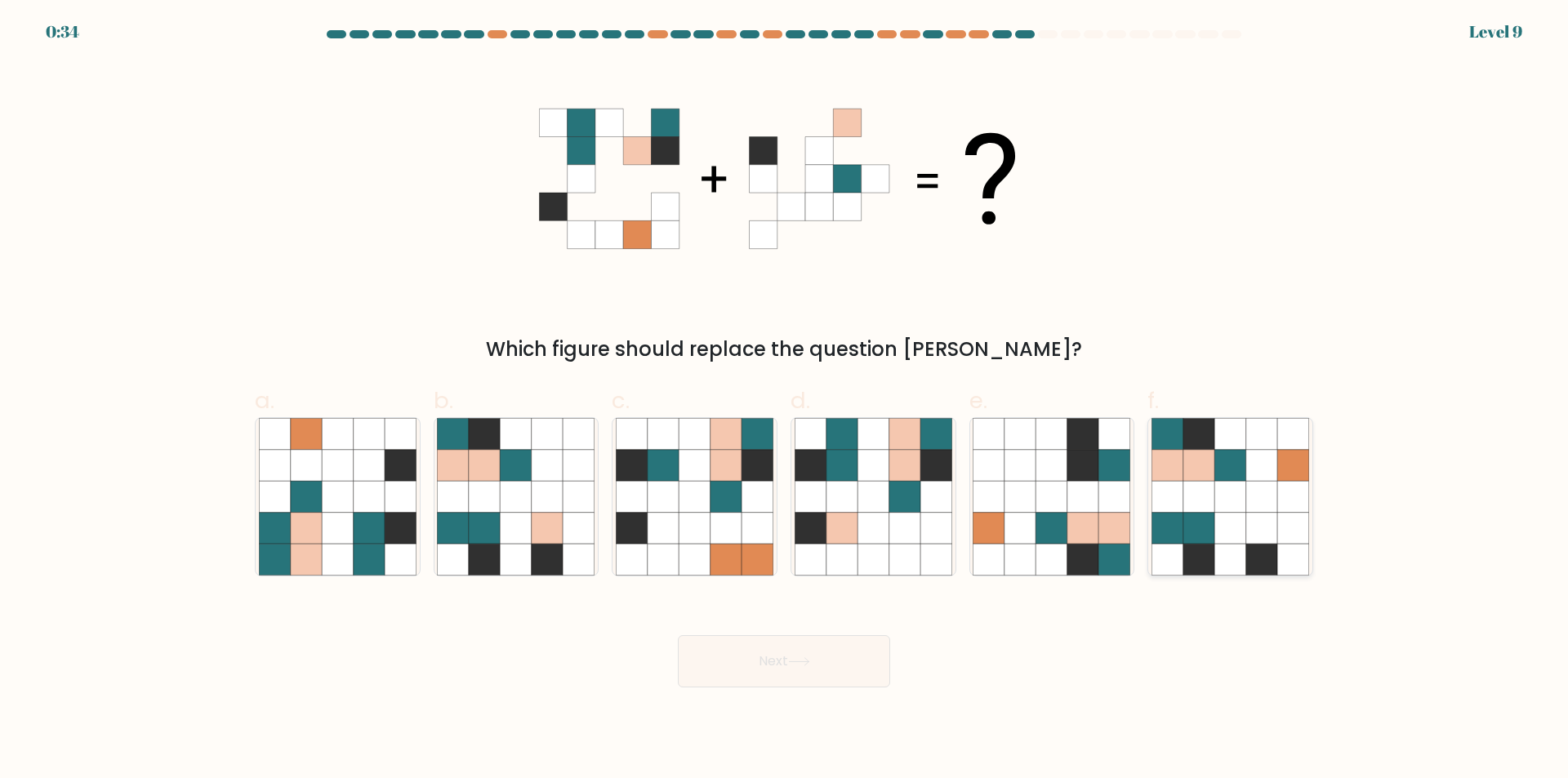
click at [1217, 465] on icon at bounding box center [1229, 465] width 31 height 31
click at [784, 400] on input "f." at bounding box center [784, 394] width 1 height 10
radio input "true"
click at [783, 666] on button "Next" at bounding box center [784, 662] width 212 height 52
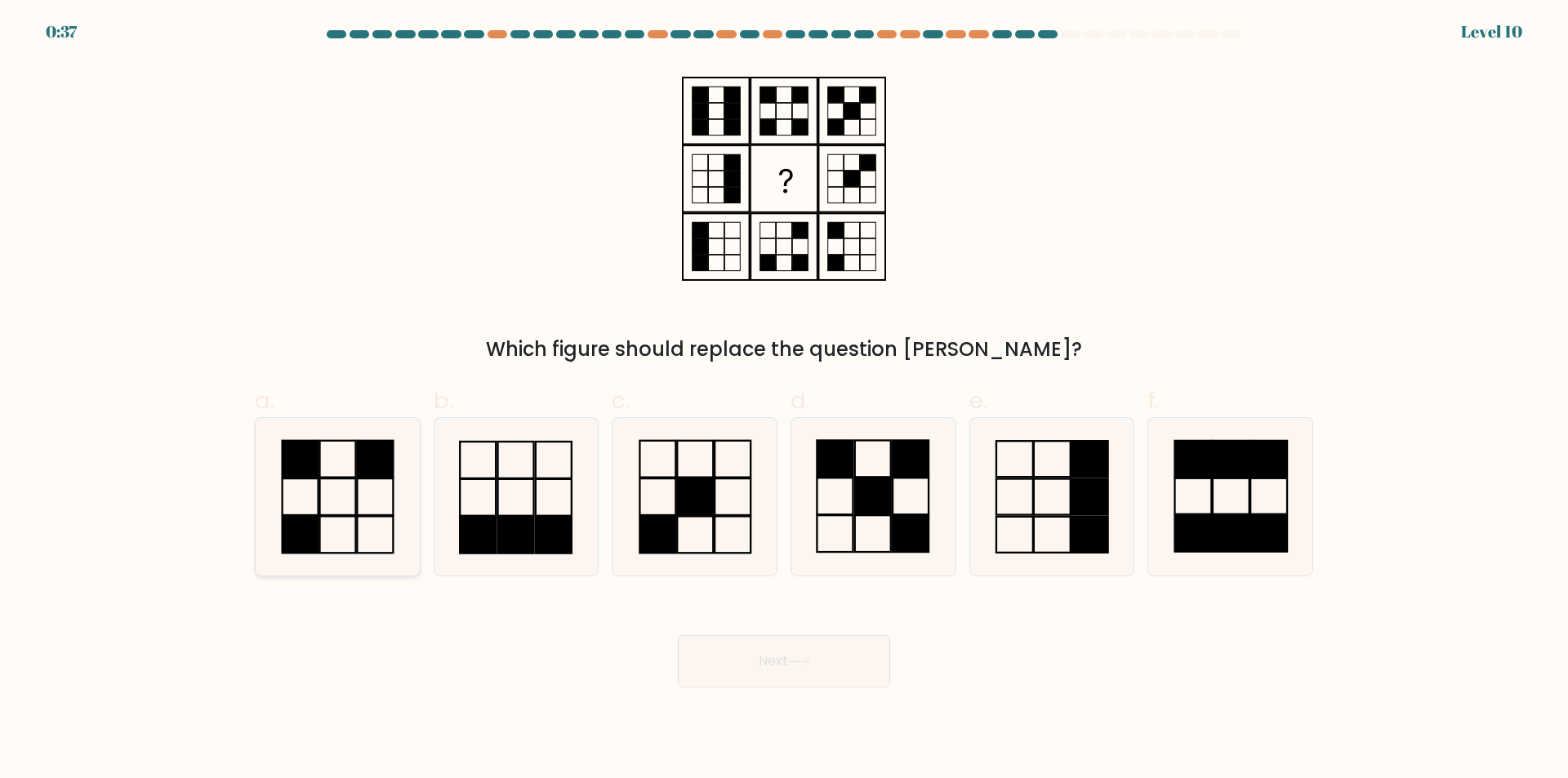
click at [344, 524] on icon at bounding box center [337, 497] width 157 height 157
click at [784, 400] on input "a." at bounding box center [784, 394] width 1 height 10
radio input "true"
click at [793, 656] on button "Next" at bounding box center [784, 662] width 212 height 52
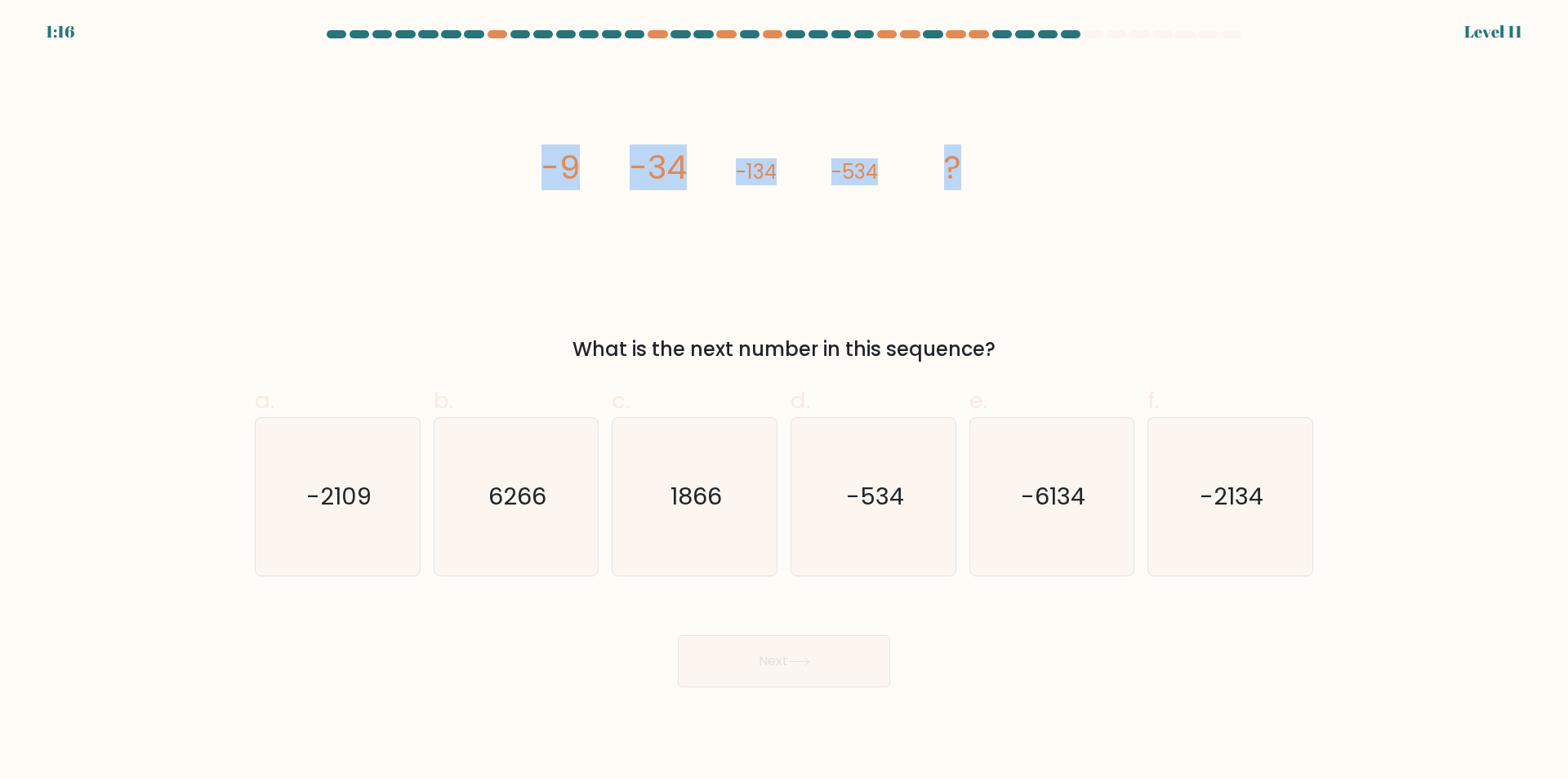
drag, startPoint x: 546, startPoint y: 168, endPoint x: 1021, endPoint y: 117, distance: 477.7
click at [1021, 117] on icon "image/svg+xml -9 -34 -134 -534 ?" at bounding box center [784, 178] width 490 height 233
copy g "-9 -34 -134 -534 ?"
click at [609, 297] on div "image/svg+xml -9 -34 -134 -534 ? What is the next number in this sequence?" at bounding box center [784, 213] width 1077 height 302
drag, startPoint x: 520, startPoint y: 201, endPoint x: 529, endPoint y: 196, distance: 10.3
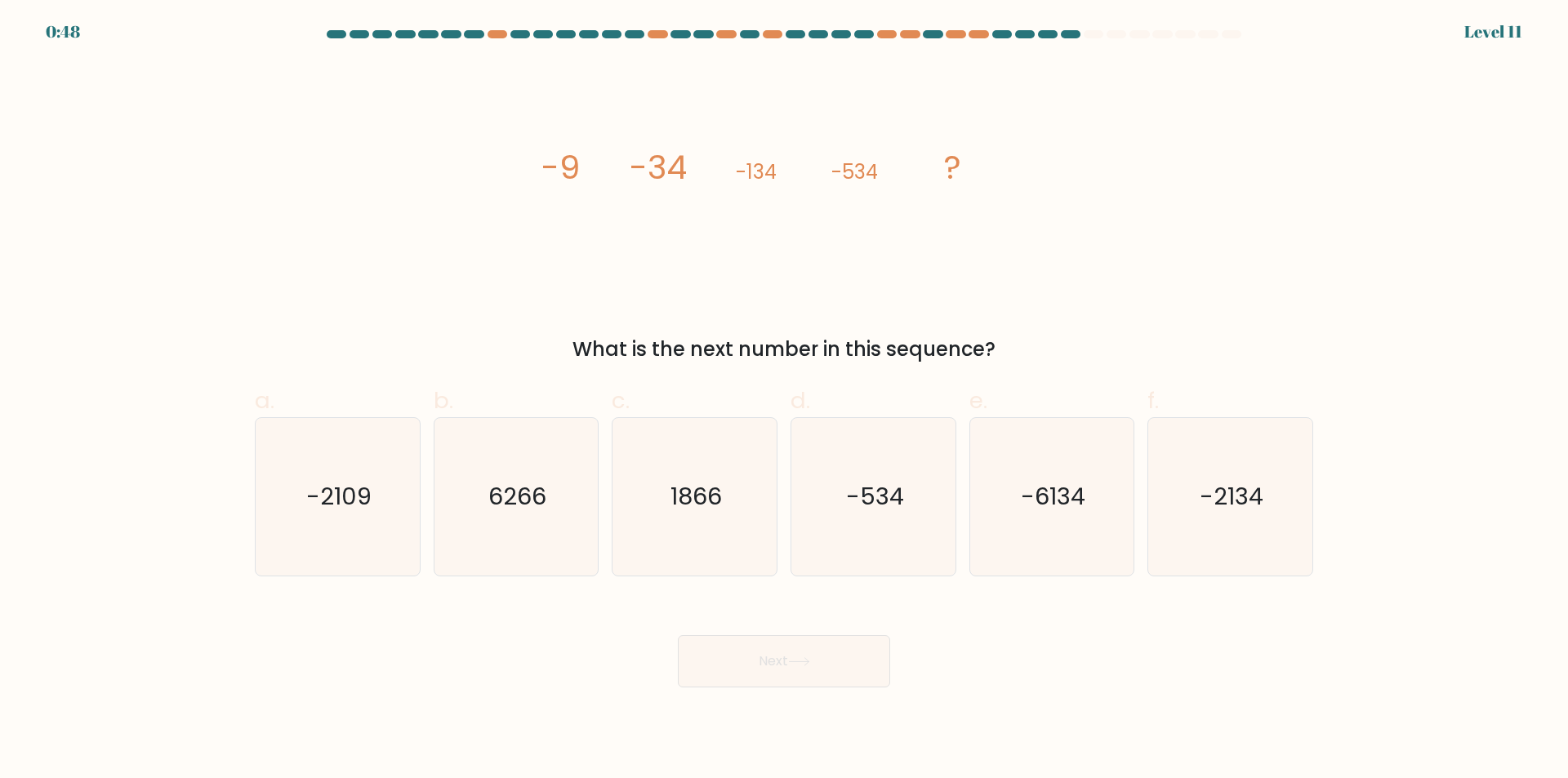
click at [523, 199] on div "image/svg+xml -9 -34 -134 -534 ? What is the next number in this sequence?" at bounding box center [784, 213] width 1077 height 302
click at [1237, 543] on icon "-2134" at bounding box center [1230, 497] width 157 height 157
click at [784, 400] on input "f. -2134" at bounding box center [784, 394] width 1 height 10
radio input "true"
click at [769, 647] on button "Next" at bounding box center [784, 662] width 212 height 52
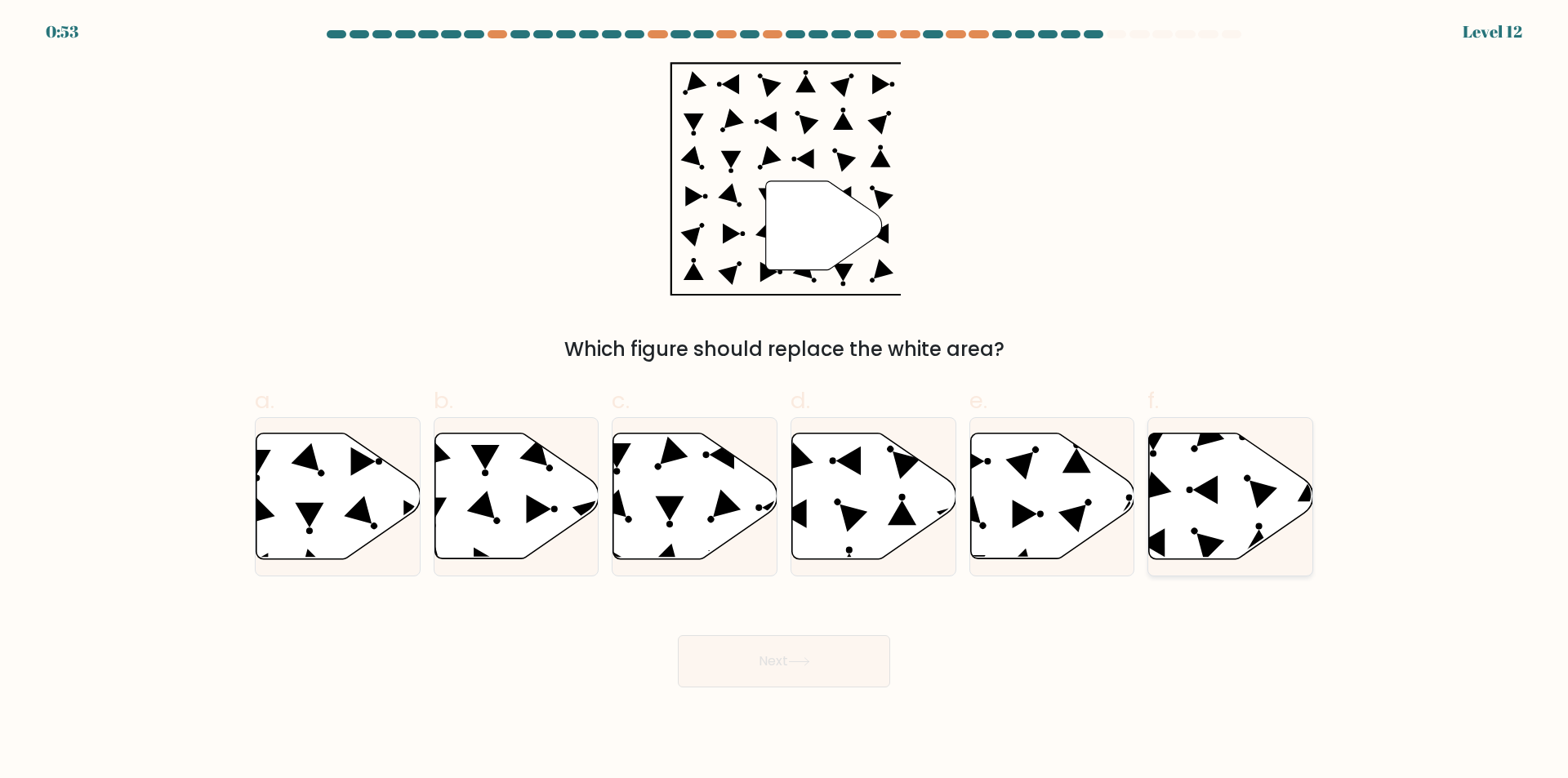
click at [1190, 481] on icon at bounding box center [1230, 496] width 164 height 125
click at [784, 400] on input "f." at bounding box center [784, 394] width 1 height 10
radio input "true"
click at [704, 480] on icon at bounding box center [695, 496] width 164 height 125
click at [784, 400] on input "c." at bounding box center [784, 394] width 1 height 10
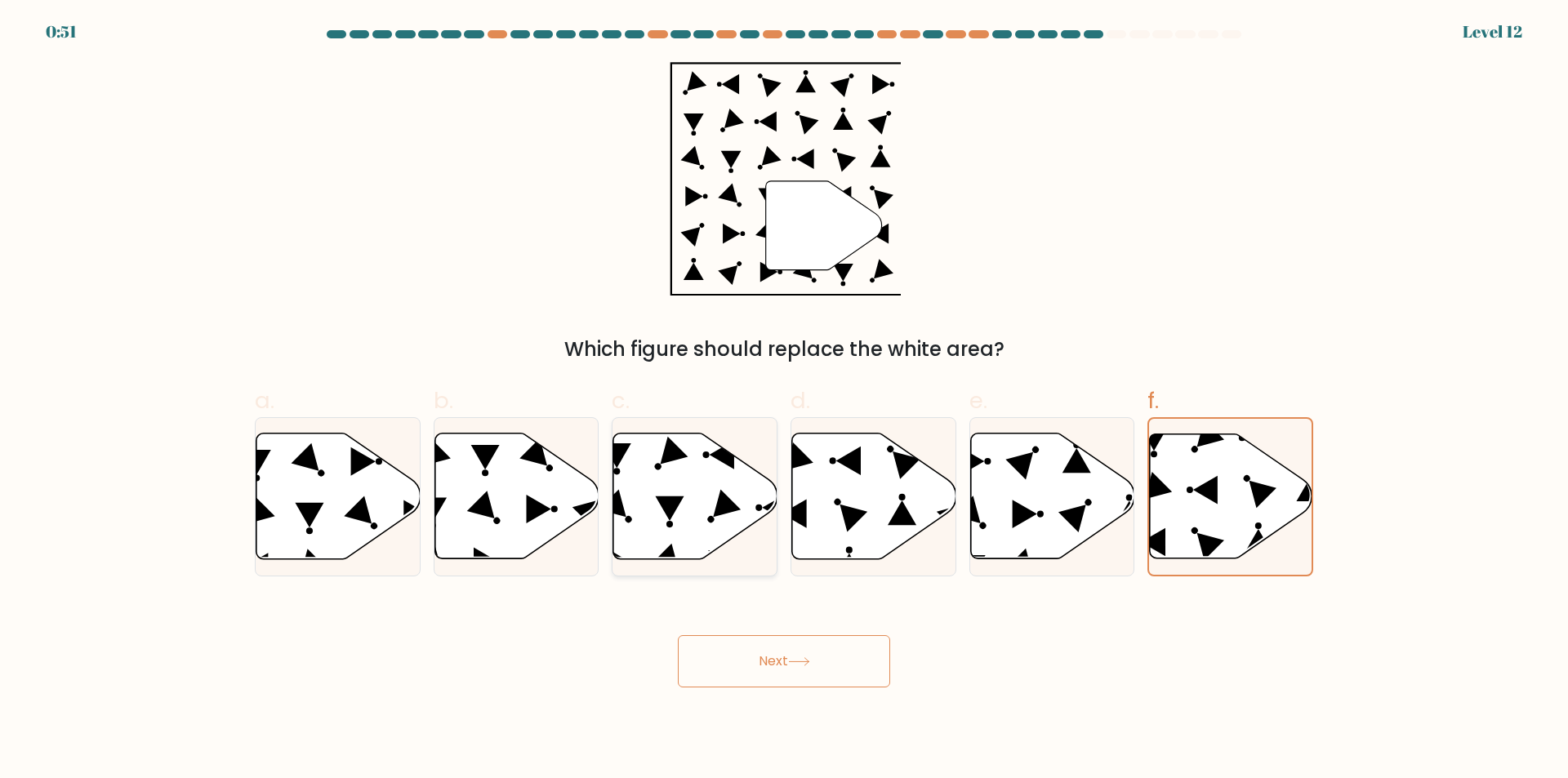
radio input "true"
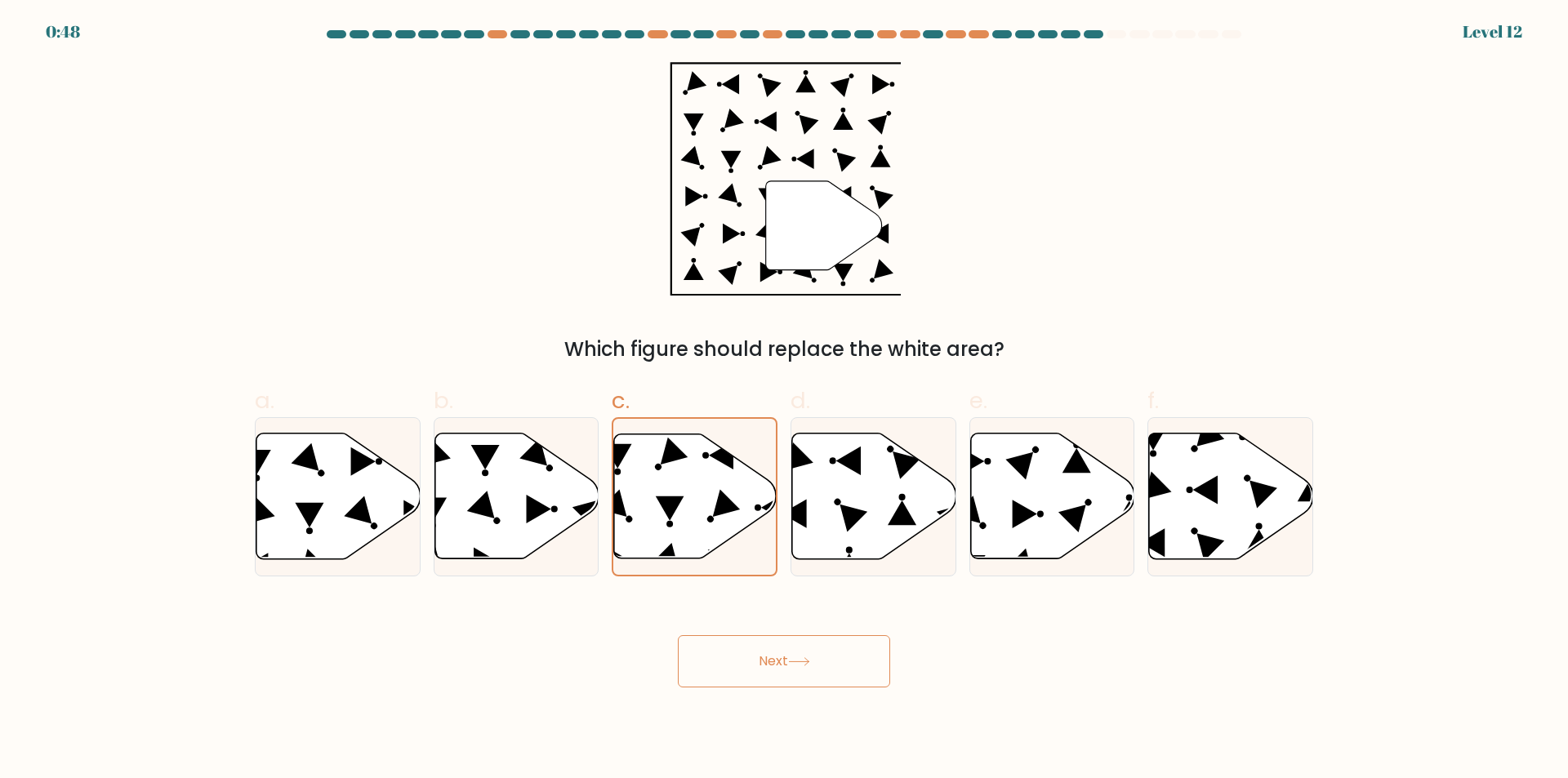
click at [757, 684] on button "Next" at bounding box center [784, 662] width 212 height 52
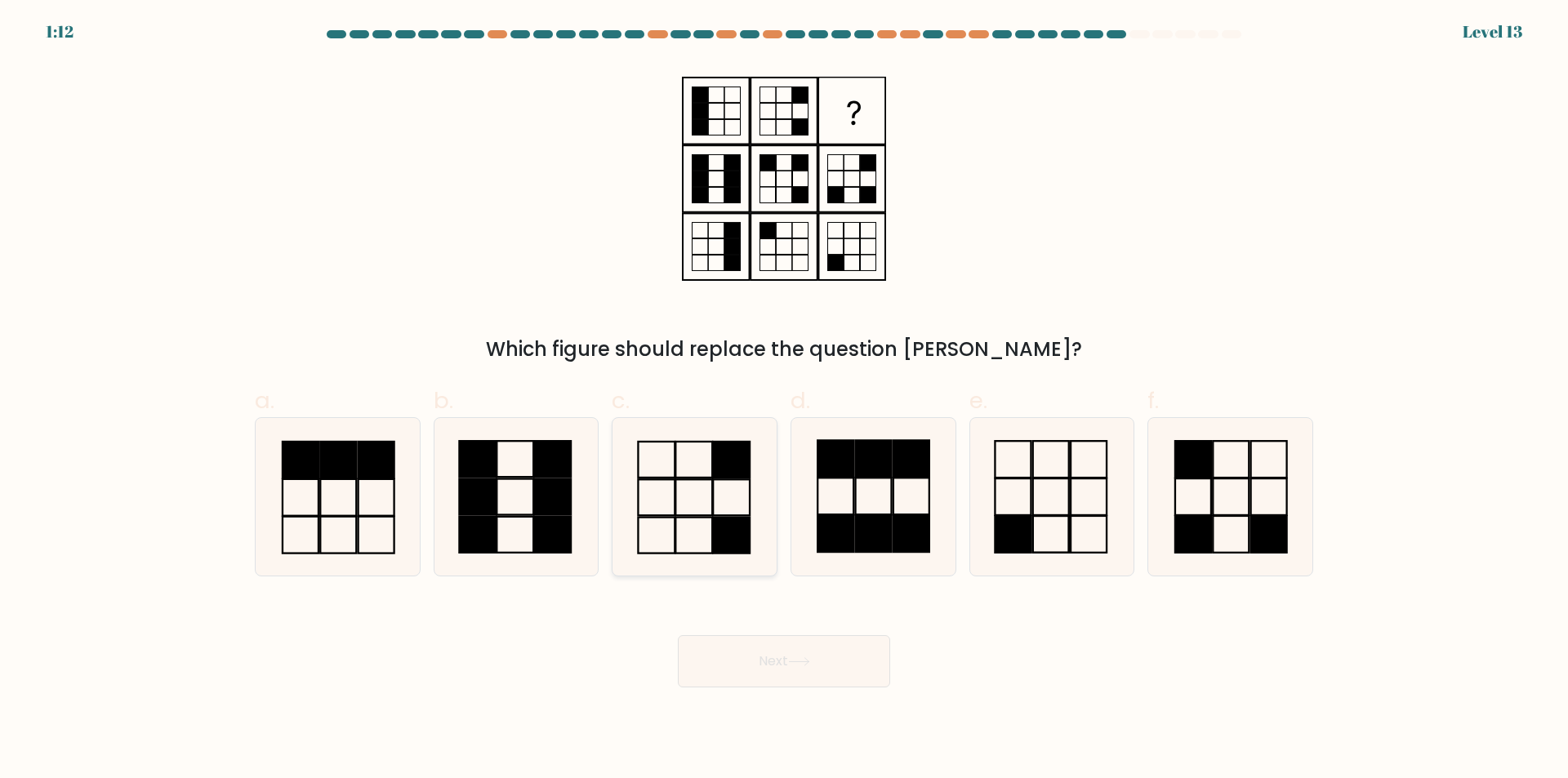
click at [708, 511] on icon at bounding box center [695, 497] width 157 height 157
click at [784, 400] on input "c." at bounding box center [784, 394] width 1 height 10
radio input "true"
click at [738, 656] on button "Next" at bounding box center [784, 662] width 212 height 52
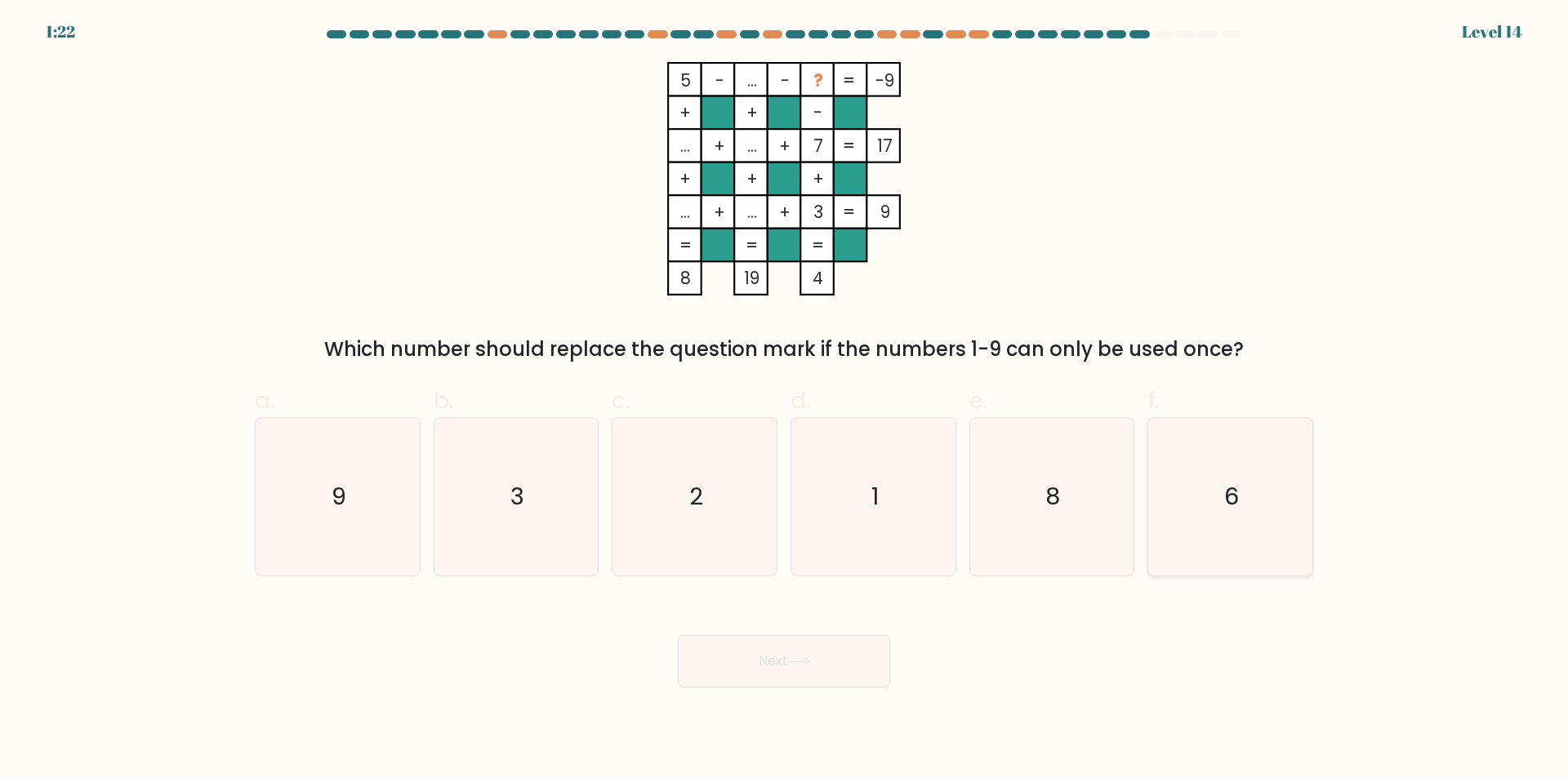
click at [1224, 471] on icon "6" at bounding box center [1230, 497] width 157 height 157
click at [784, 400] on input "f. 6" at bounding box center [784, 394] width 1 height 10
radio input "true"
click at [1037, 503] on icon "8" at bounding box center [1051, 497] width 157 height 157
click at [784, 400] on input "e. 8" at bounding box center [784, 394] width 1 height 10
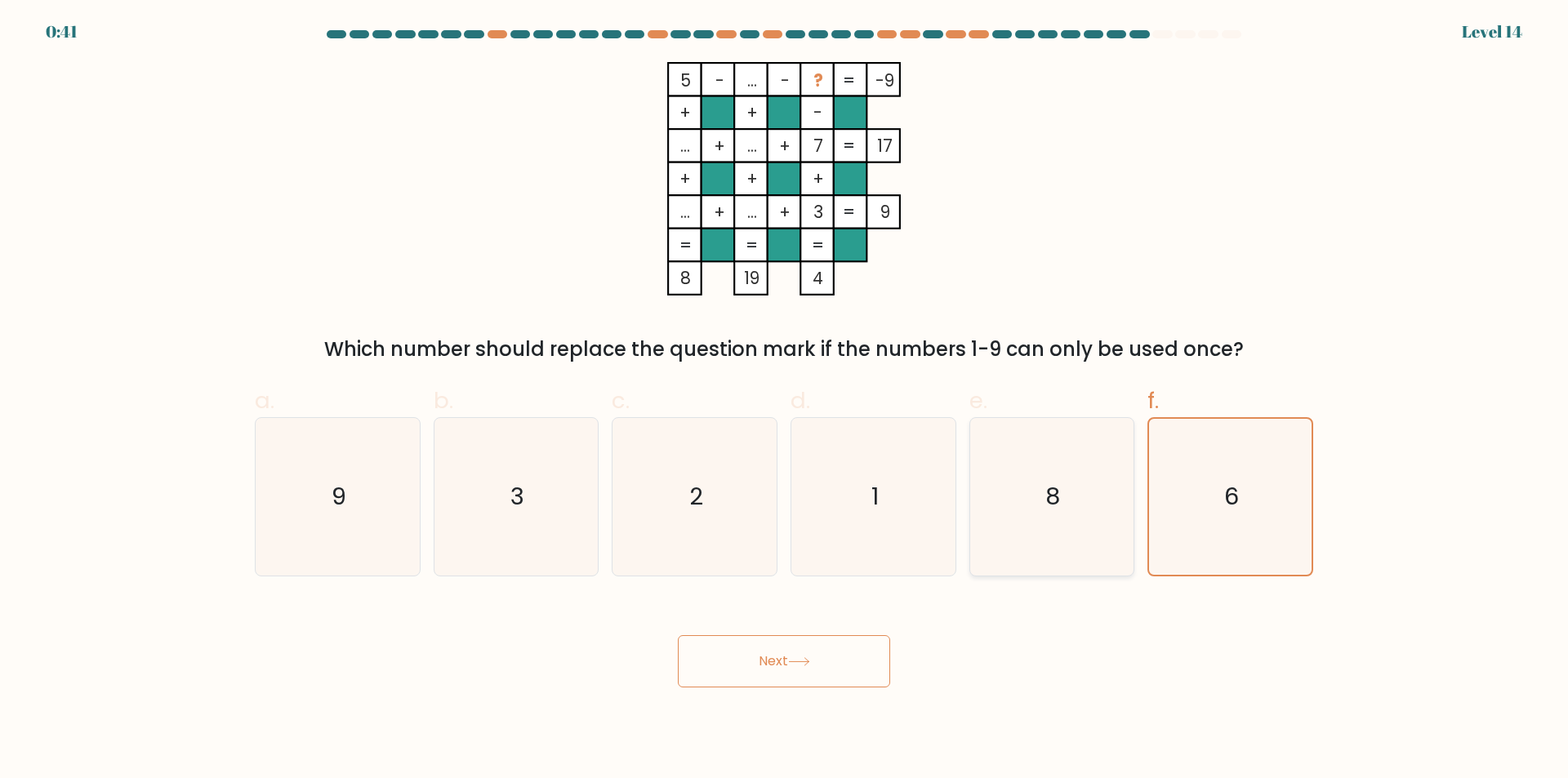
radio input "true"
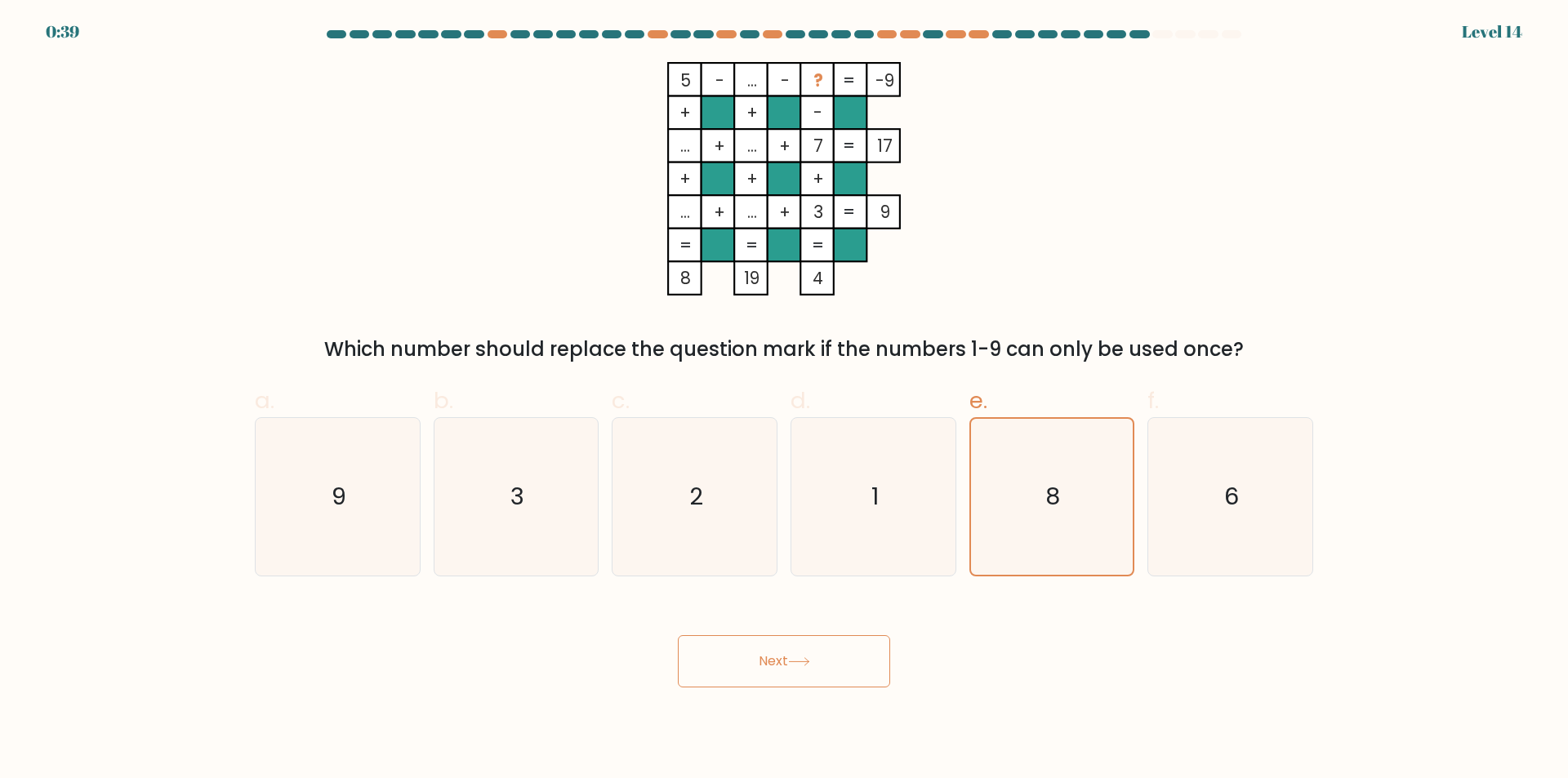
click at [771, 667] on button "Next" at bounding box center [784, 662] width 212 height 52
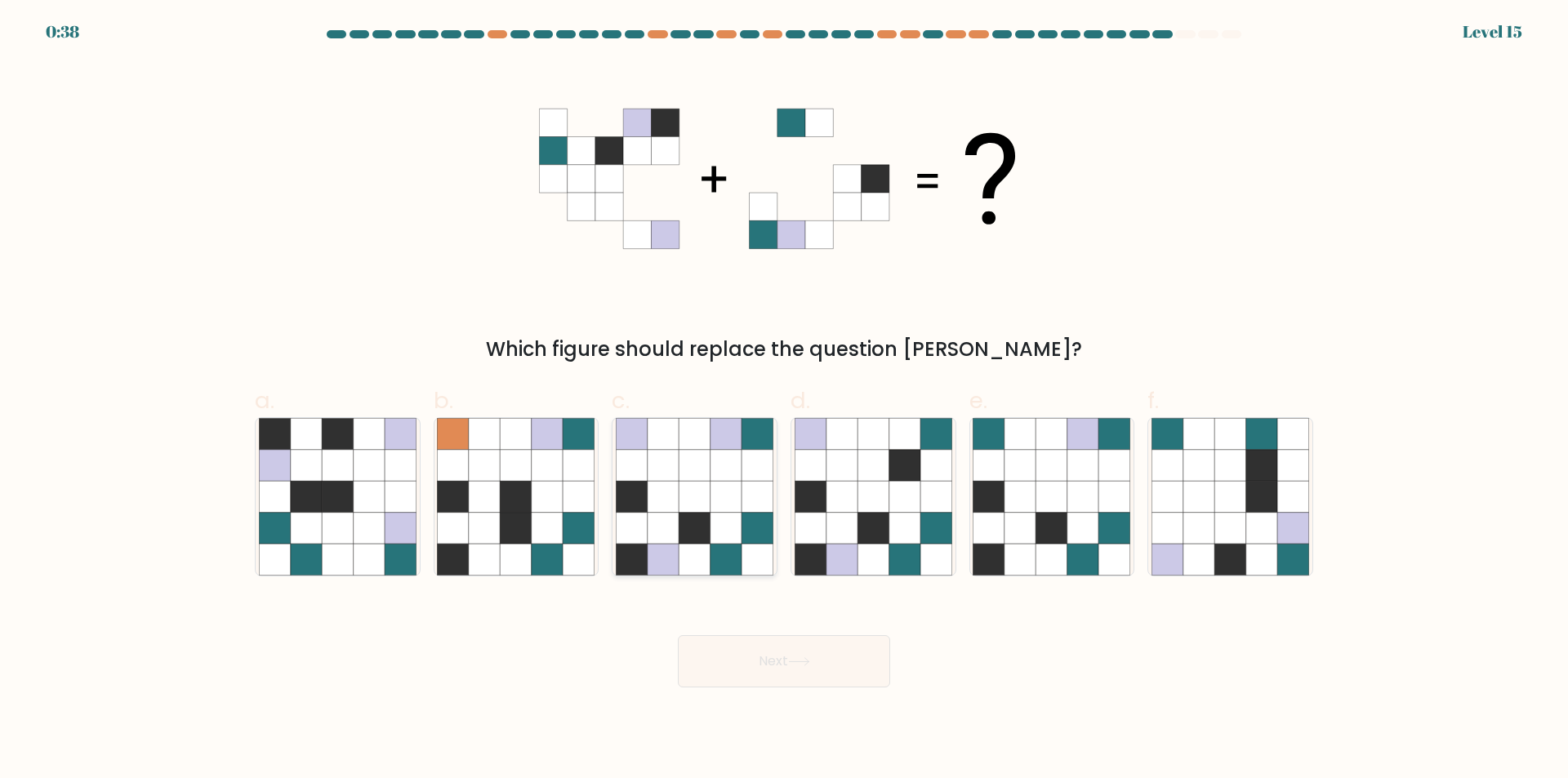
click at [673, 514] on icon at bounding box center [663, 528] width 31 height 31
click at [784, 400] on input "c." at bounding box center [784, 394] width 1 height 10
radio input "true"
click at [673, 514] on icon at bounding box center [664, 528] width 31 height 31
click at [784, 400] on input "c." at bounding box center [784, 394] width 1 height 10
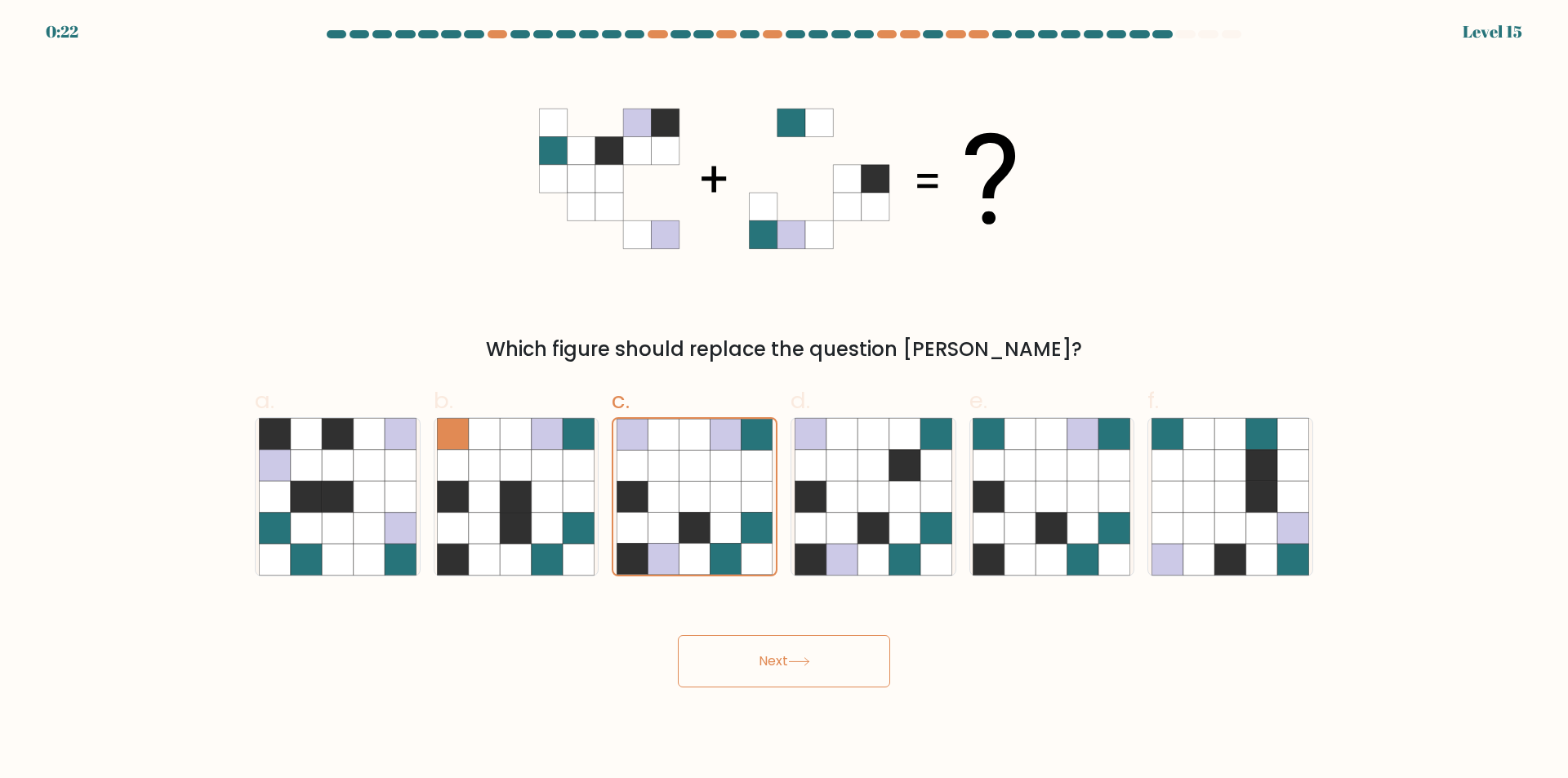
click at [755, 671] on button "Next" at bounding box center [784, 662] width 212 height 52
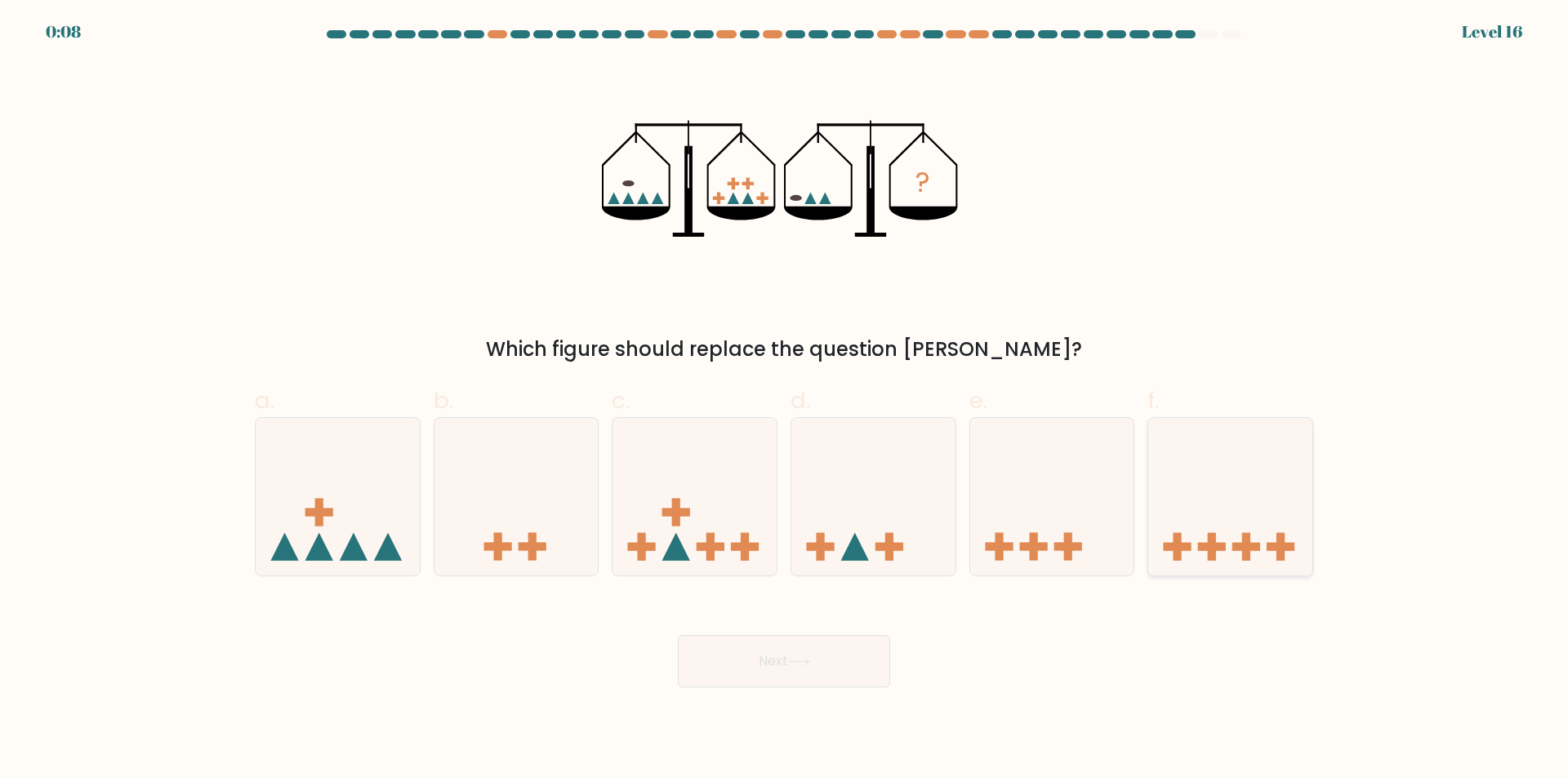
click at [1247, 526] on icon at bounding box center [1229, 497] width 164 height 136
click at [784, 400] on input "f." at bounding box center [784, 394] width 1 height 10
radio input "true"
click at [808, 644] on button "Next" at bounding box center [784, 662] width 212 height 52
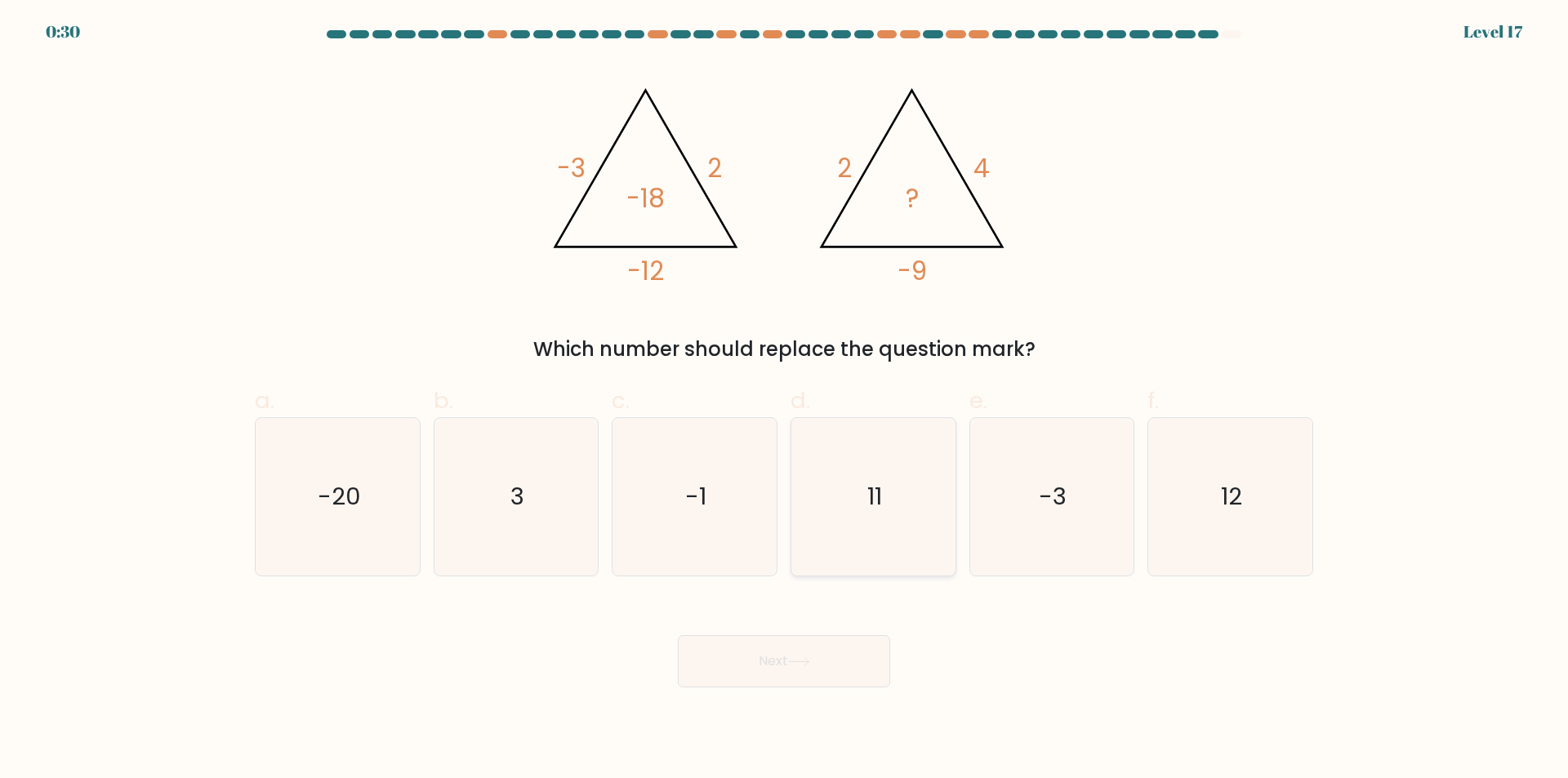
click at [928, 518] on icon "11" at bounding box center [873, 497] width 157 height 157
click at [784, 400] on input "d. 11" at bounding box center [784, 394] width 1 height 10
radio input "true"
drag, startPoint x: 776, startPoint y: 645, endPoint x: 776, endPoint y: 635, distance: 10.0
click at [780, 641] on button "Next" at bounding box center [784, 662] width 212 height 52
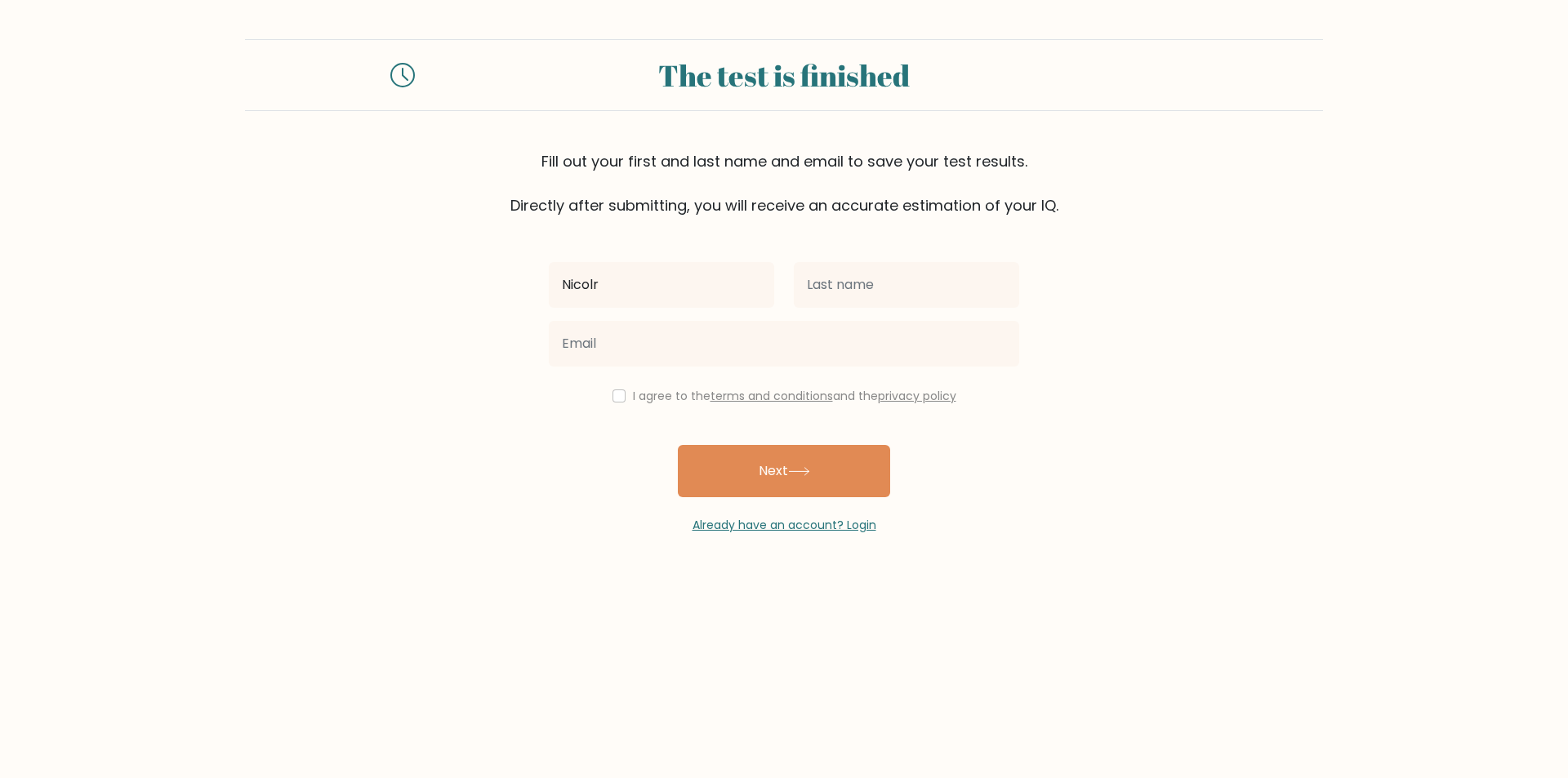
type input "Nicolr"
click at [887, 289] on input "text" at bounding box center [906, 285] width 226 height 46
type input "[PERSON_NAME]"
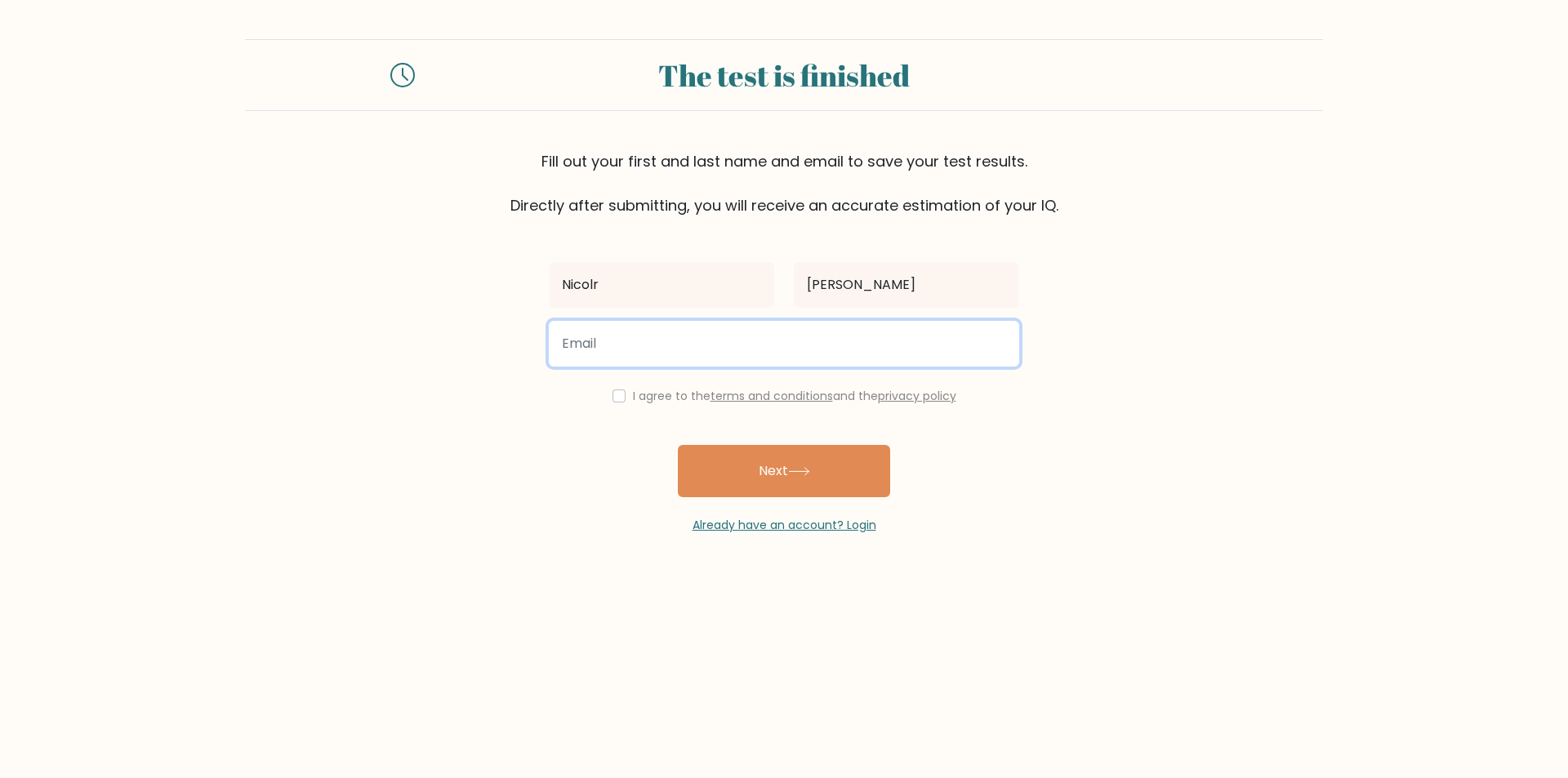
click at [842, 335] on input "email" at bounding box center [784, 344] width 470 height 46
paste input "@"
type input "[EMAIL_ADDRESS][DOMAIN_NAME]"
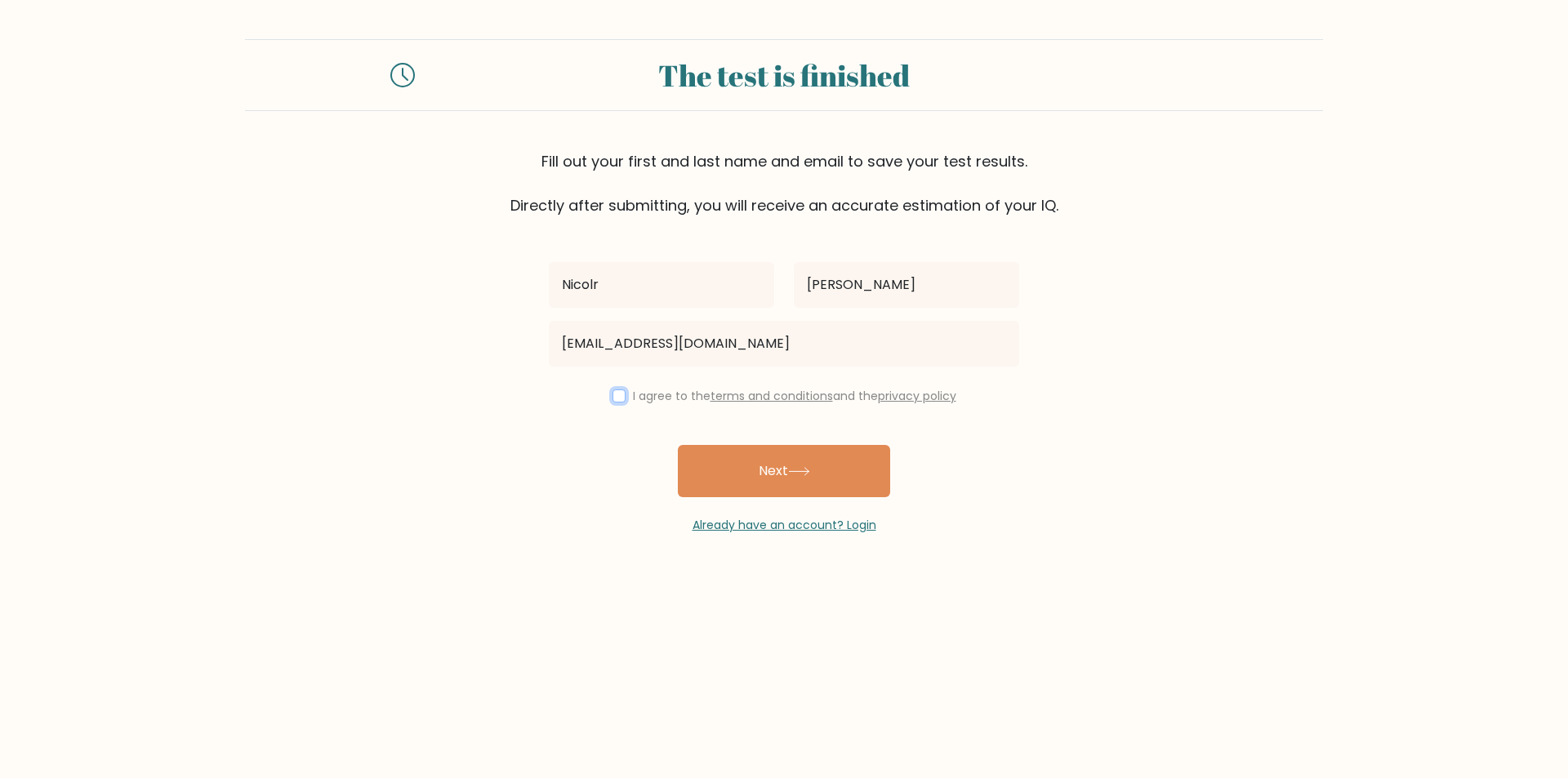
click at [617, 391] on input "checkbox" at bounding box center [619, 396] width 13 height 13
checkbox input "true"
click at [769, 473] on button "Next" at bounding box center [784, 471] width 212 height 52
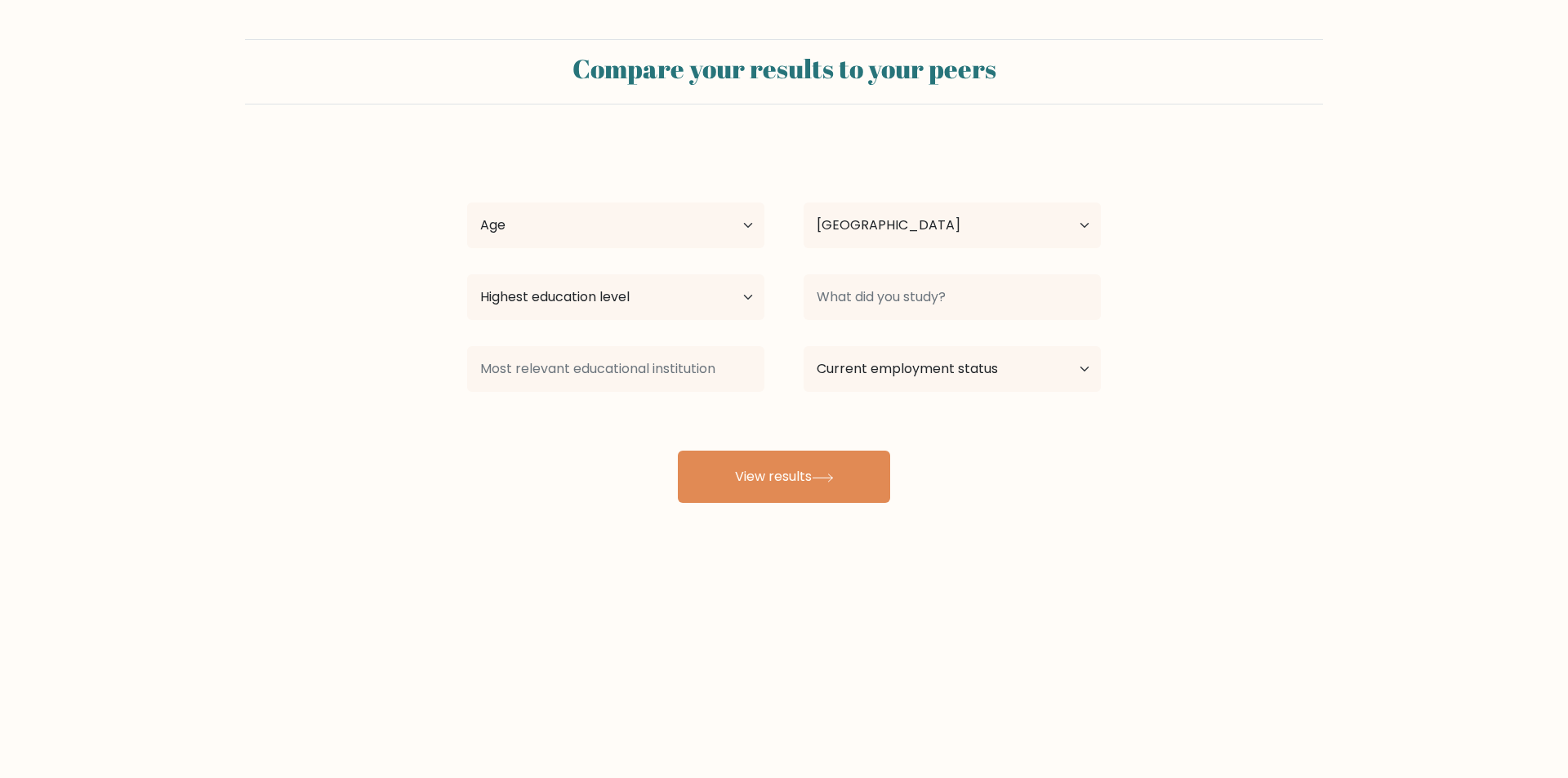
select select "PH"
click at [712, 298] on select "Highest education level No schooling Primary Lower Secondary Upper Secondary Oc…" at bounding box center [615, 297] width 297 height 46
select select "bachelors_degree"
click at [467, 274] on select "Highest education level No schooling Primary Lower Secondary Upper Secondary Oc…" at bounding box center [615, 297] width 297 height 46
click at [902, 299] on input at bounding box center [951, 297] width 297 height 46
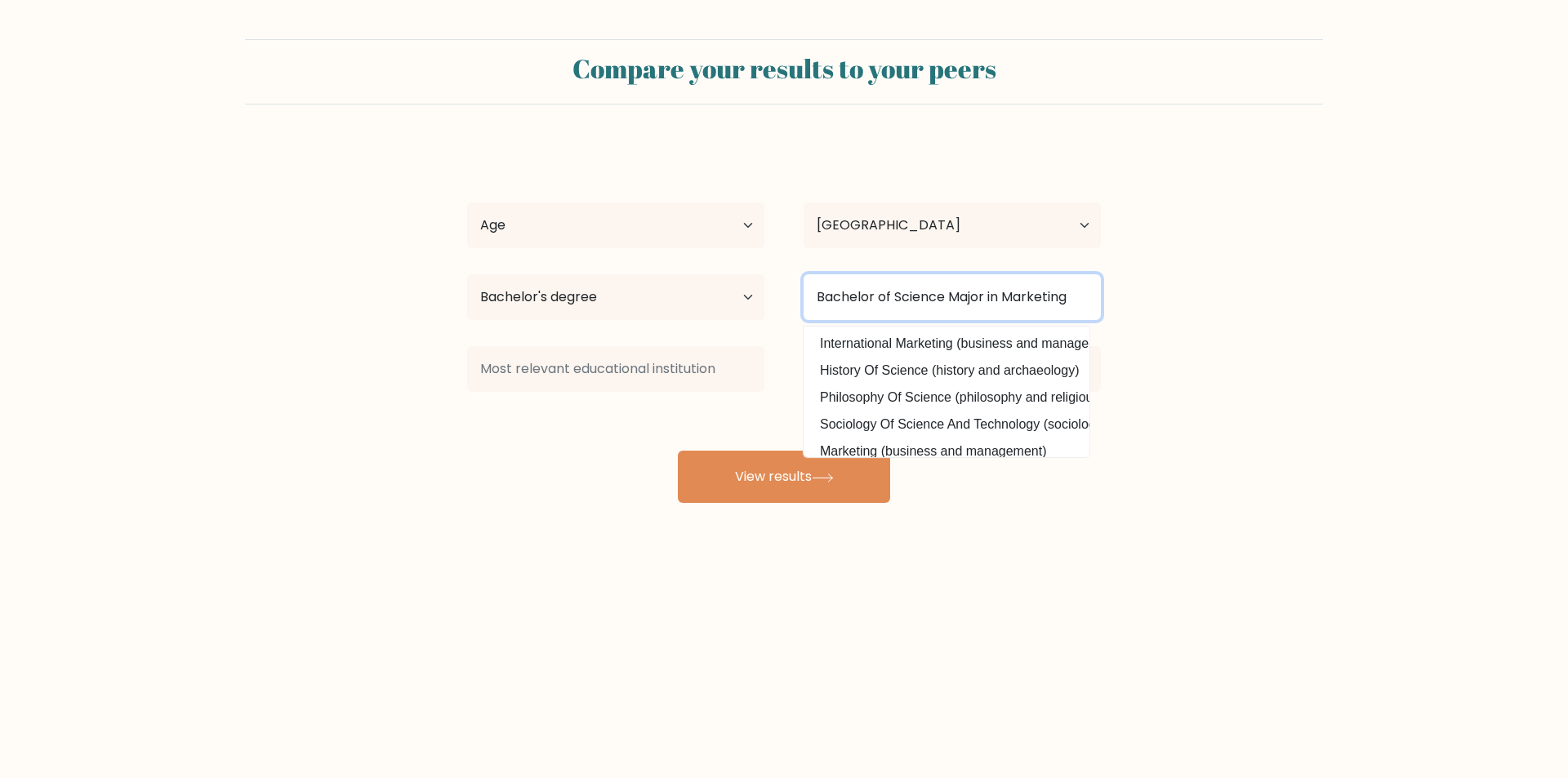
type input "Bachelor of Science Major in Marketing"
click at [678, 450] on button "View results" at bounding box center [784, 477] width 212 height 52
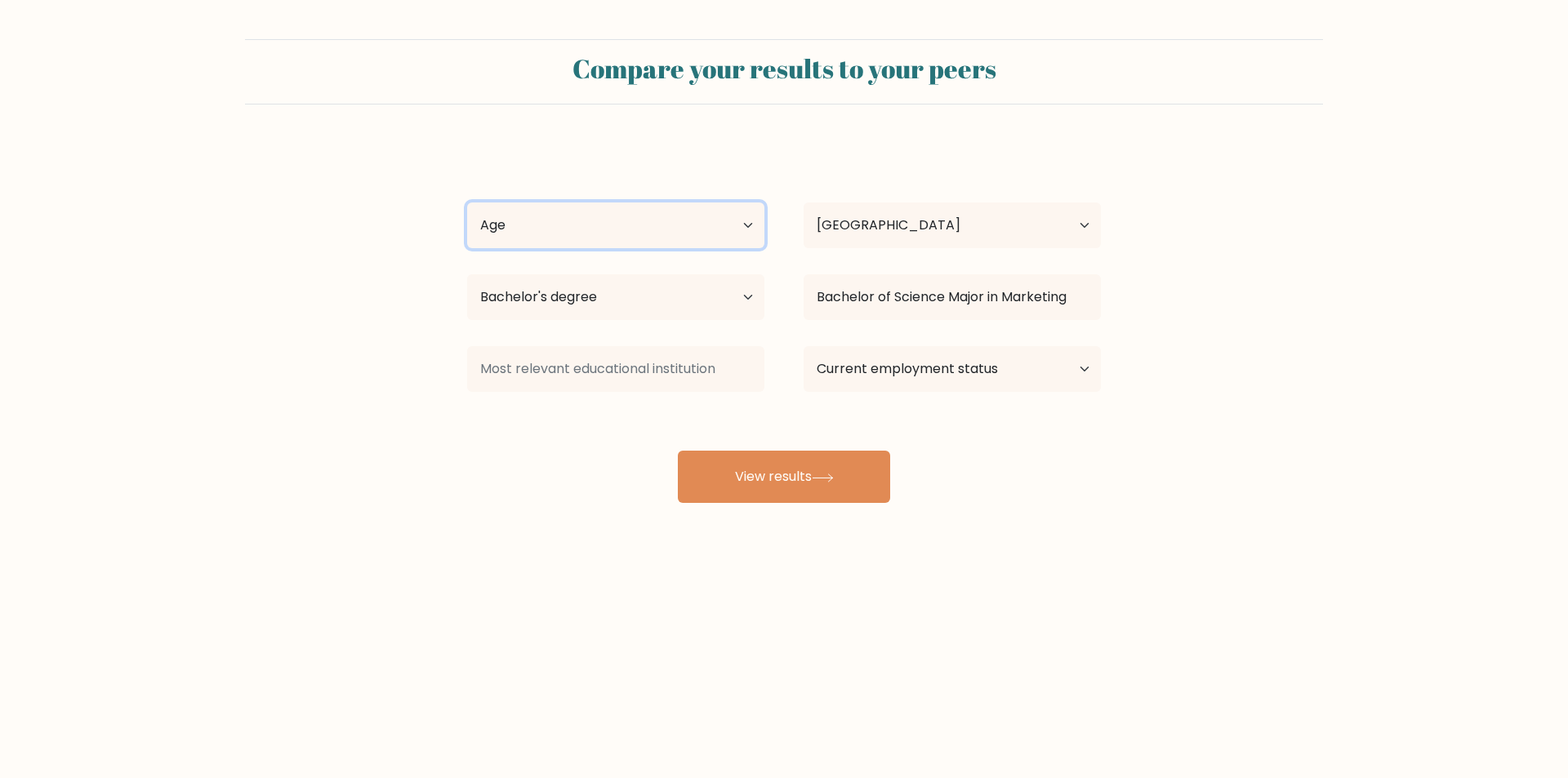
click at [663, 223] on select "Age Under 18 years old 18-24 years old 25-34 years old 35-44 years old 45-54 ye…" at bounding box center [615, 225] width 297 height 46
select select "25_34"
click at [467, 202] on select "Age Under 18 years old 18-24 years old 25-34 years old 35-44 years old 45-54 ye…" at bounding box center [615, 225] width 297 height 46
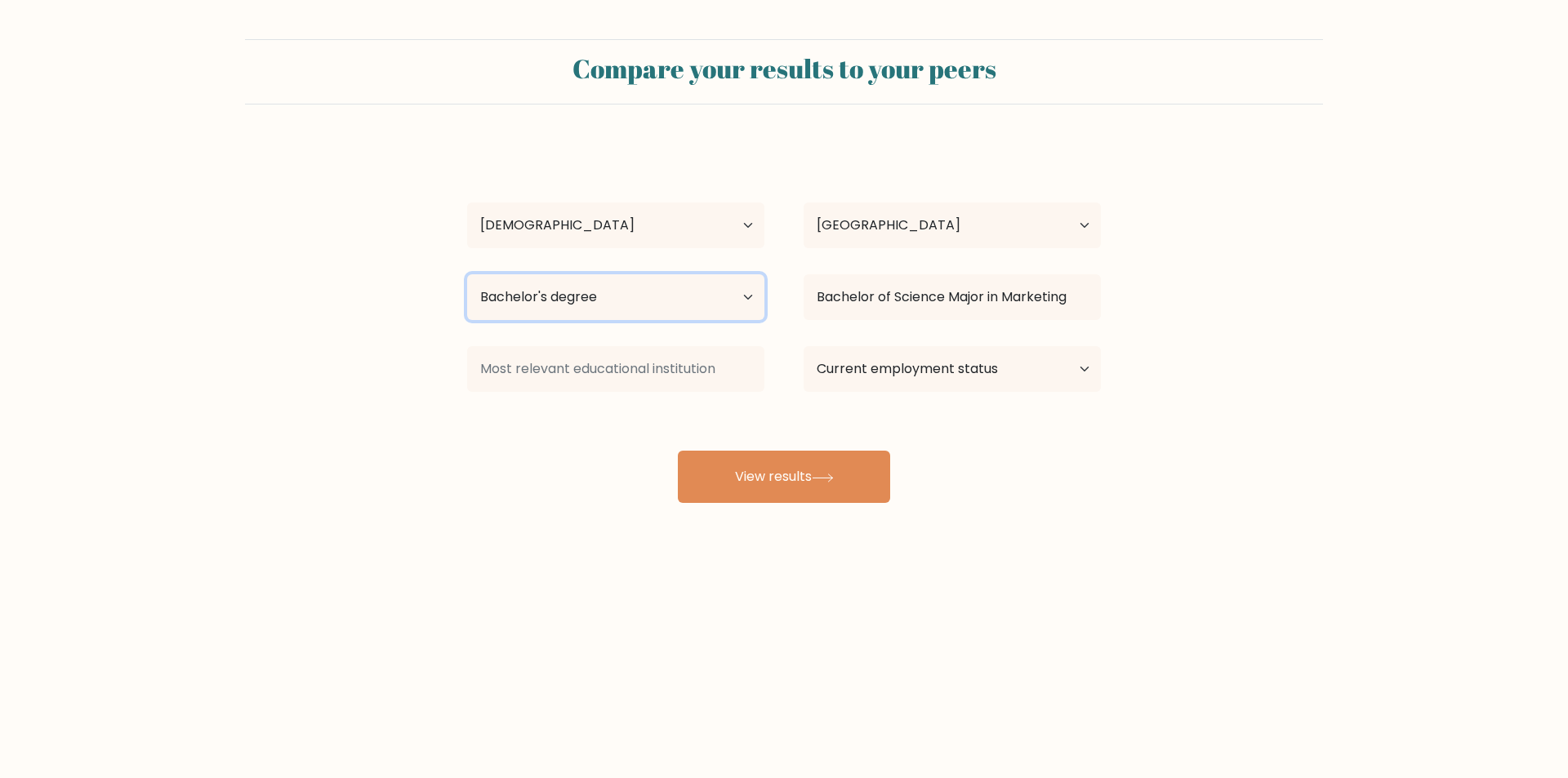
click at [605, 303] on select "Highest education level No schooling Primary Lower Secondary Upper Secondary Oc…" at bounding box center [615, 297] width 297 height 46
click at [1127, 531] on div "Compare your results to your peers Nicolr Villanueva Age Under 18 years old 18-…" at bounding box center [784, 309] width 1568 height 619
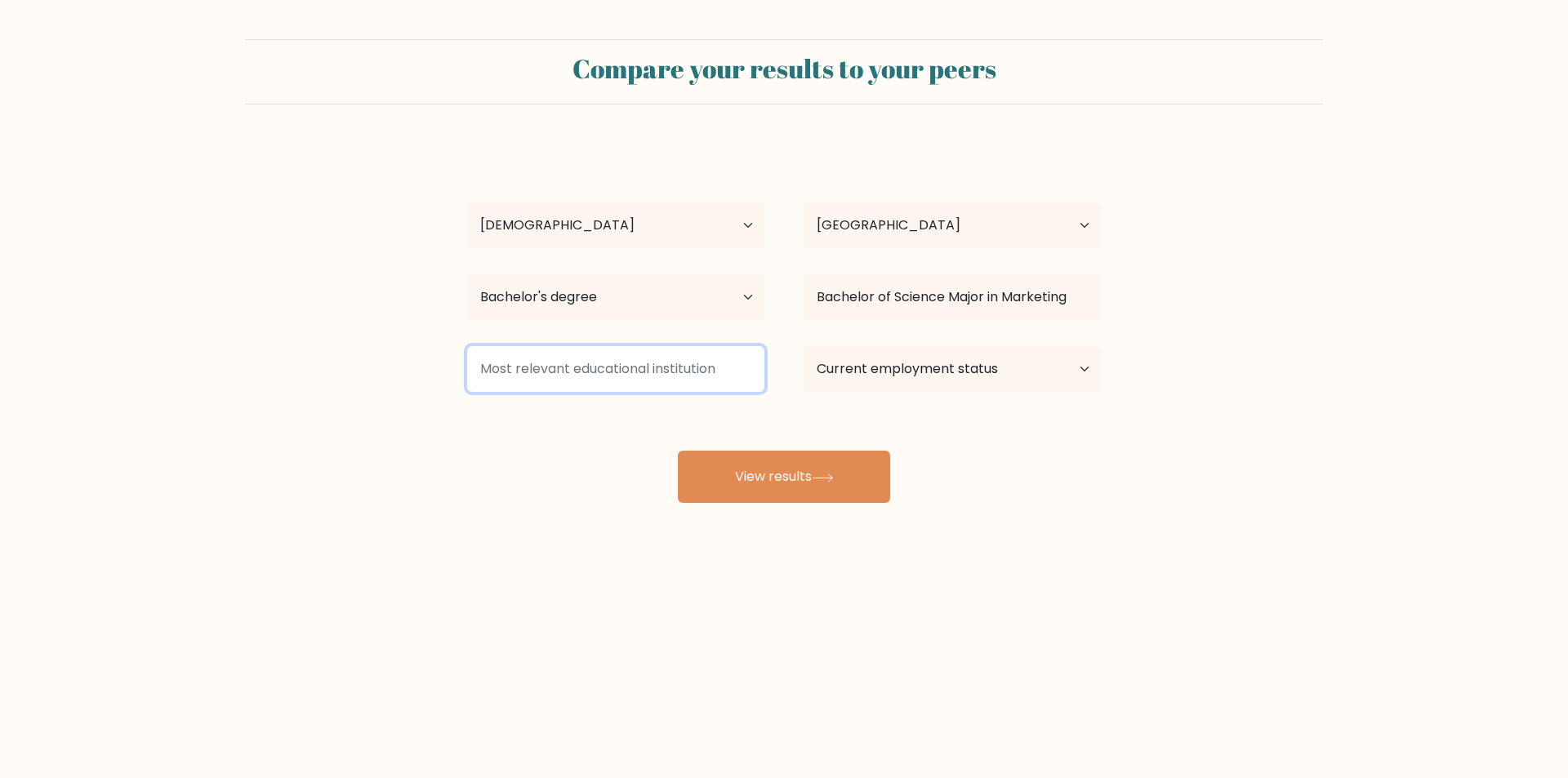
click at [653, 364] on input at bounding box center [615, 369] width 297 height 46
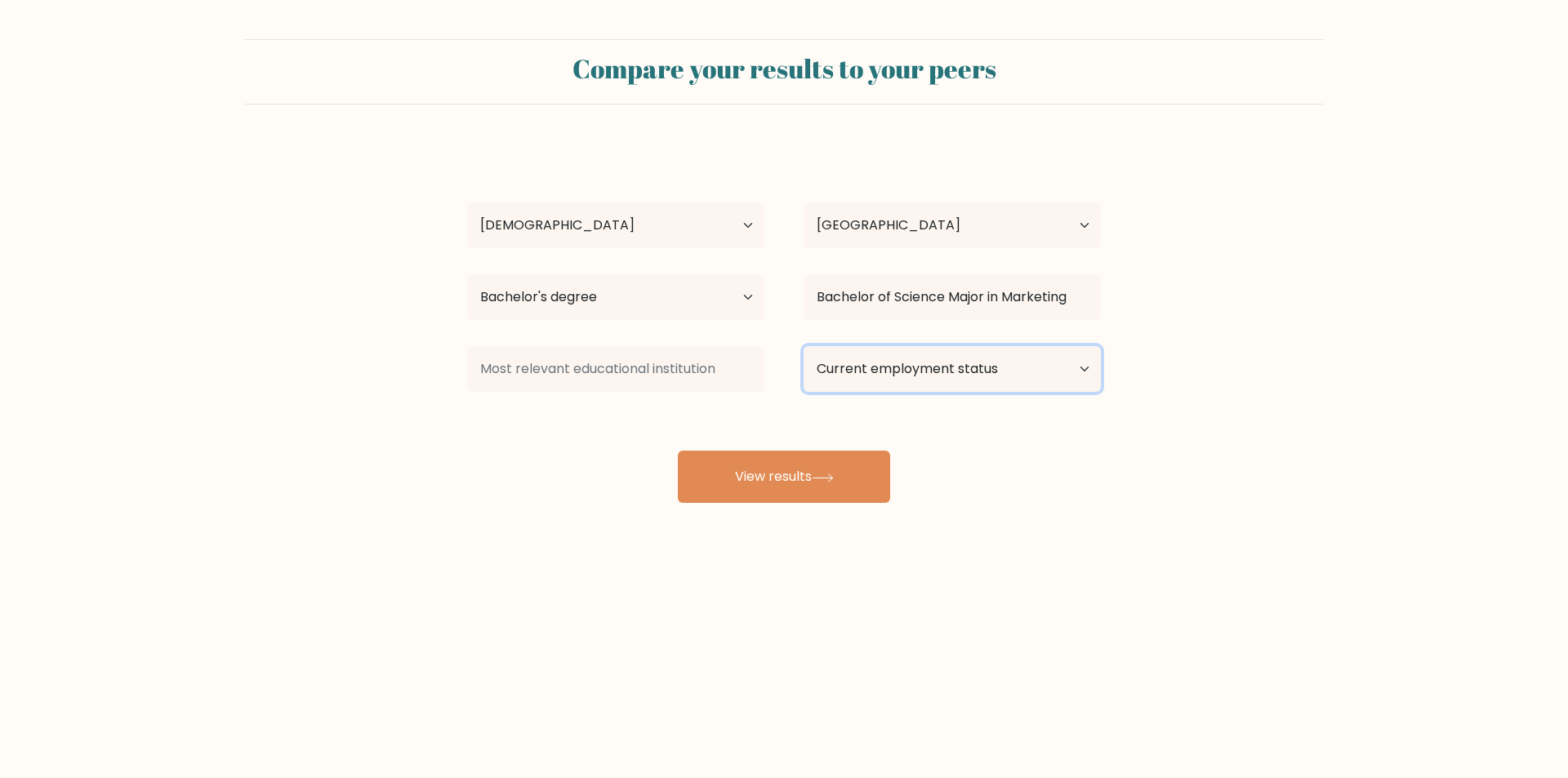
click at [913, 373] on select "Current employment status Employed Student Retired Other / prefer not to answer" at bounding box center [951, 369] width 297 height 46
select select "other"
click at [803, 346] on select "Current employment status Employed Student Retired Other / prefer not to answer" at bounding box center [951, 369] width 297 height 46
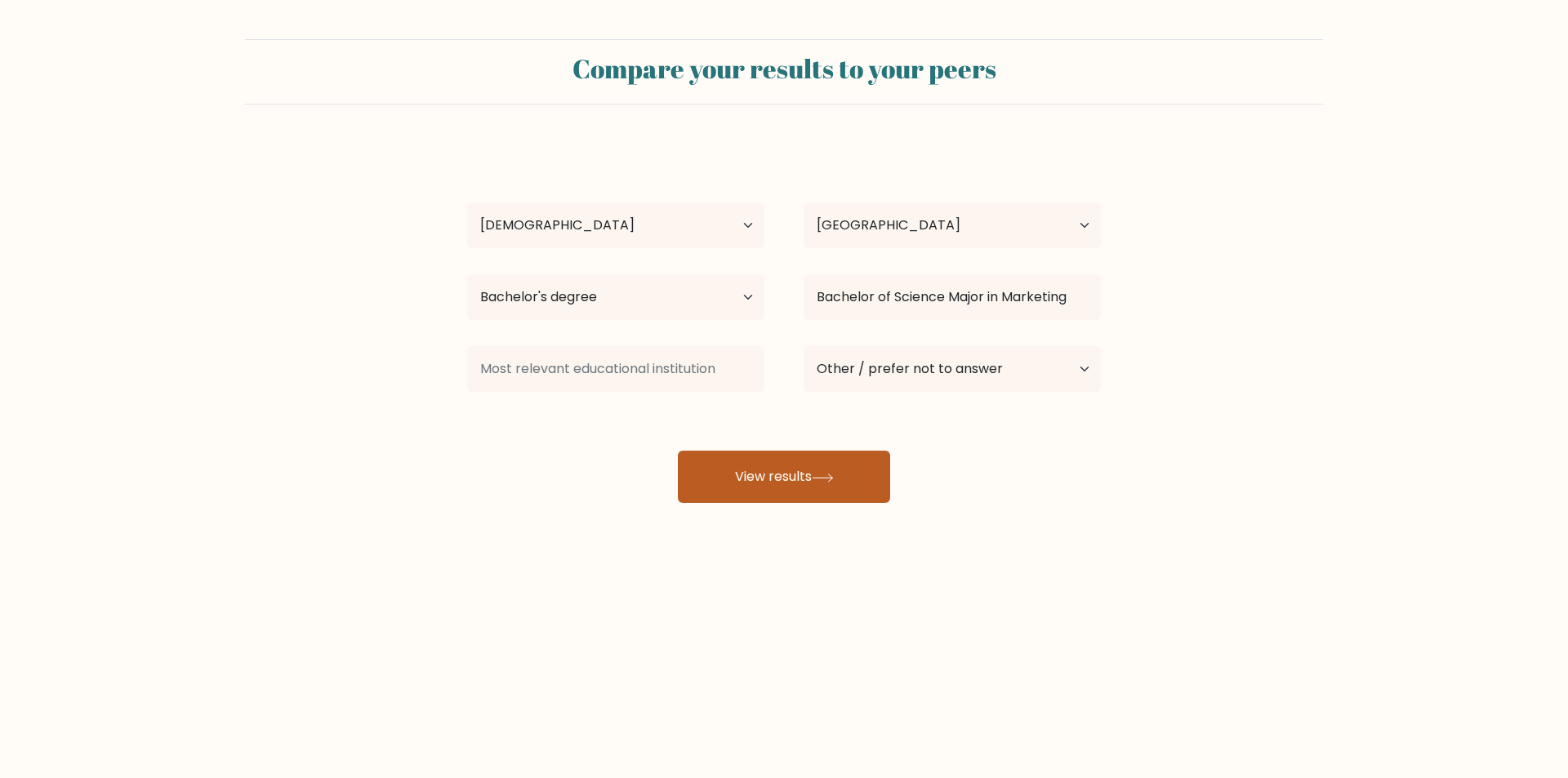
click at [856, 475] on button "View results" at bounding box center [784, 477] width 212 height 52
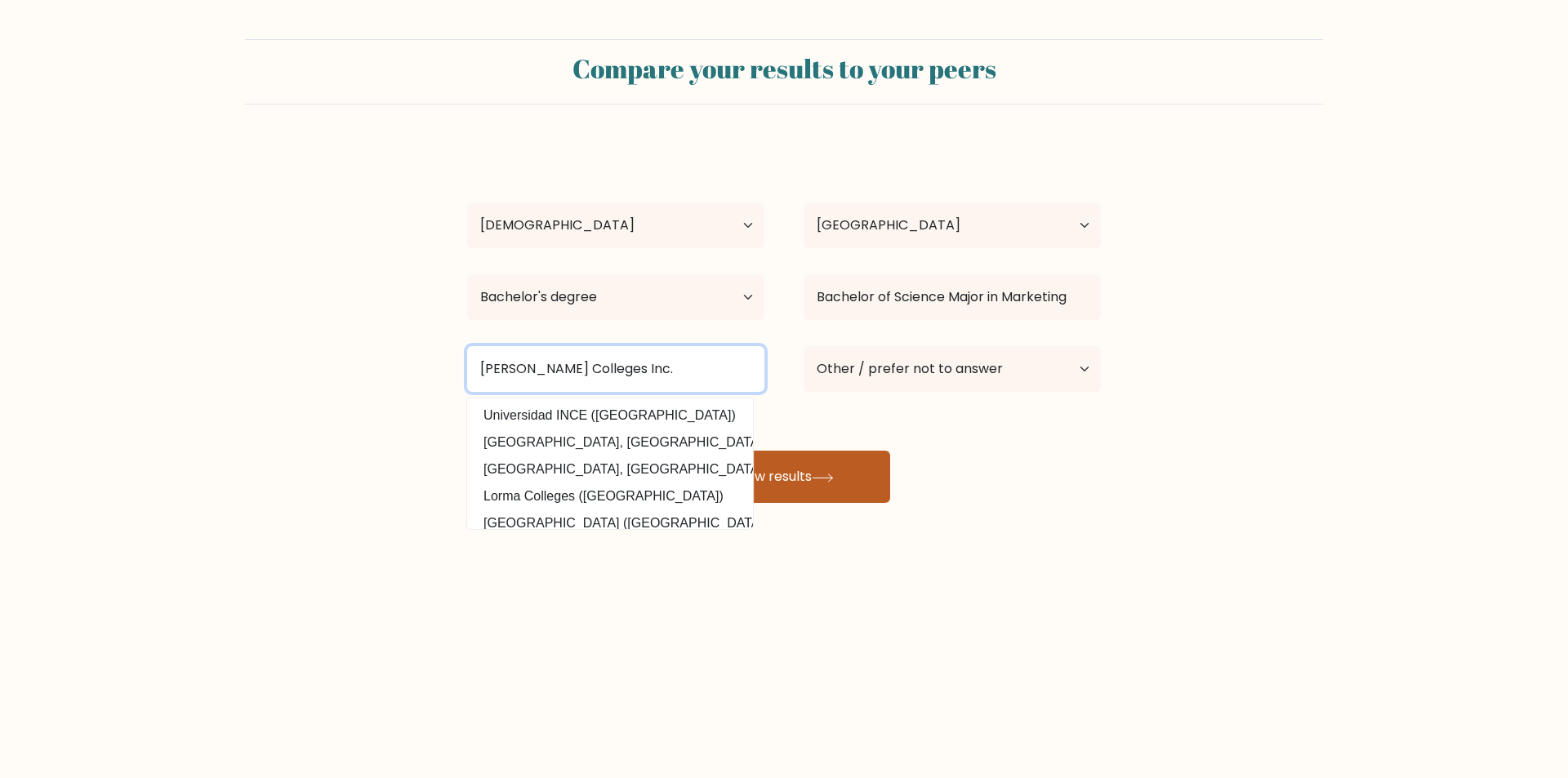
type input "Dr. Yangas Colleges Inc."
click at [854, 502] on button "View results" at bounding box center [784, 477] width 212 height 52
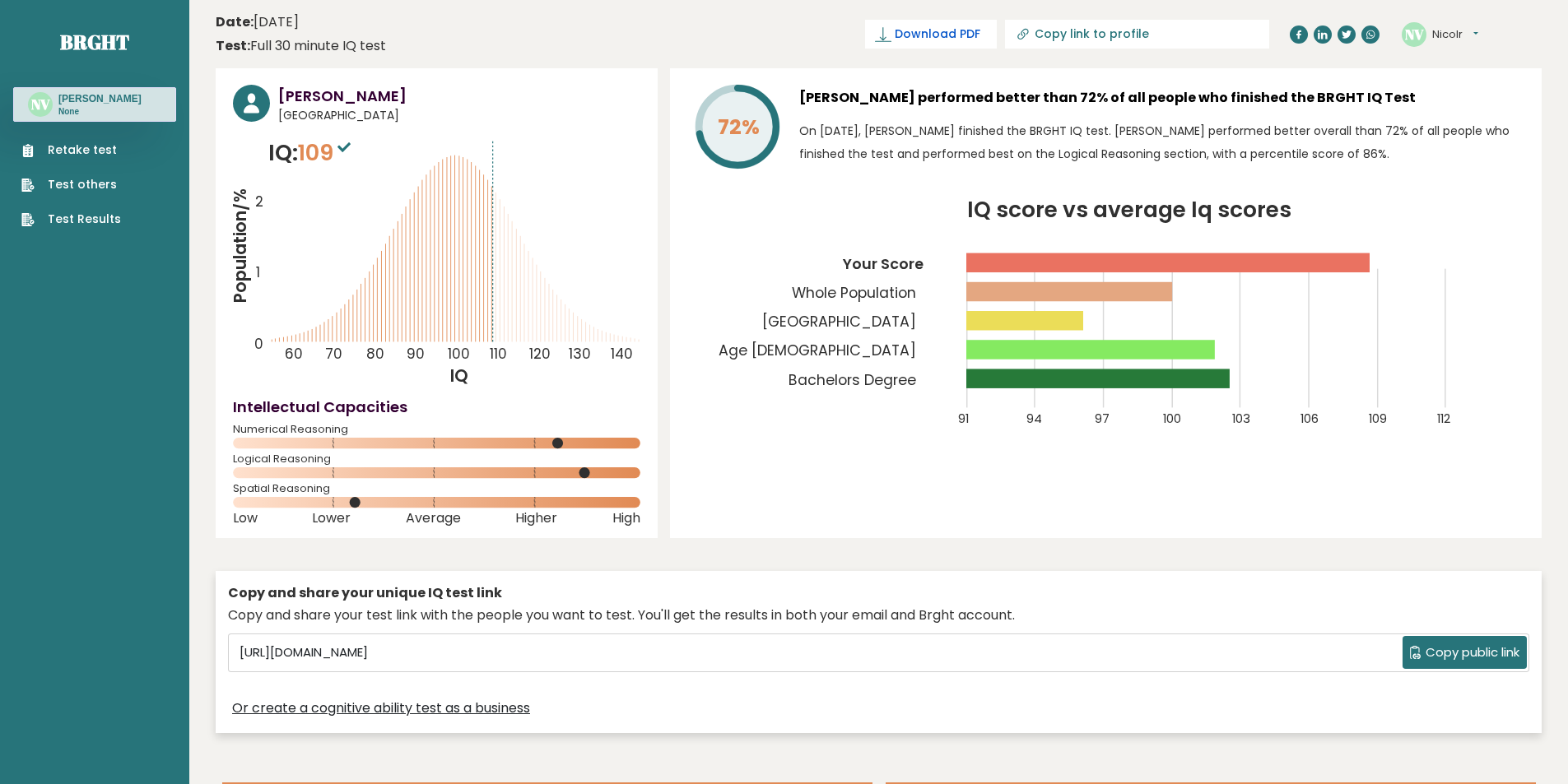
click at [980, 29] on span "Download PDF" at bounding box center [937, 34] width 86 height 17
click at [962, 29] on span "✓ Your PDF is downloaded..." at bounding box center [903, 34] width 187 height 29
